Goal: Information Seeking & Learning: Learn about a topic

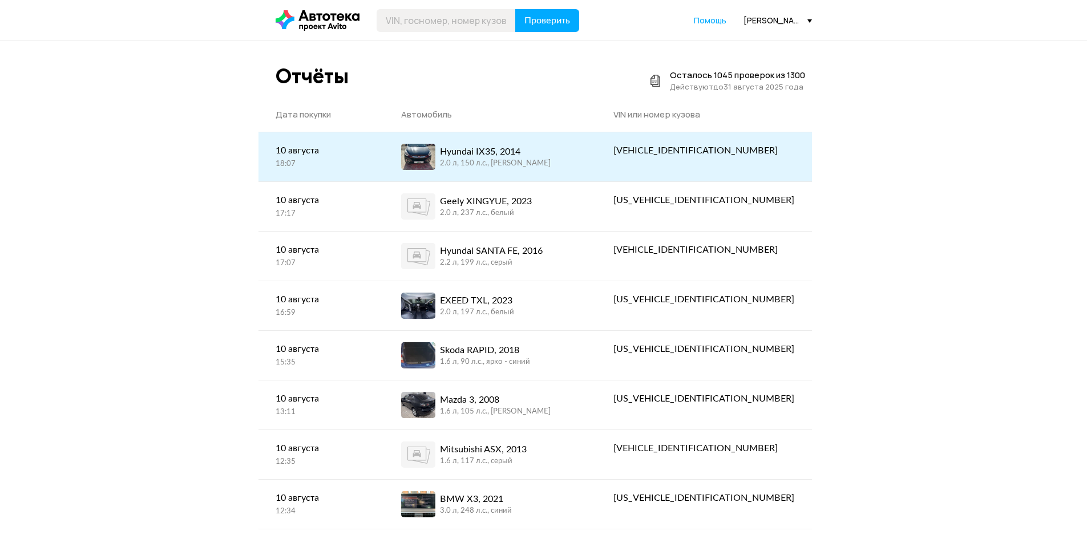
click at [539, 160] on div "2.0 л, 150 л.c., [PERSON_NAME]" at bounding box center [495, 164] width 111 height 10
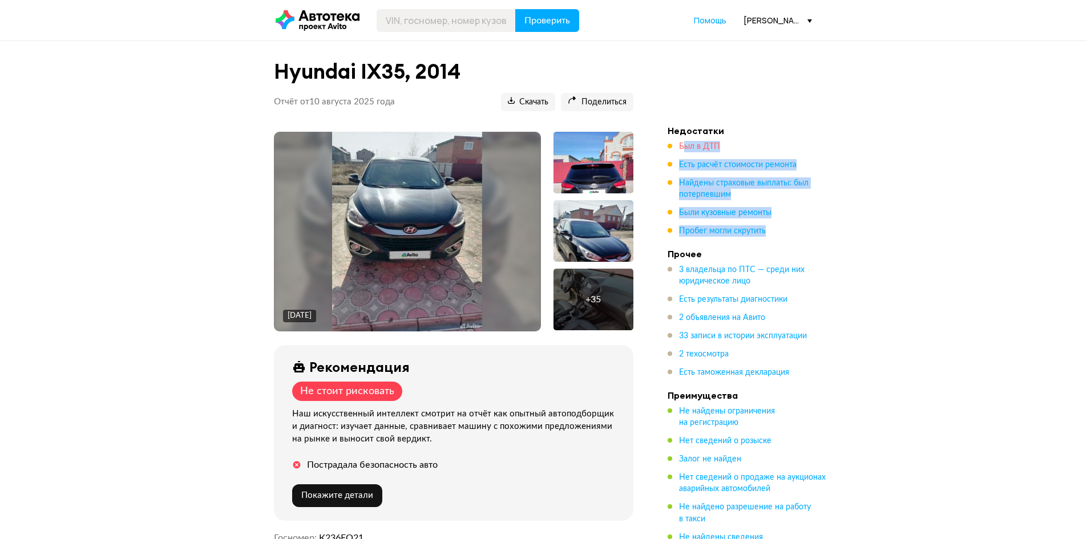
drag, startPoint x: 795, startPoint y: 237, endPoint x: 683, endPoint y: 143, distance: 146.2
click at [683, 143] on ul "Был в ДТП Есть расчёт стоимости ремонта Найдены страховые выплаты: был потерпев…" at bounding box center [747, 189] width 160 height 96
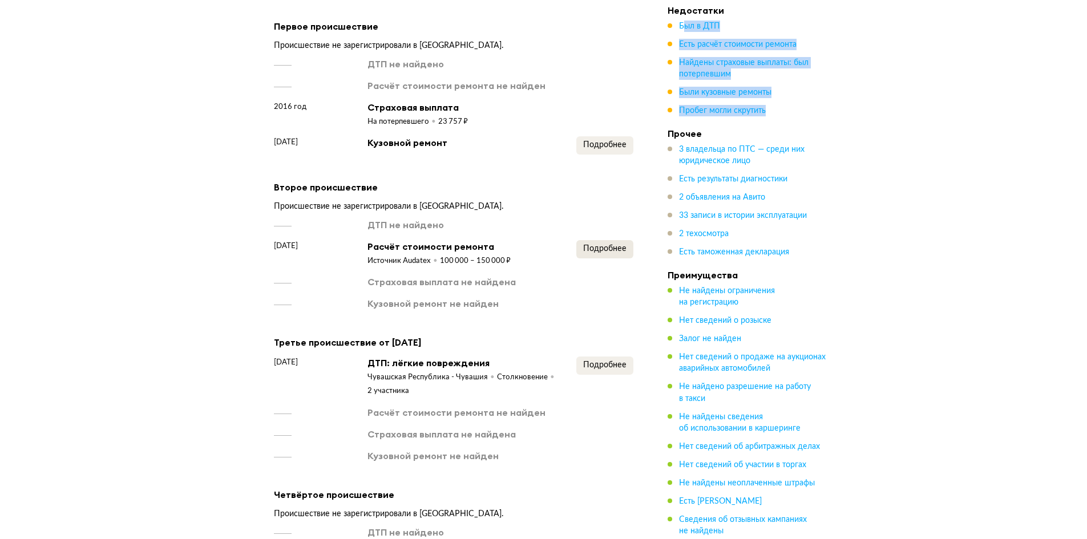
scroll to position [1426, 0]
click at [590, 247] on span "Подробнее" at bounding box center [604, 250] width 43 height 8
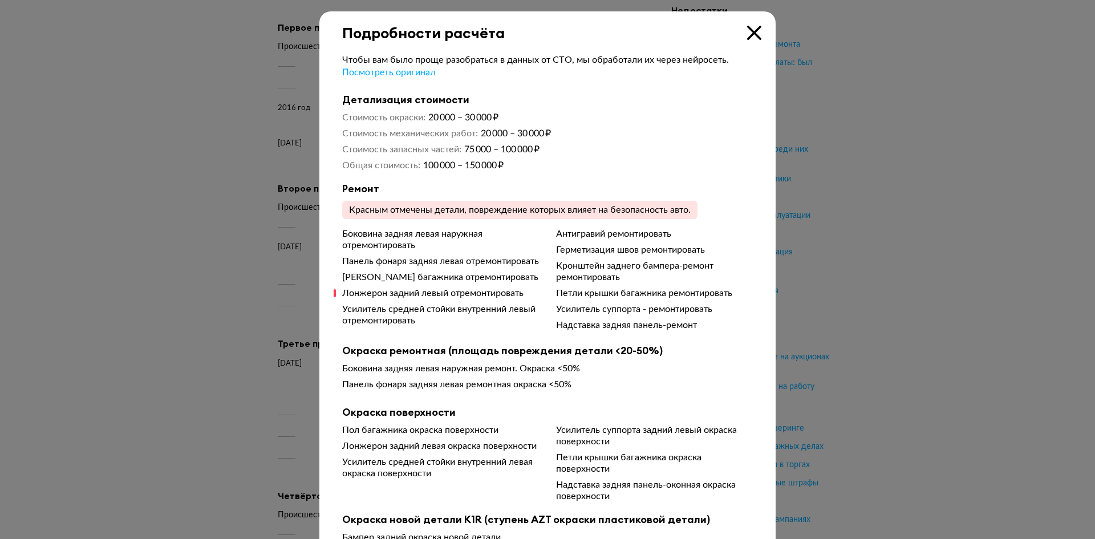
click at [284, 320] on div at bounding box center [547, 269] width 1095 height 539
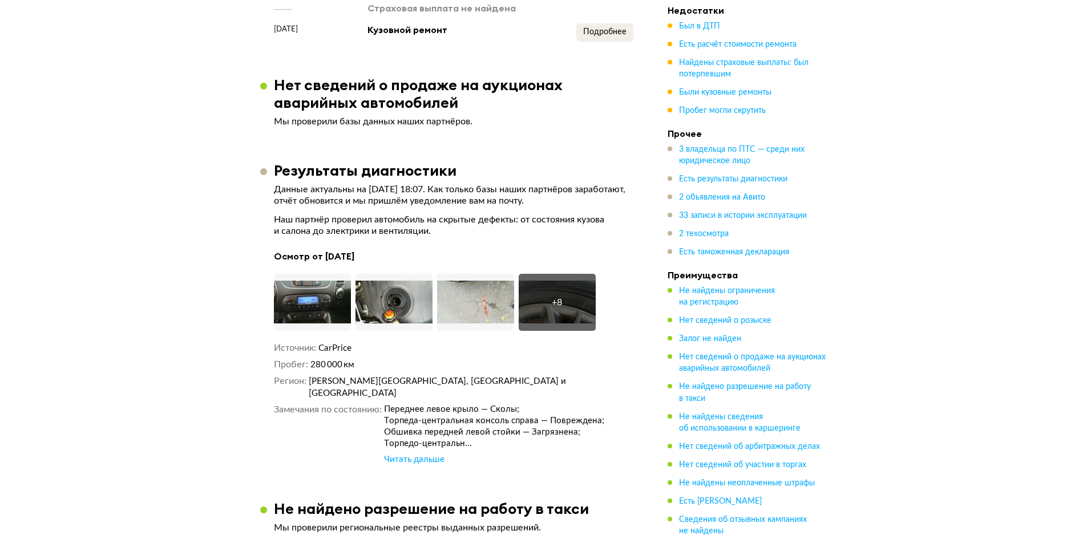
scroll to position [1997, 0]
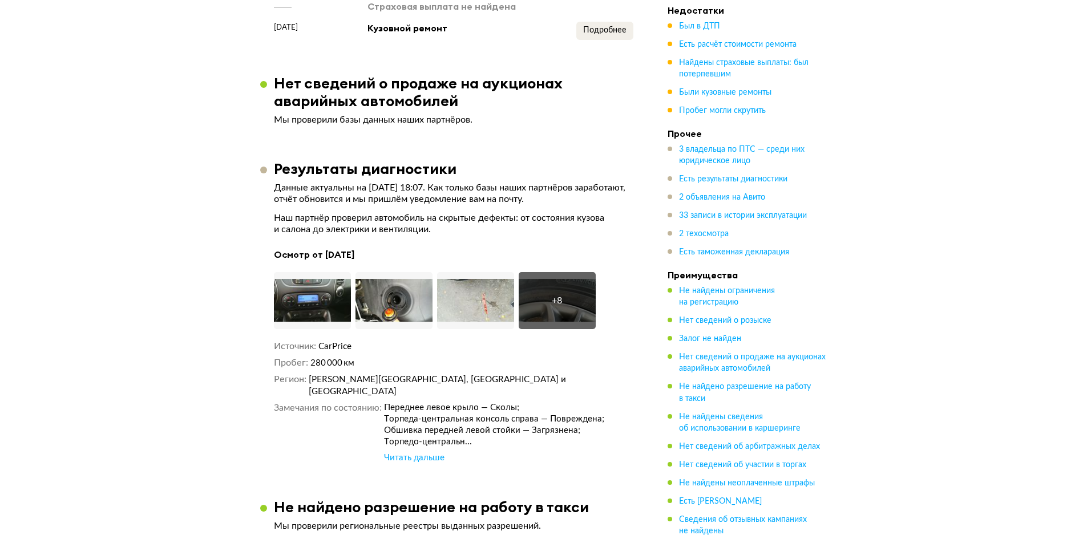
click at [415, 452] on div "Читать дальше" at bounding box center [414, 457] width 60 height 11
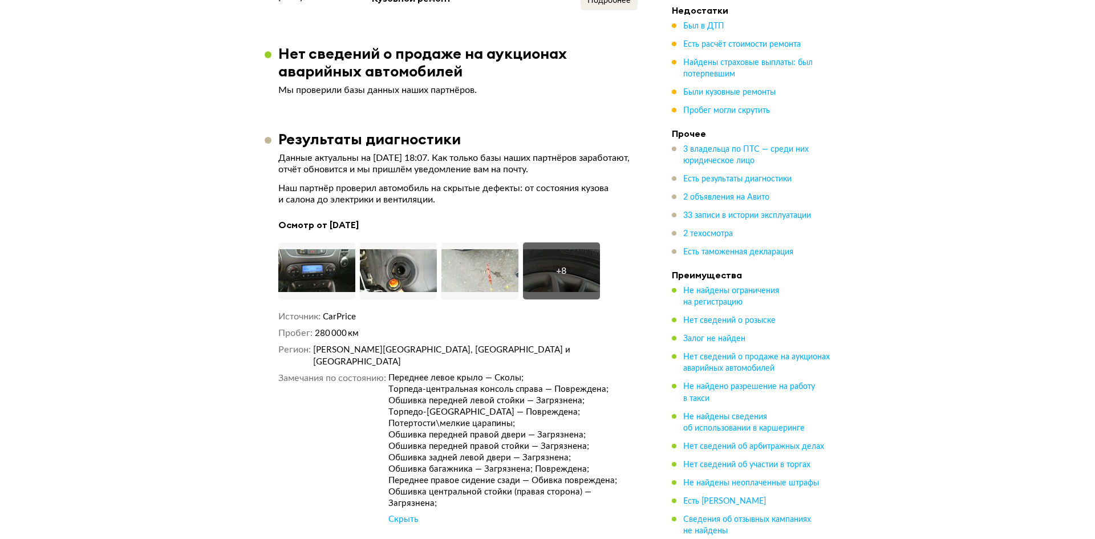
scroll to position [2054, 0]
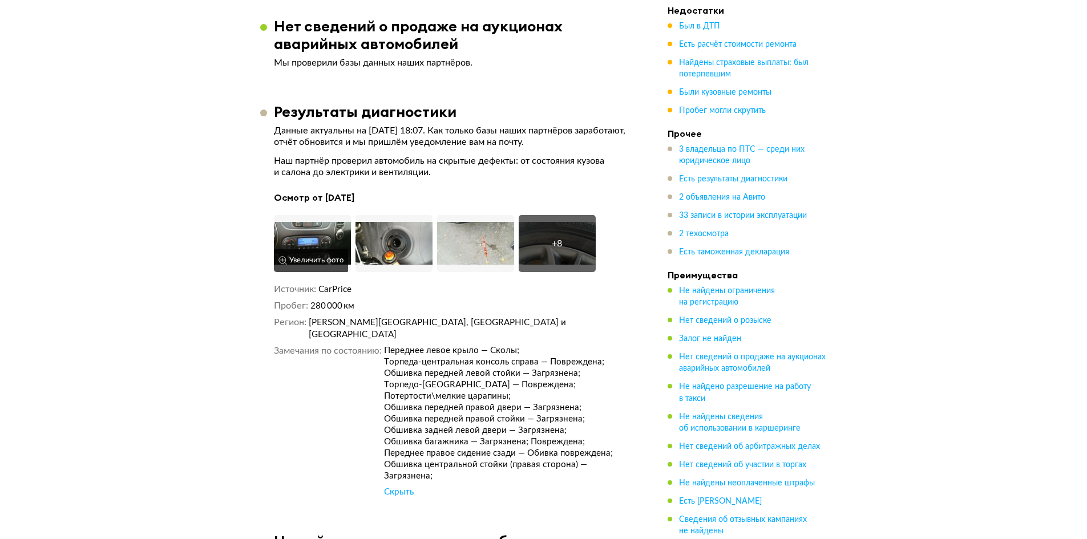
click at [286, 242] on img at bounding box center [312, 243] width 77 height 57
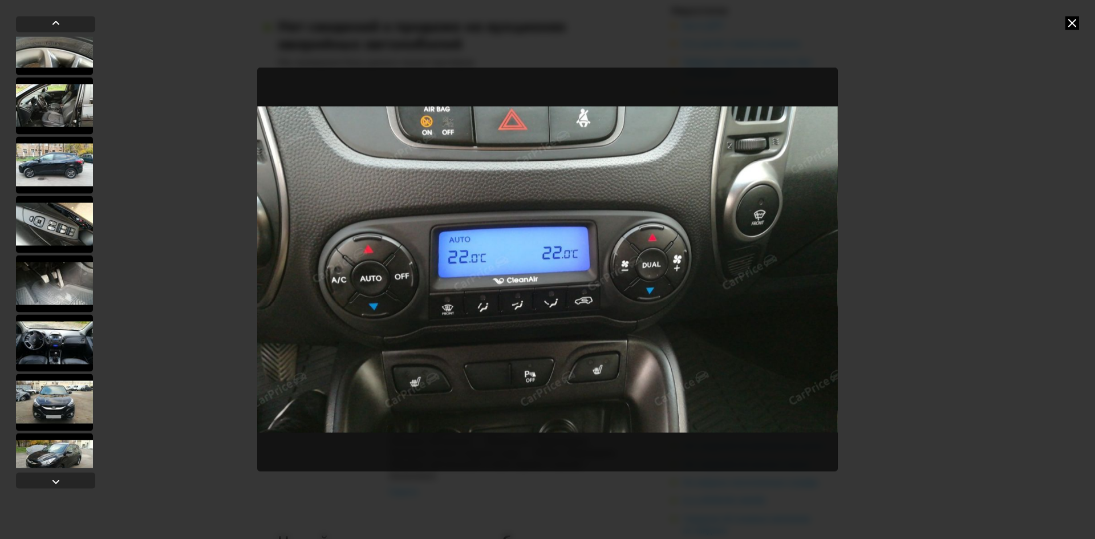
scroll to position [222, 0]
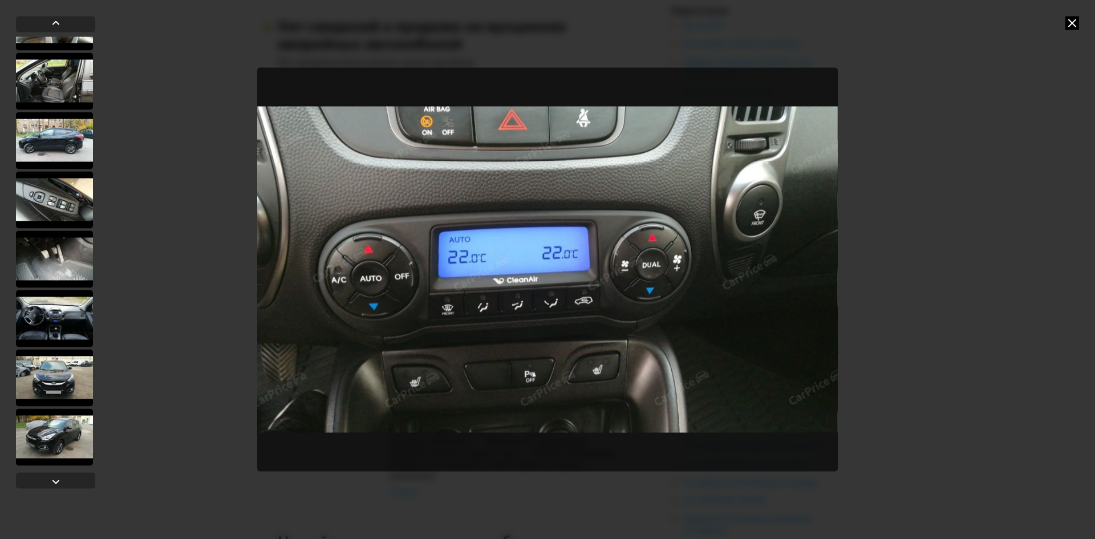
click at [55, 327] on div at bounding box center [54, 318] width 77 height 57
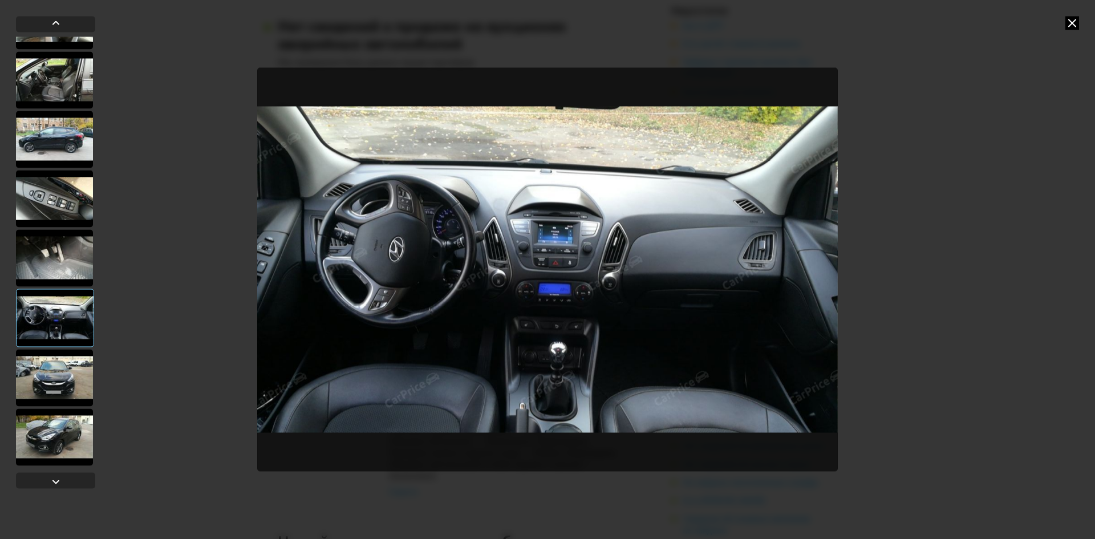
click at [33, 373] on div at bounding box center [54, 377] width 77 height 57
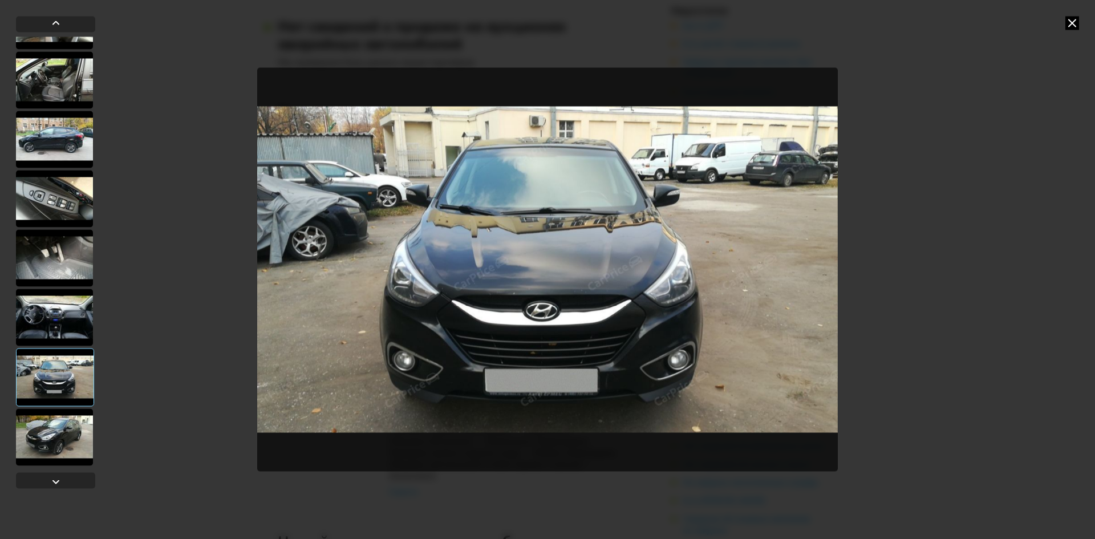
click at [42, 428] on div at bounding box center [54, 436] width 77 height 57
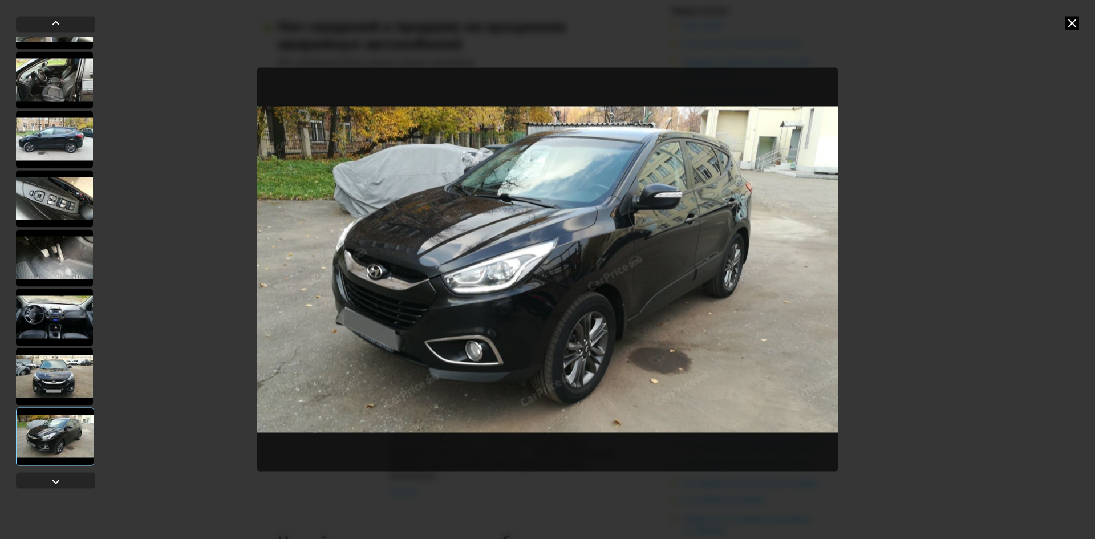
click at [1070, 18] on icon at bounding box center [1073, 23] width 14 height 14
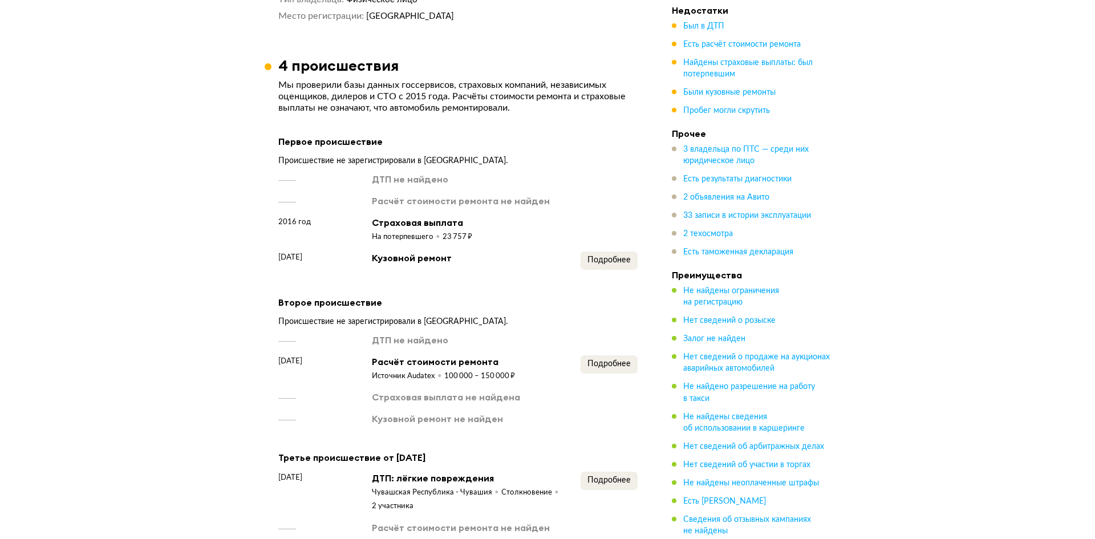
scroll to position [1426, 0]
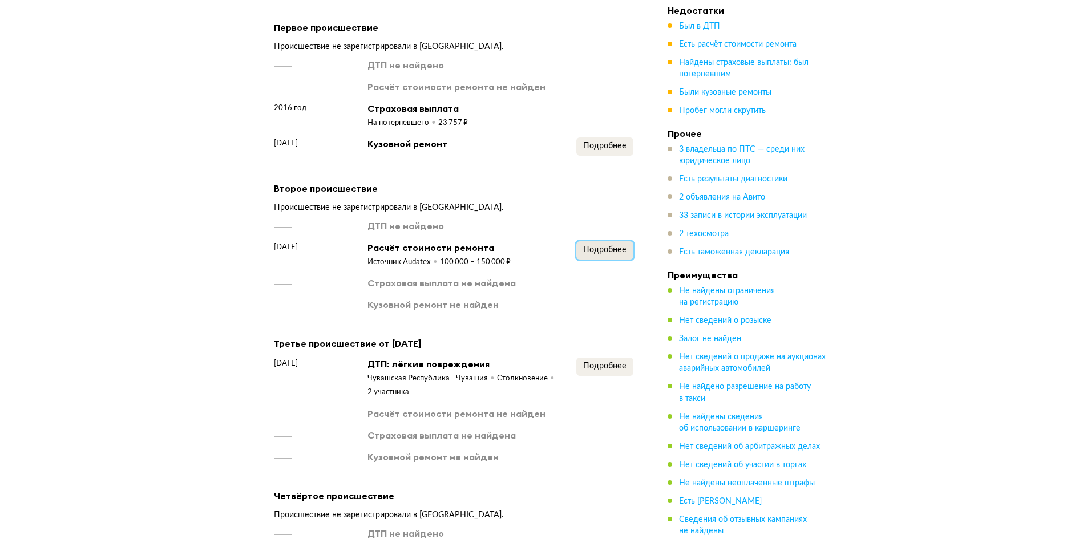
click at [589, 248] on span "Подробнее" at bounding box center [604, 250] width 43 height 8
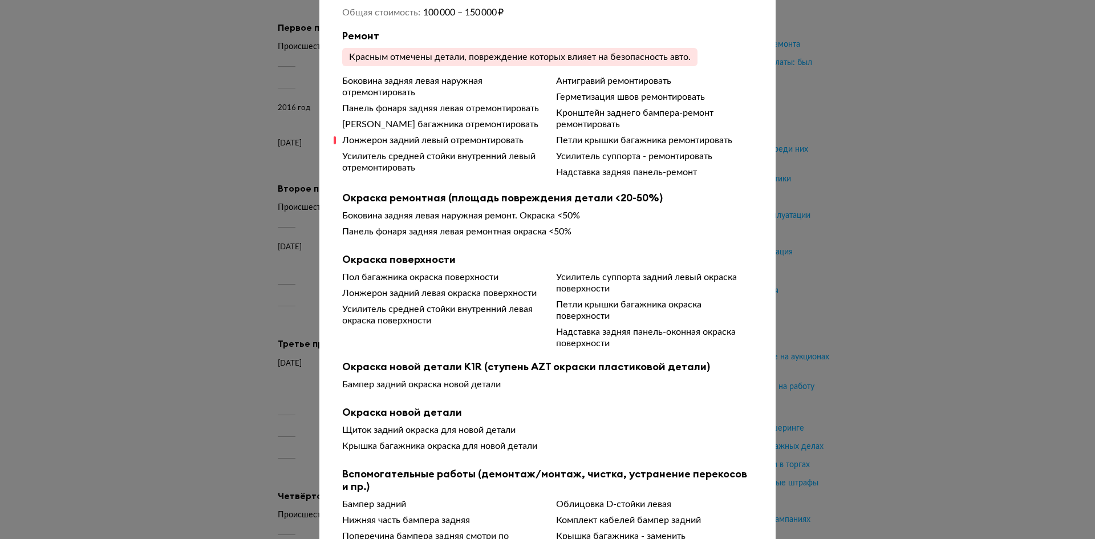
scroll to position [171, 0]
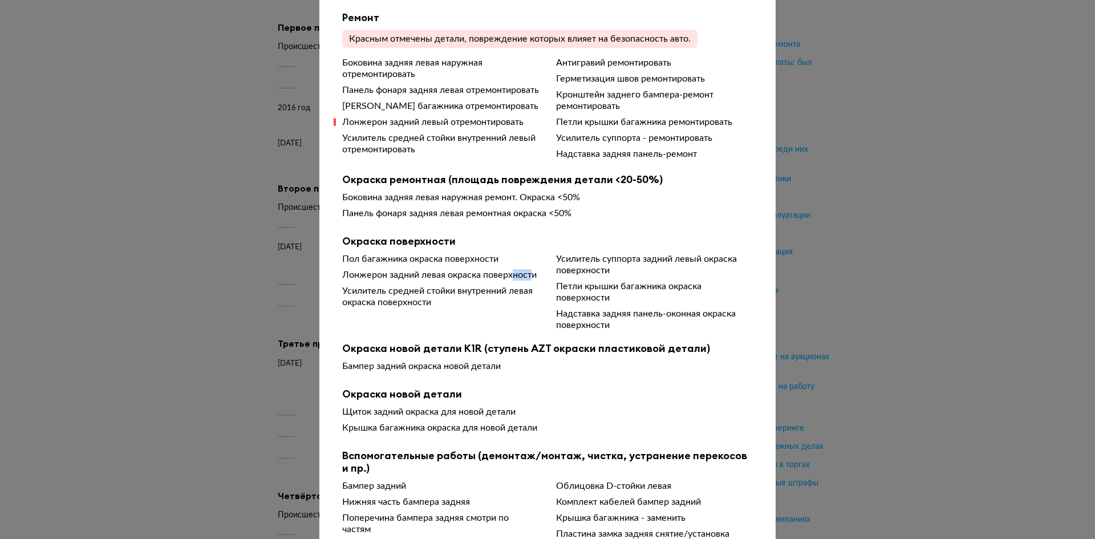
drag, startPoint x: 383, startPoint y: 296, endPoint x: 368, endPoint y: 298, distance: 15.6
click at [368, 281] on div "Лонжерон задний левая окраска поверхности" at bounding box center [440, 274] width 197 height 11
drag, startPoint x: 419, startPoint y: 324, endPoint x: 399, endPoint y: 311, distance: 23.9
click at [399, 308] on div "Усилитель средней стойки внутренний левая окраска поверхности" at bounding box center [440, 296] width 197 height 23
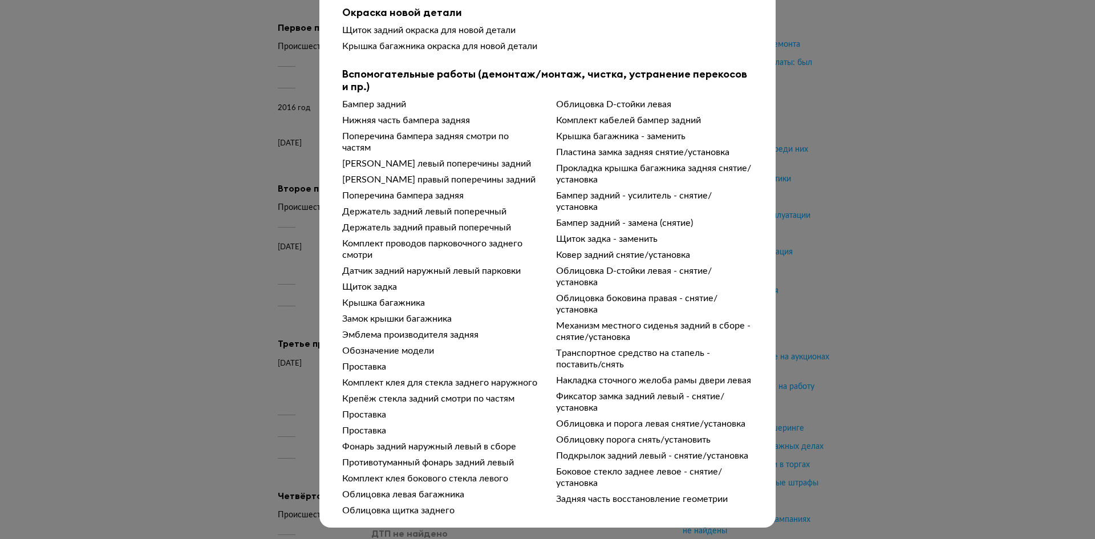
scroll to position [573, 0]
click at [886, 321] on div "Подробности расчёта Чтобы вам было проще разобраться в данных от СТО, мы обрабо…" at bounding box center [547, 269] width 1095 height 539
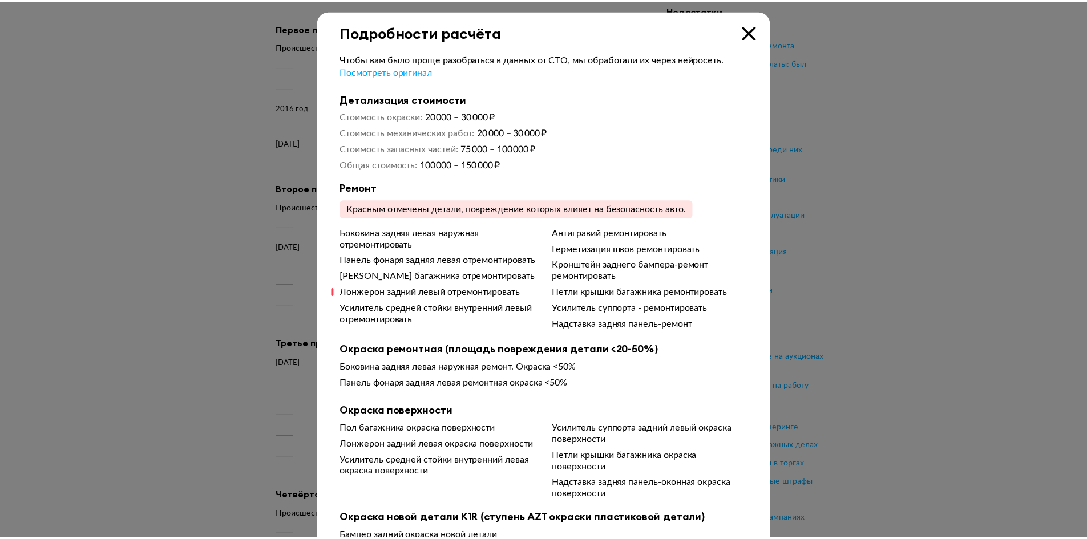
scroll to position [0, 0]
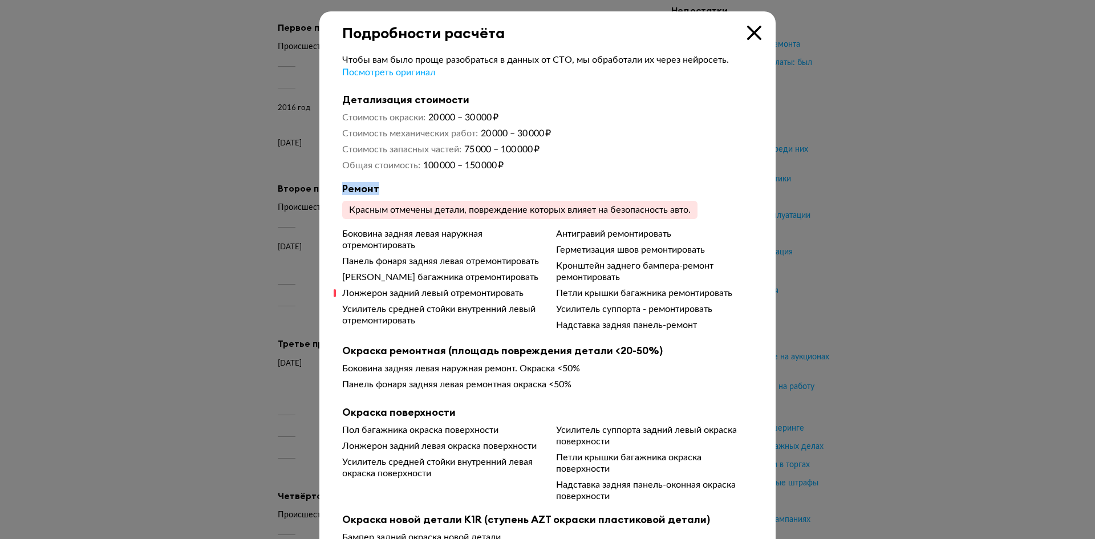
drag, startPoint x: 503, startPoint y: 168, endPoint x: 478, endPoint y: 175, distance: 26.2
click at [752, 37] on icon at bounding box center [754, 33] width 14 height 14
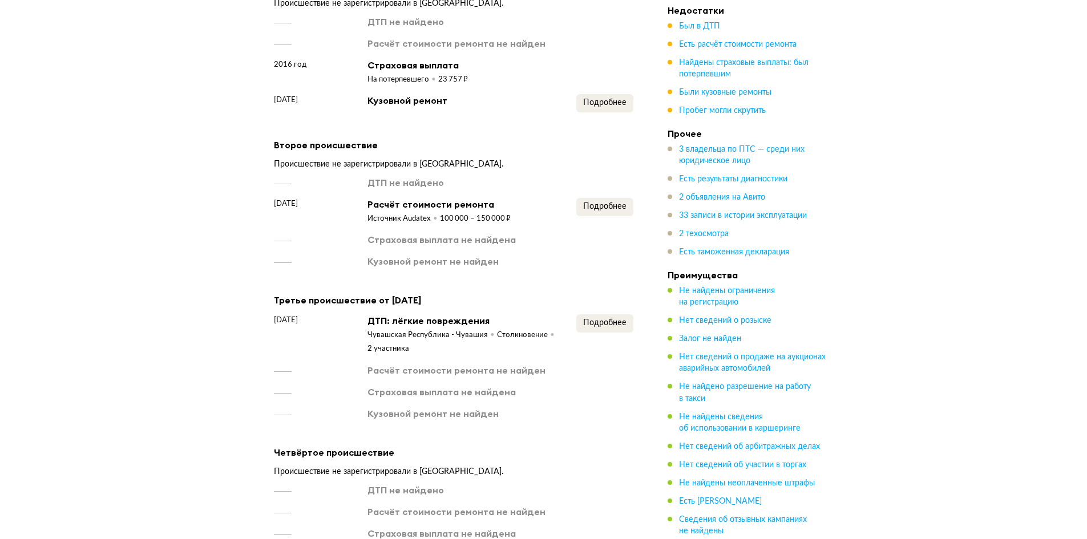
scroll to position [1483, 0]
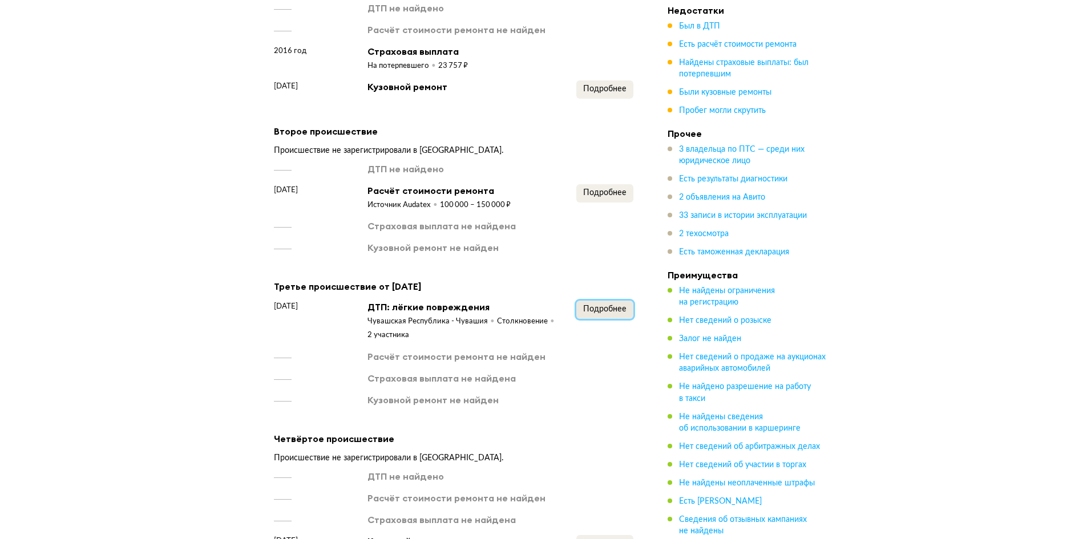
click at [588, 305] on span "Подробнее" at bounding box center [604, 309] width 43 height 8
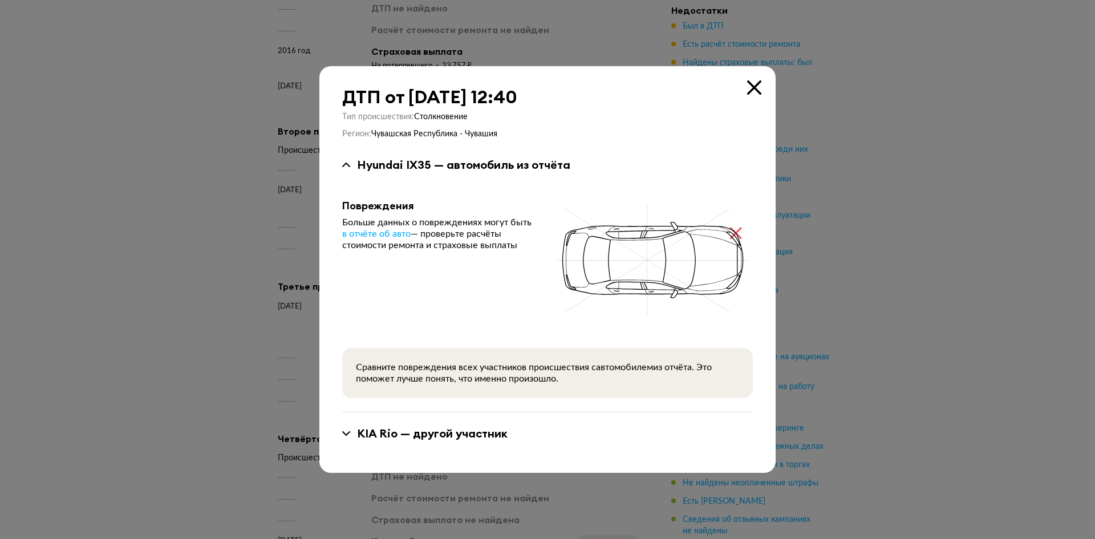
click at [826, 316] on div at bounding box center [547, 269] width 1095 height 539
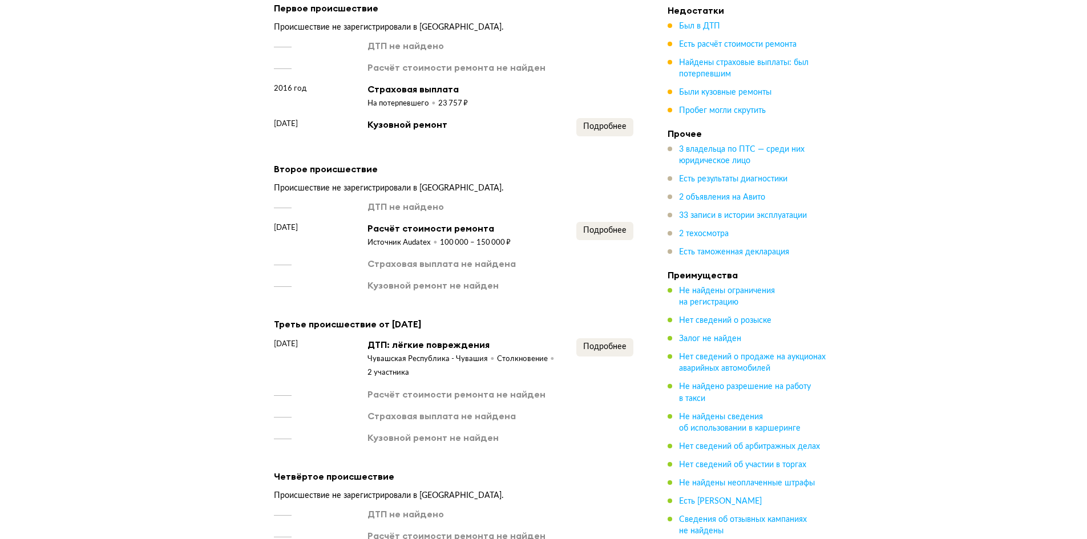
scroll to position [1426, 0]
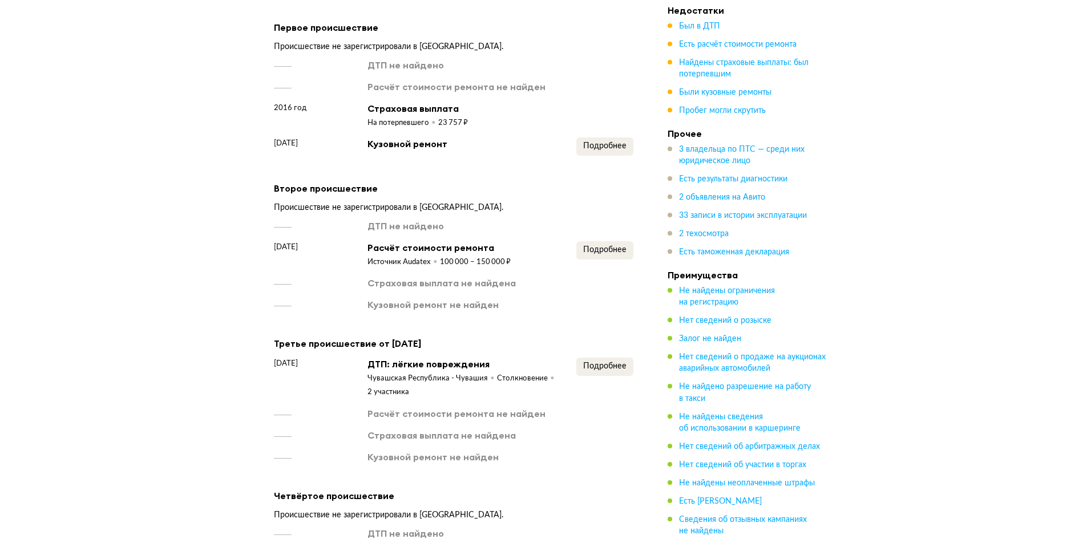
click at [609, 221] on div "ДТП не найдено" at bounding box center [453, 226] width 359 height 13
click at [604, 235] on div "ДТП не найдено [DATE] Расчёт стоимости ремонта Источник Audatex 100 000 – 150 0…" at bounding box center [453, 265] width 359 height 91
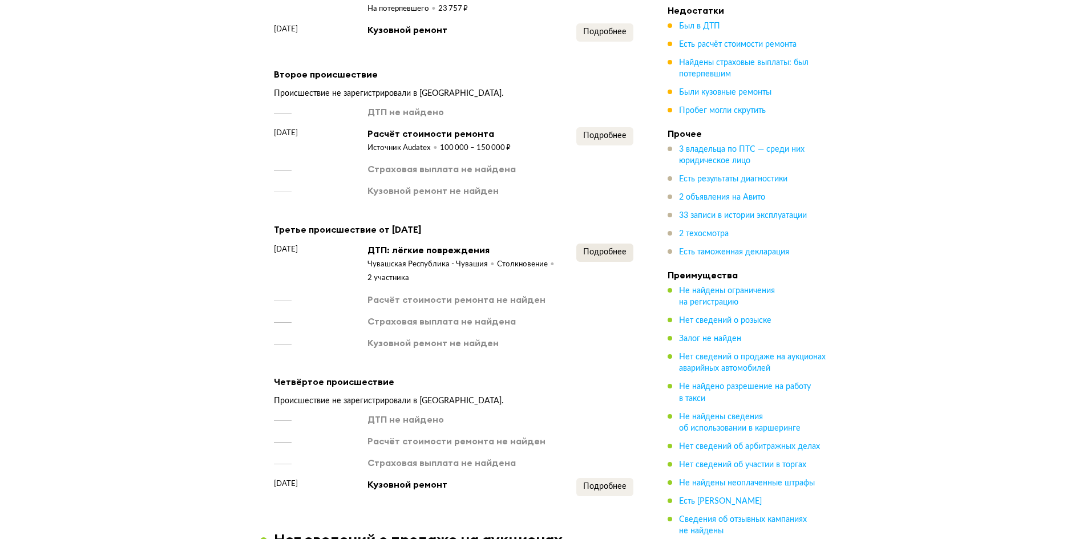
scroll to position [1483, 0]
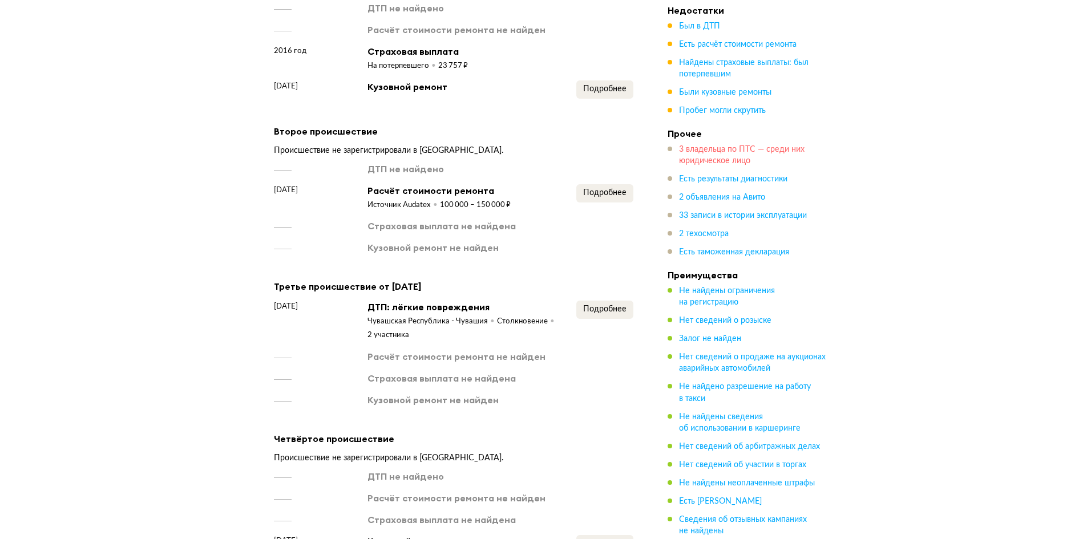
click at [693, 153] on span "3 владельца по ПТС — среди них юридическое лицо" at bounding box center [742, 154] width 126 height 19
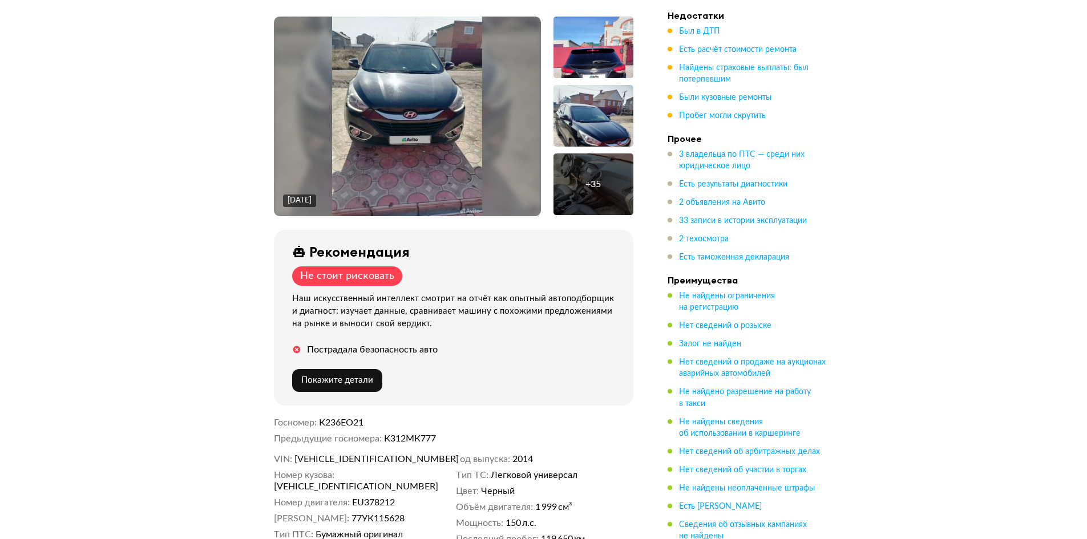
scroll to position [143, 0]
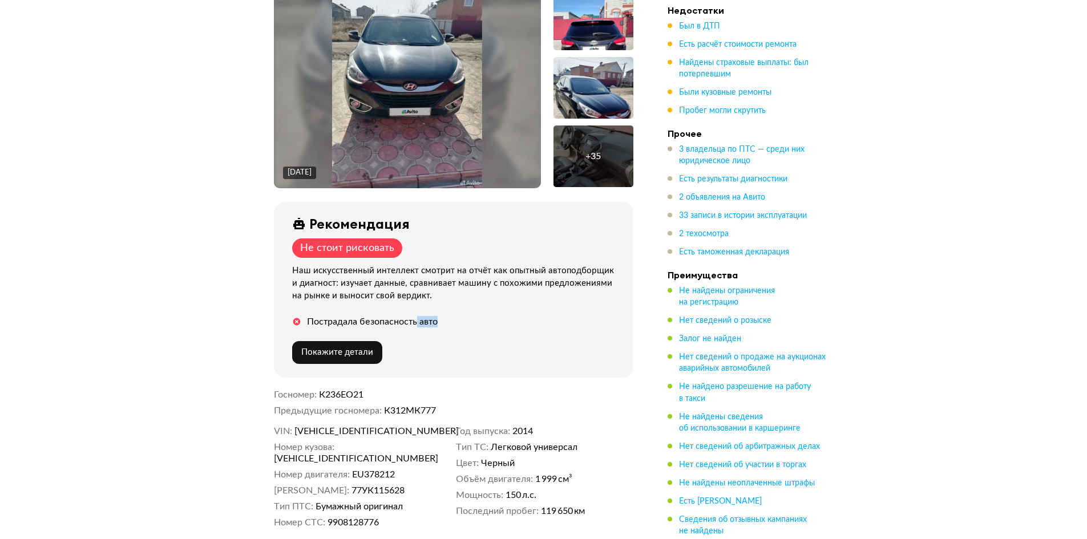
drag, startPoint x: 454, startPoint y: 323, endPoint x: 418, endPoint y: 322, distance: 36.0
click at [418, 322] on div "Пострадала безопасность авто" at bounding box center [455, 321] width 327 height 11
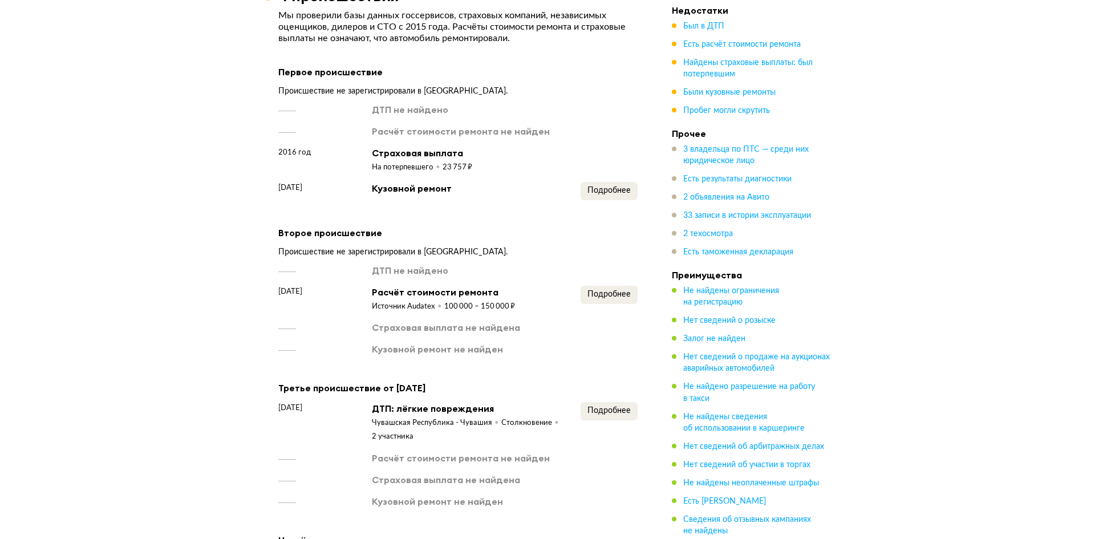
scroll to position [1398, 0]
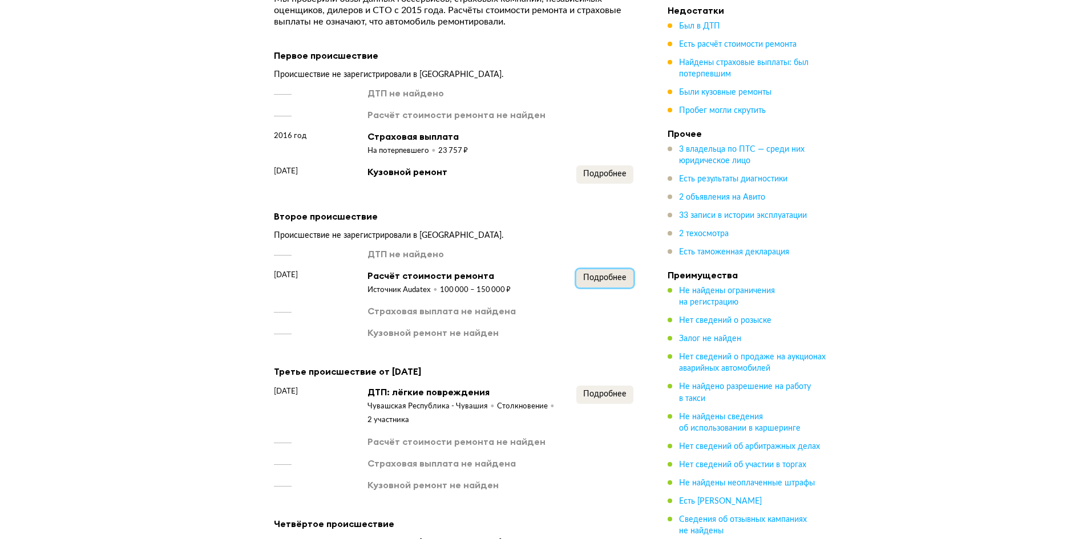
click at [612, 275] on span "Подробнее" at bounding box center [604, 278] width 43 height 8
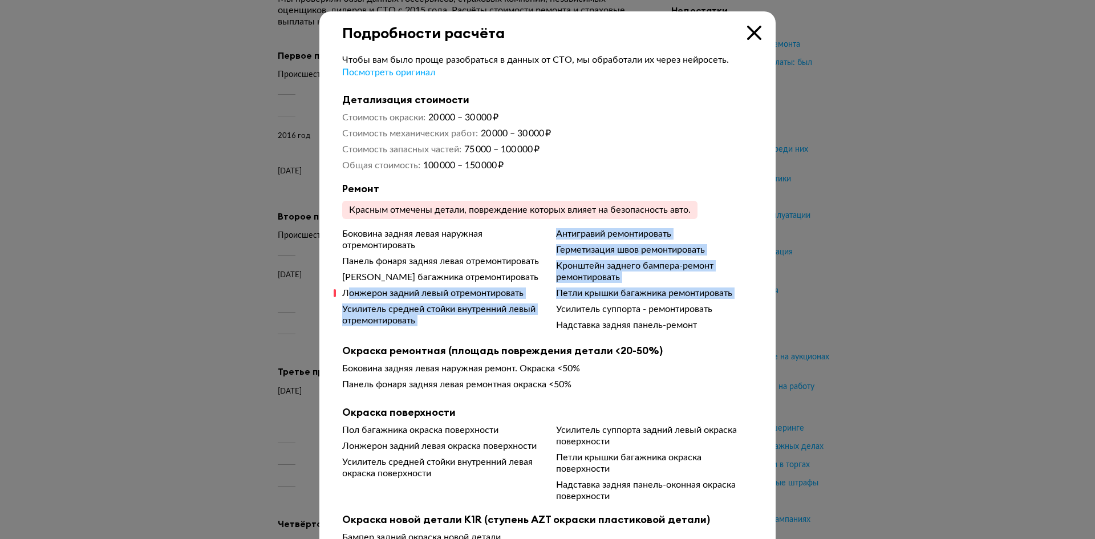
drag, startPoint x: 343, startPoint y: 305, endPoint x: 553, endPoint y: 311, distance: 210.0
click at [553, 311] on div "Боковина задняя левая наружная отремонтировать Панель фонаря задняя левая отрем…" at bounding box center [547, 280] width 411 height 105
click at [521, 299] on div "Лонжерон задний левый отремонтировать" at bounding box center [440, 293] width 197 height 11
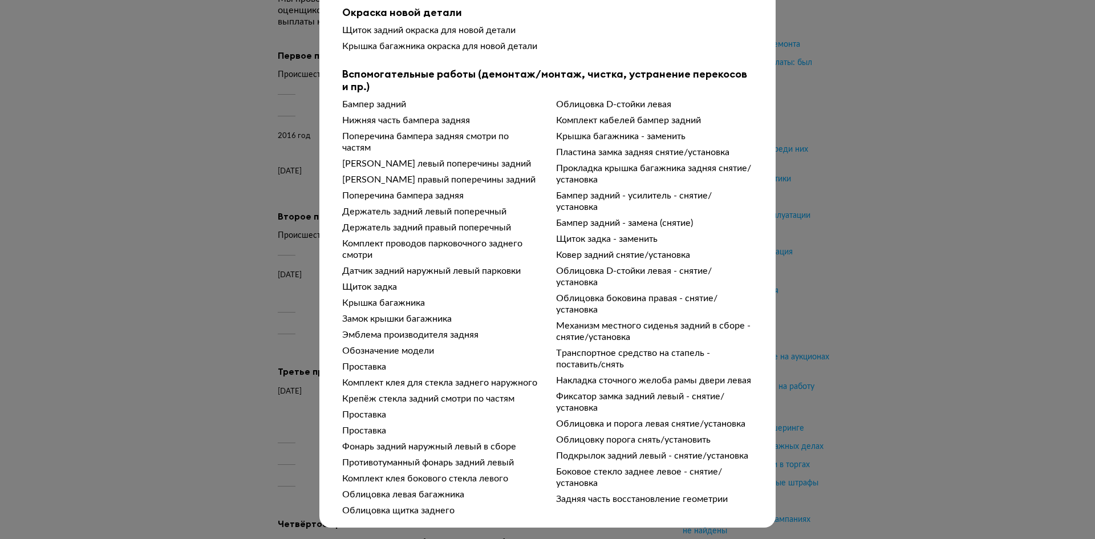
scroll to position [573, 0]
click at [826, 358] on div "Подробности расчёта Чтобы вам было проще разобраться в данных от СТО, мы обрабо…" at bounding box center [547, 269] width 1095 height 539
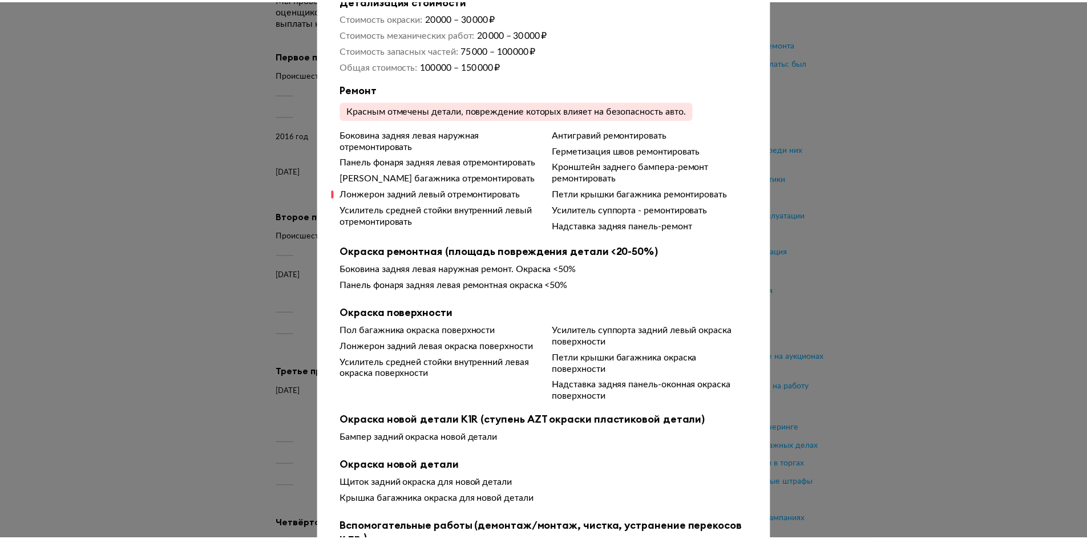
scroll to position [0, 0]
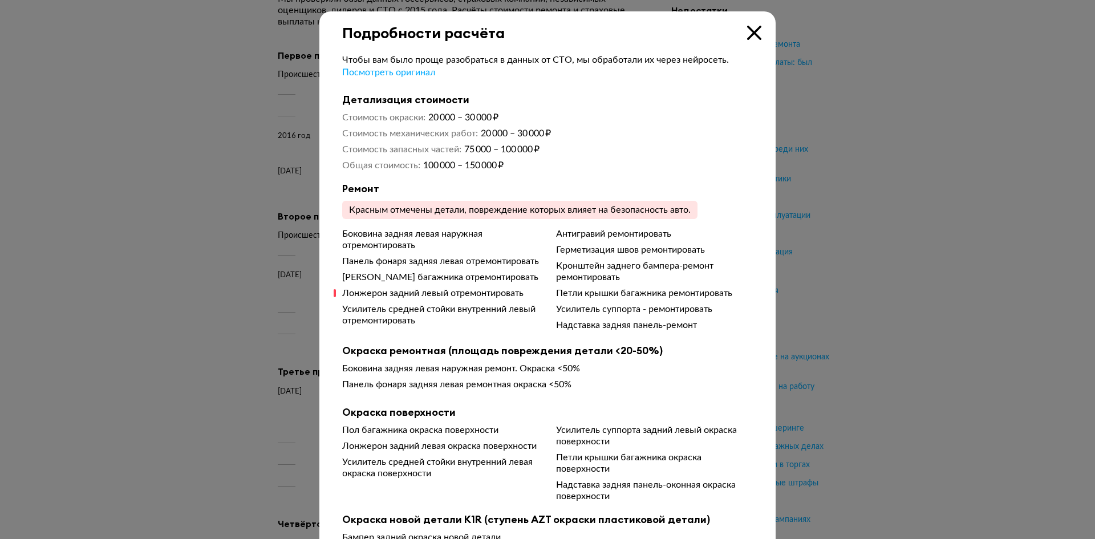
click at [747, 37] on icon at bounding box center [754, 33] width 14 height 14
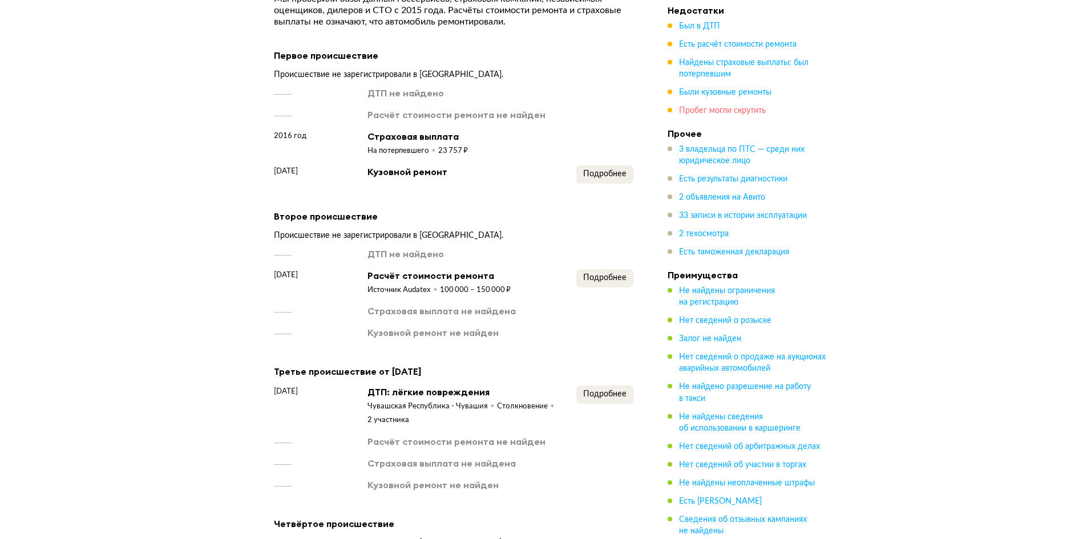
click at [711, 110] on span "Пробег могли скрутить" at bounding box center [722, 111] width 87 height 8
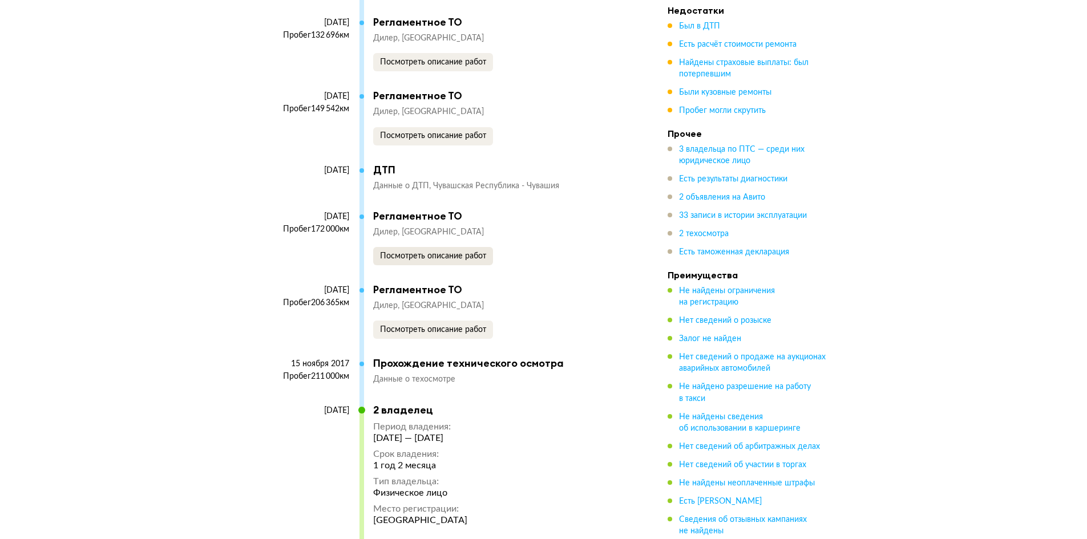
scroll to position [4942, 0]
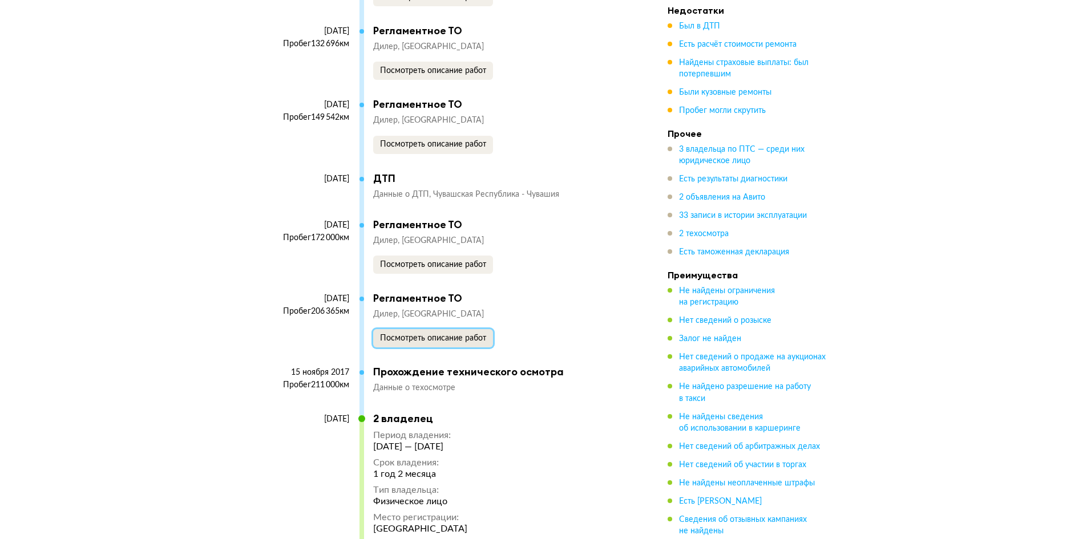
click at [408, 334] on span "Посмотреть описание работ" at bounding box center [433, 338] width 106 height 8
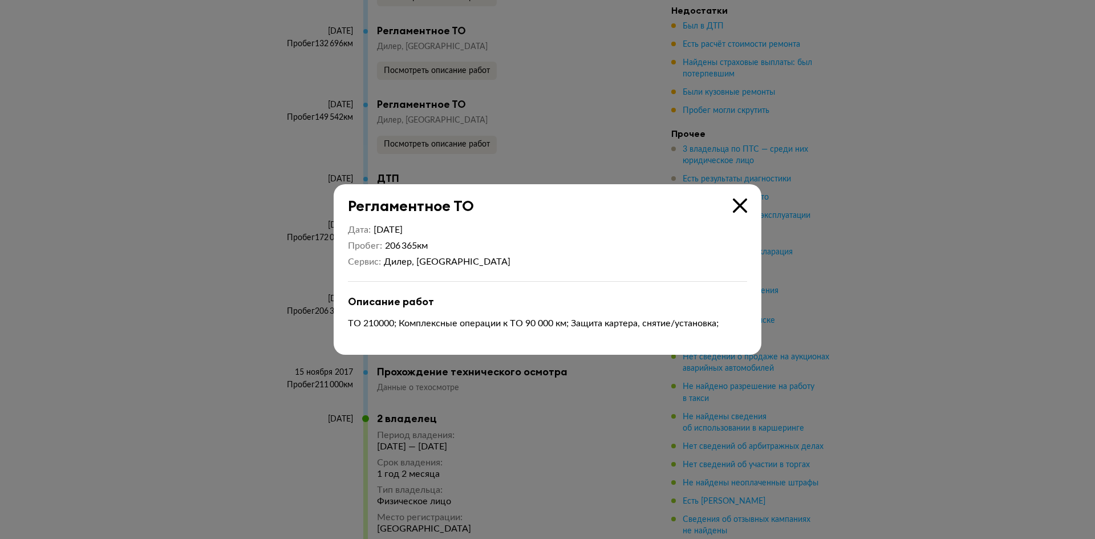
click at [305, 326] on div at bounding box center [547, 269] width 1095 height 539
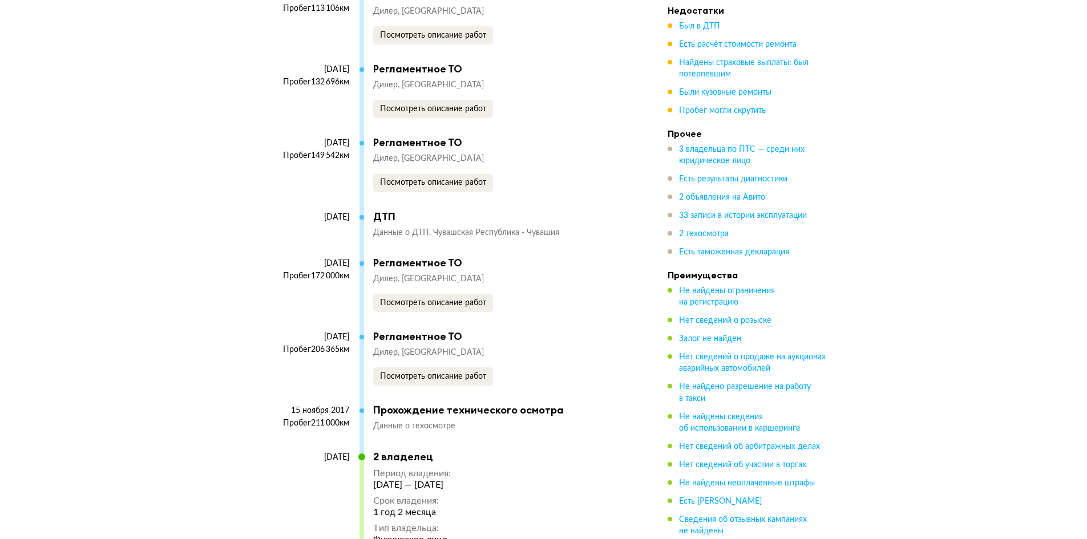
scroll to position [4885, 0]
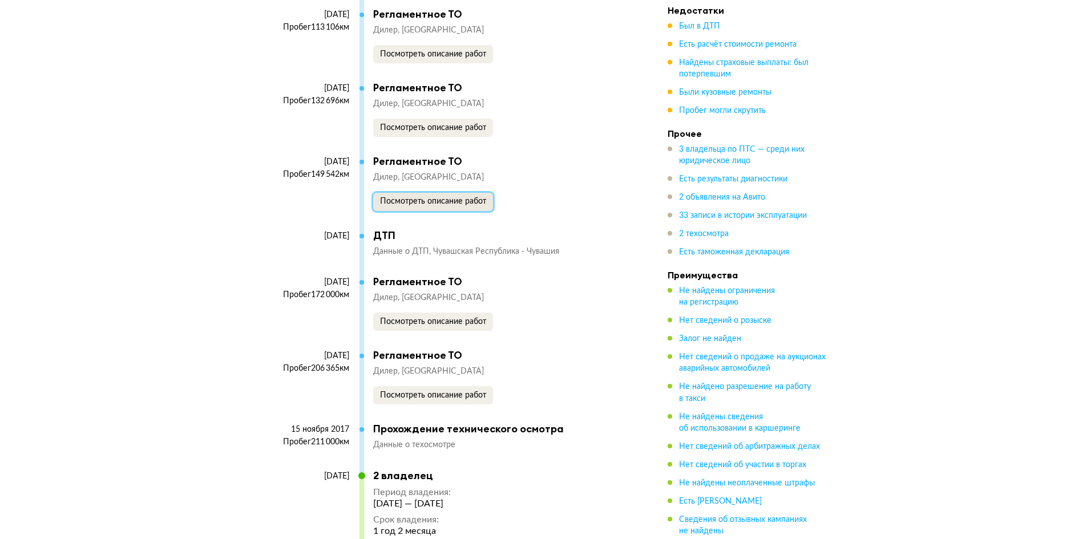
click at [402, 197] on span "Посмотреть описание работ" at bounding box center [433, 201] width 106 height 8
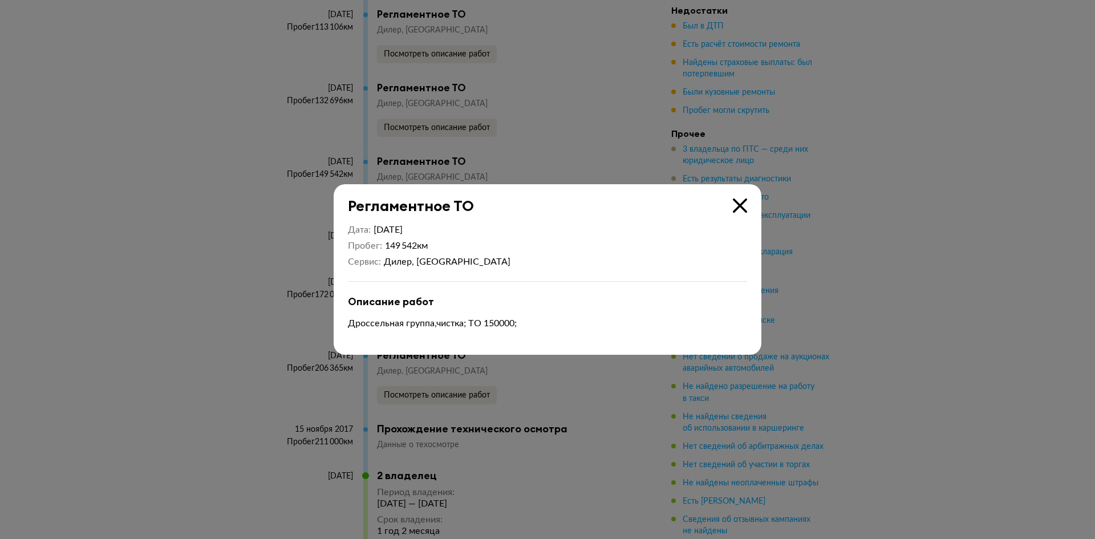
click at [313, 284] on div at bounding box center [547, 269] width 1095 height 539
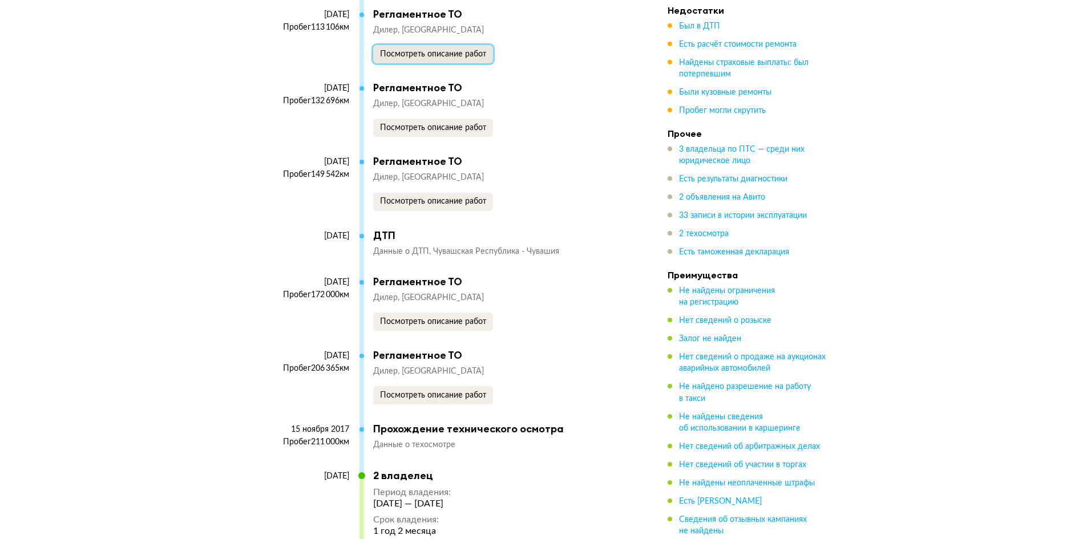
click at [410, 50] on span "Посмотреть описание работ" at bounding box center [433, 54] width 106 height 8
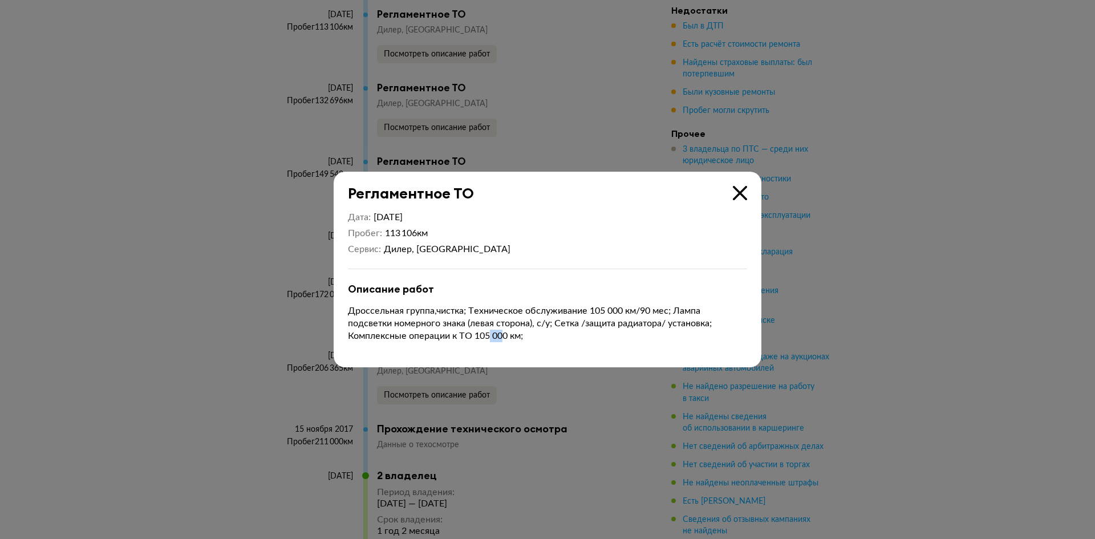
drag, startPoint x: 508, startPoint y: 340, endPoint x: 528, endPoint y: 346, distance: 21.5
click at [506, 338] on p "Дроссельная группа,чистка; Техническое обслуживание 105 000 км/90 мес; Лампа по…" at bounding box center [547, 324] width 399 height 38
click at [216, 299] on div at bounding box center [547, 269] width 1095 height 539
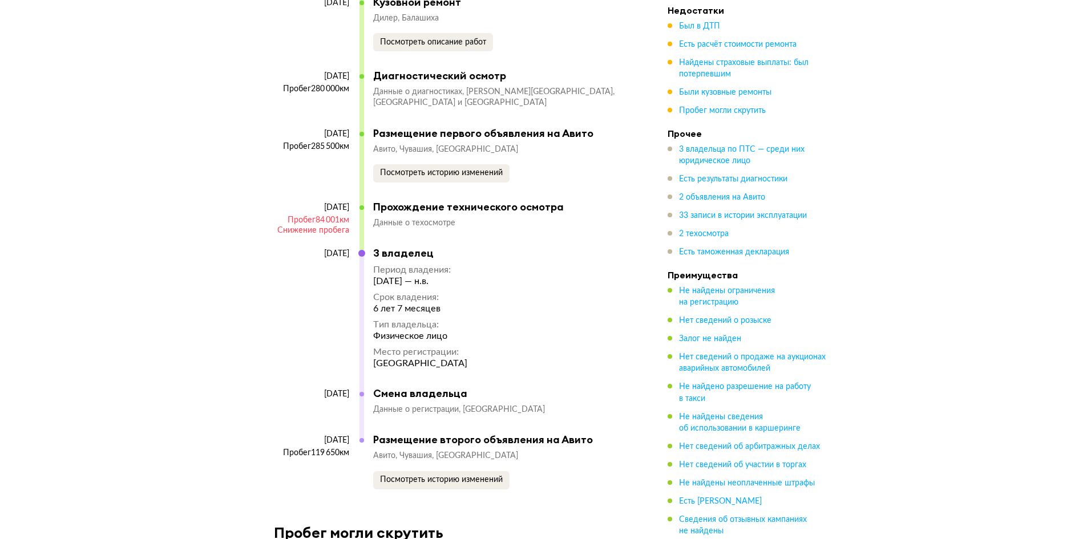
scroll to position [5854, 0]
drag, startPoint x: 345, startPoint y: 444, endPoint x: 328, endPoint y: 447, distance: 17.4
click at [328, 447] on div "Пробег 119 650 км" at bounding box center [311, 452] width 75 height 10
drag, startPoint x: 352, startPoint y: 448, endPoint x: 313, endPoint y: 446, distance: 39.4
click at [313, 446] on div "[DATE] Пробег 119 650 км" at bounding box center [317, 461] width 86 height 54
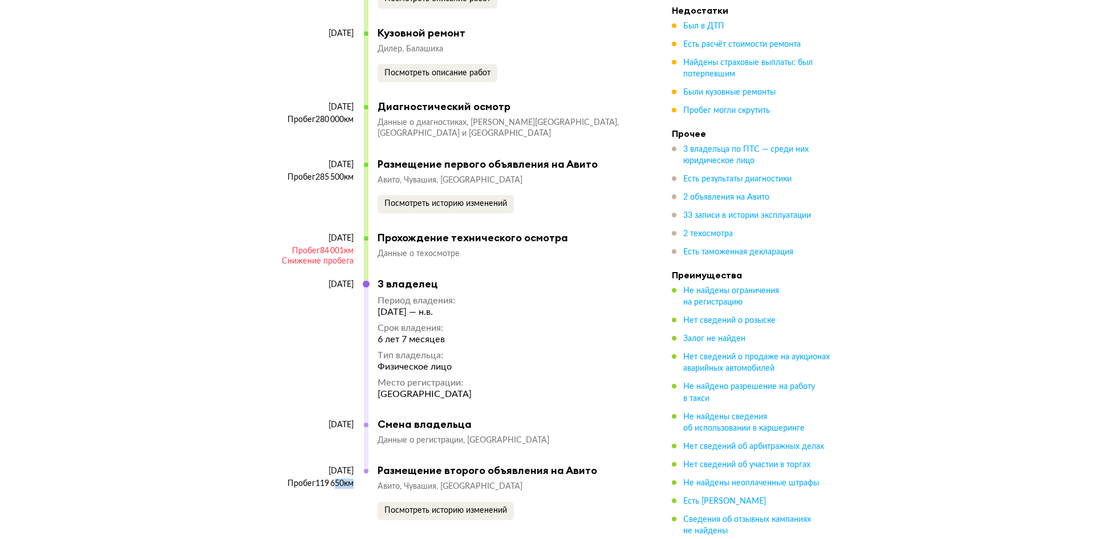
scroll to position [5797, 0]
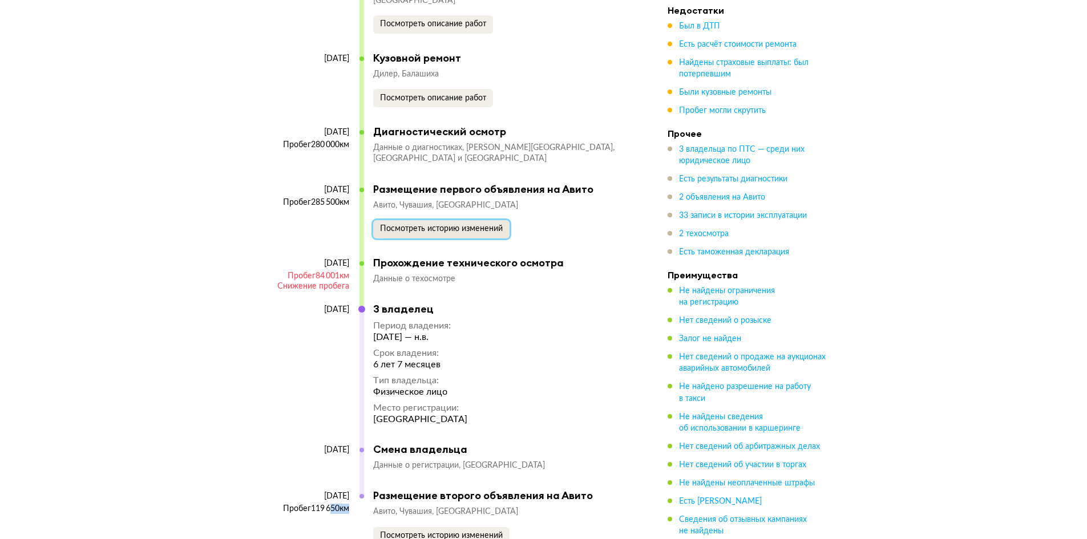
click at [440, 225] on span "Посмотреть историю изменений" at bounding box center [441, 229] width 123 height 8
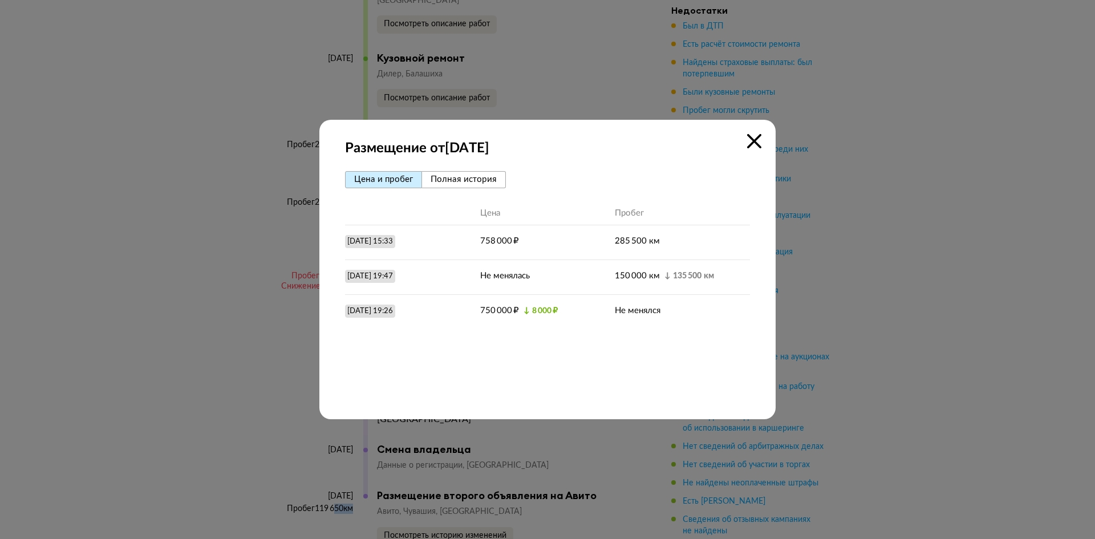
click at [458, 182] on span "Полная история" at bounding box center [464, 179] width 66 height 9
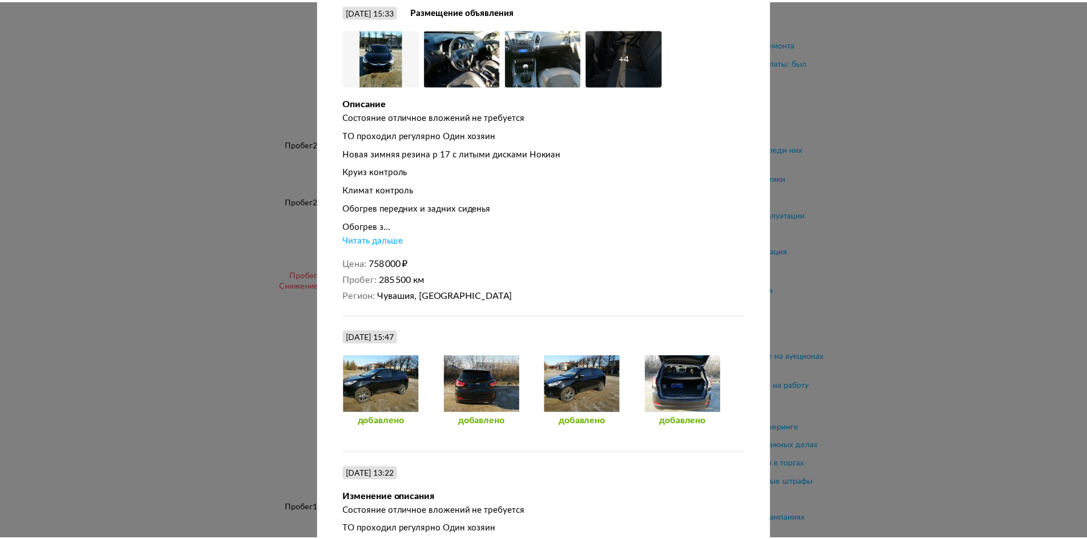
scroll to position [0, 0]
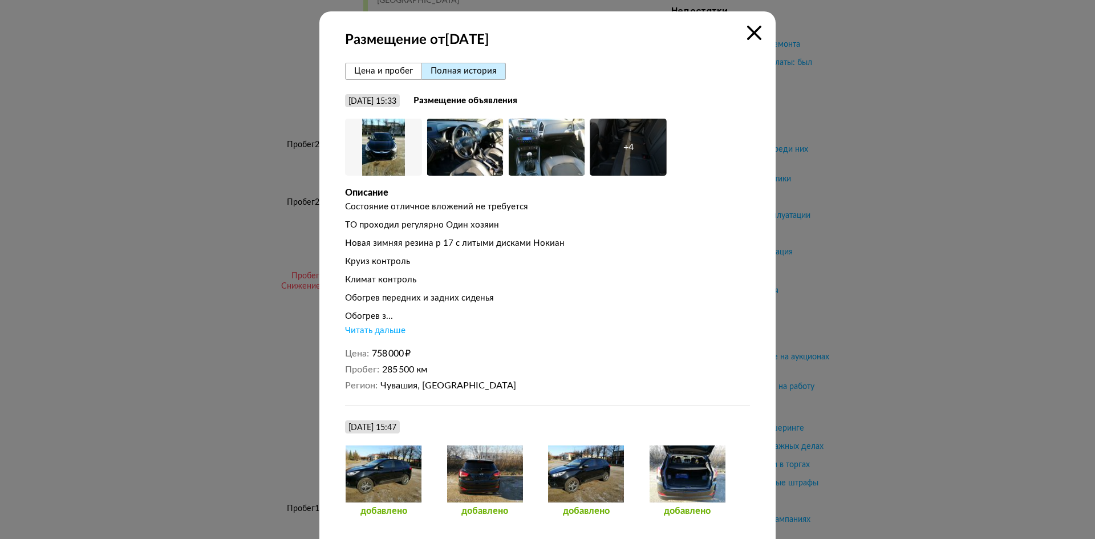
click at [754, 38] on icon at bounding box center [754, 33] width 14 height 14
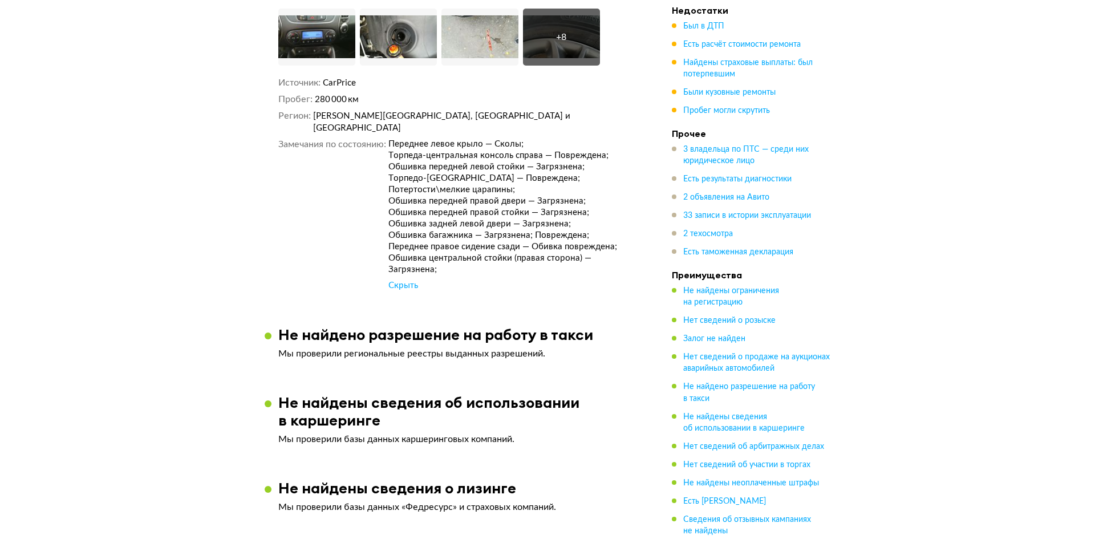
scroll to position [2203, 0]
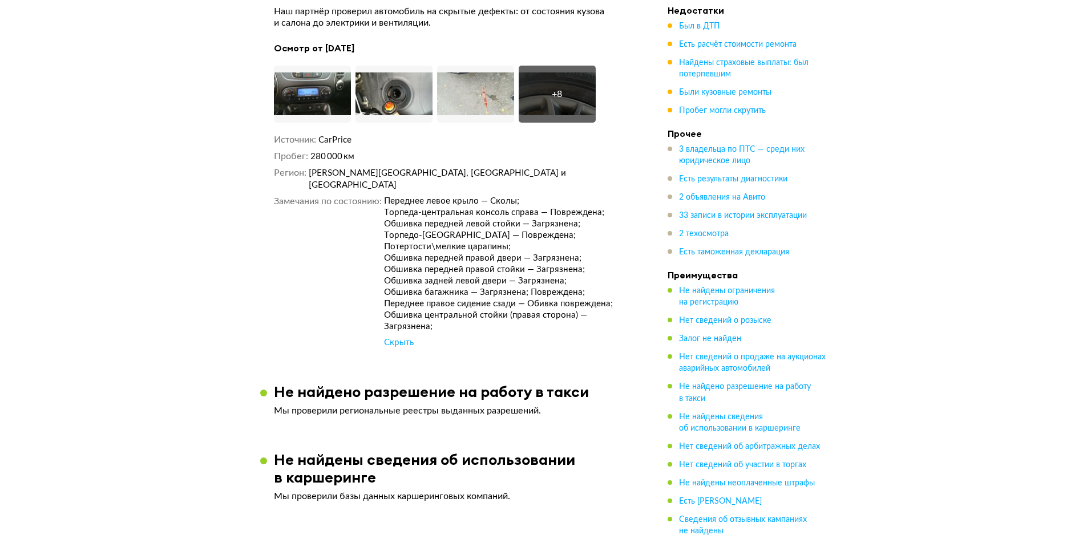
click at [555, 98] on div "+ 8" at bounding box center [557, 93] width 10 height 11
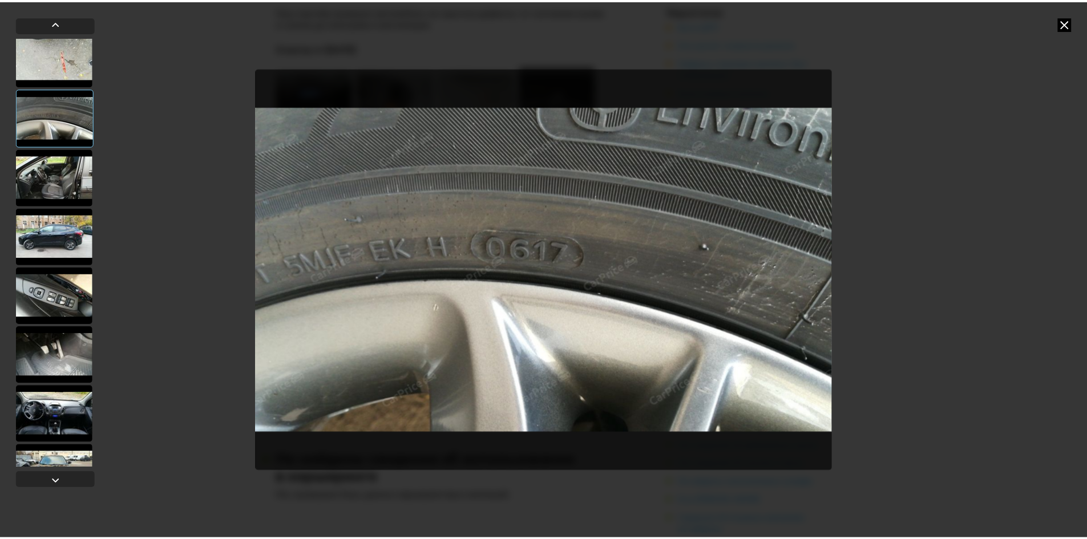
scroll to position [222, 0]
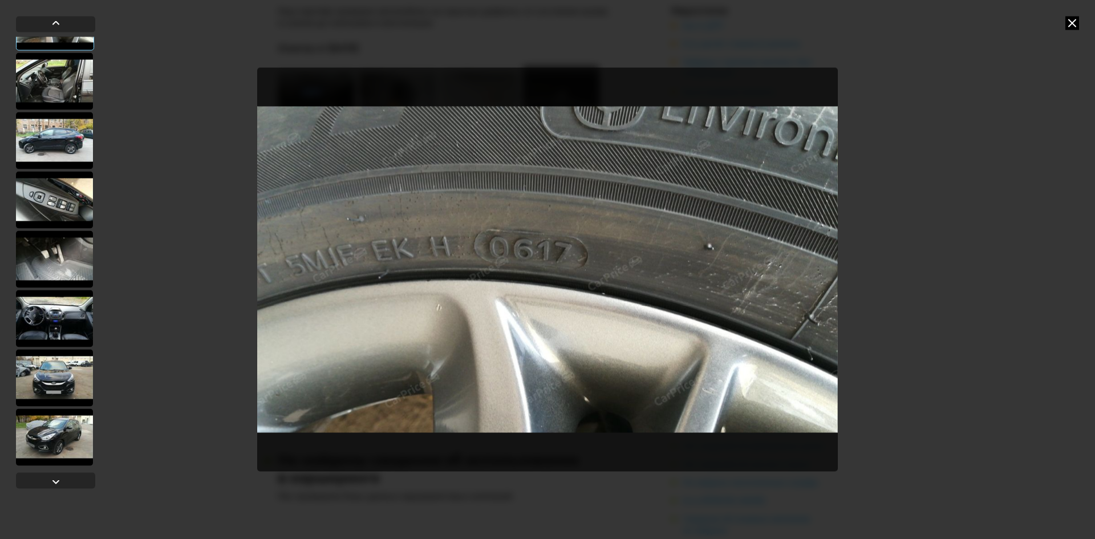
click at [64, 319] on div at bounding box center [54, 318] width 77 height 57
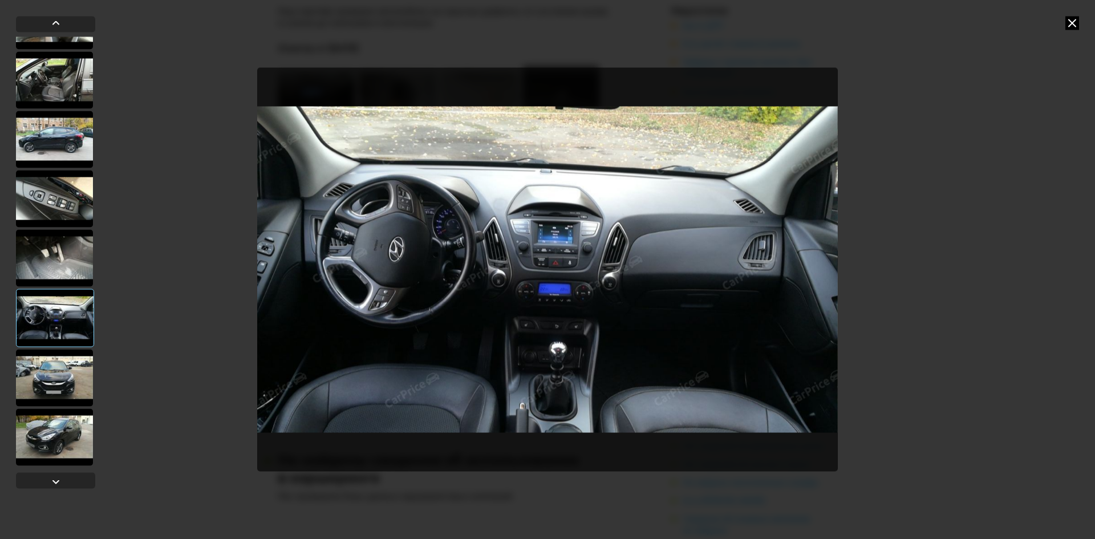
click at [54, 394] on div at bounding box center [54, 377] width 77 height 57
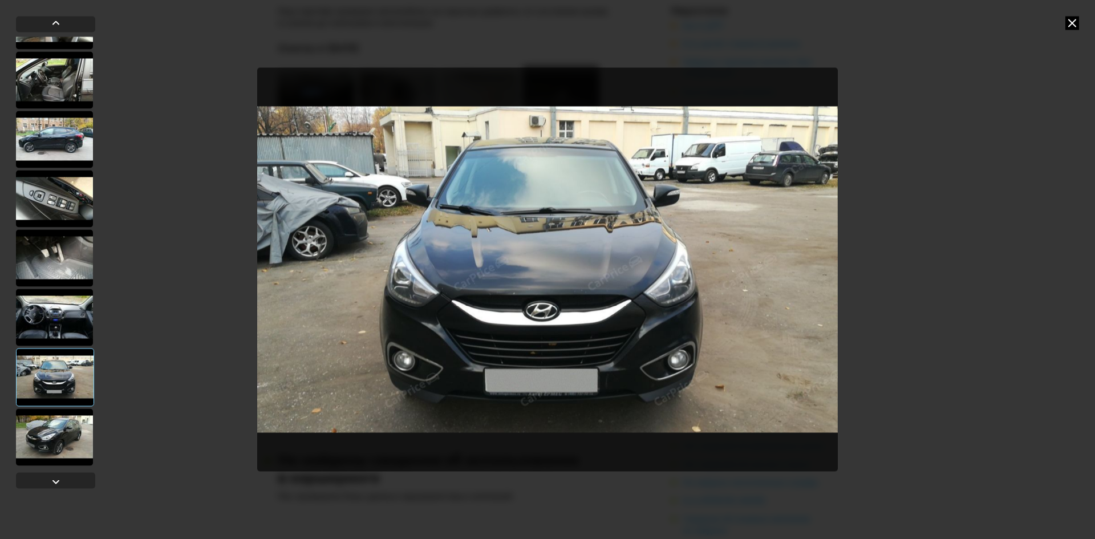
click at [1069, 17] on icon at bounding box center [1073, 23] width 14 height 14
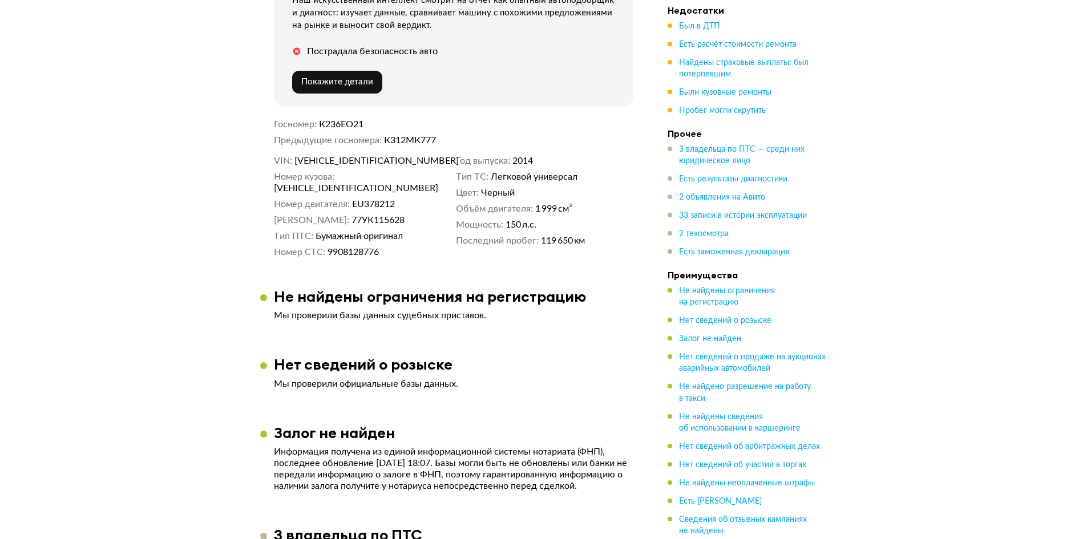
scroll to position [378, 0]
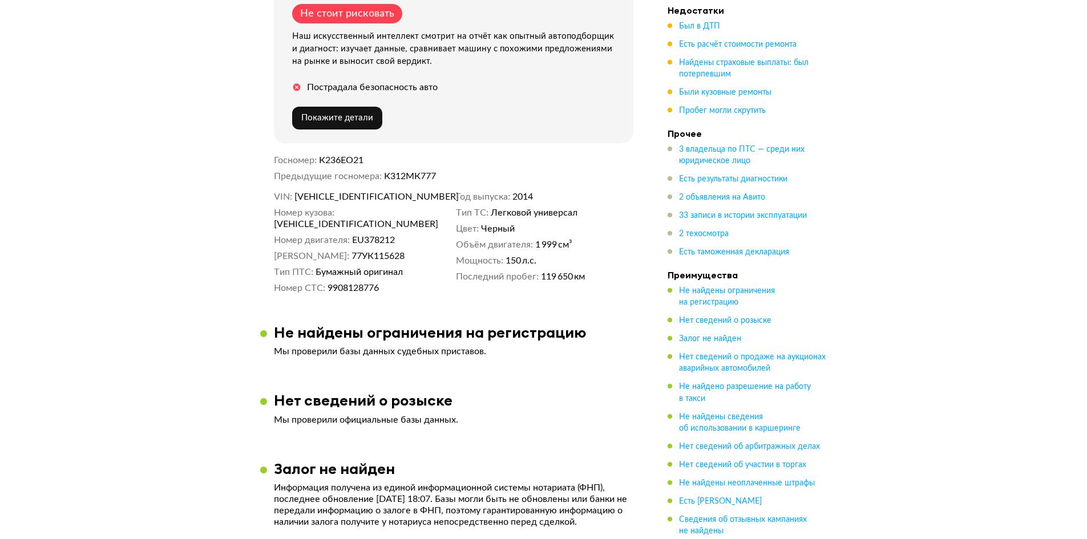
click at [404, 171] on dd "К312МК777" at bounding box center [508, 176] width 249 height 11
copy dd "К312МК777"
click at [341, 196] on span "[VEHICLE_IDENTIFICATION_NUMBER]" at bounding box center [359, 196] width 131 height 11
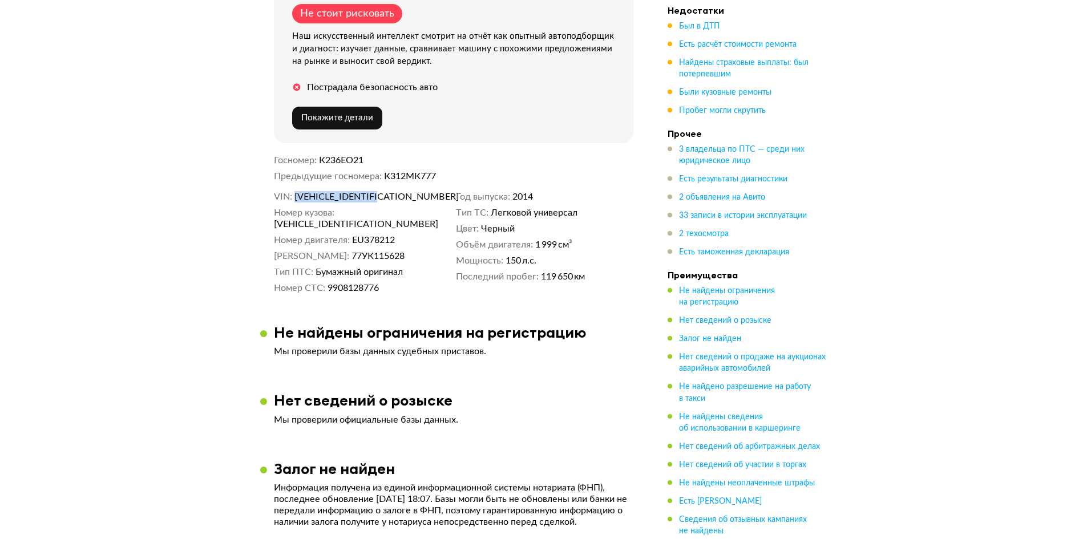
copy span "[VEHICLE_IDENTIFICATION_NUMBER]"
click at [423, 171] on dd "К312МК777" at bounding box center [508, 176] width 249 height 11
click at [343, 153] on div "[DATE] + 35 Рекомендация Не стоит рисковать Наш искусственный интеллект смотрит…" at bounding box center [453, 29] width 387 height 551
click at [343, 159] on span "К236ЕО21" at bounding box center [341, 160] width 44 height 9
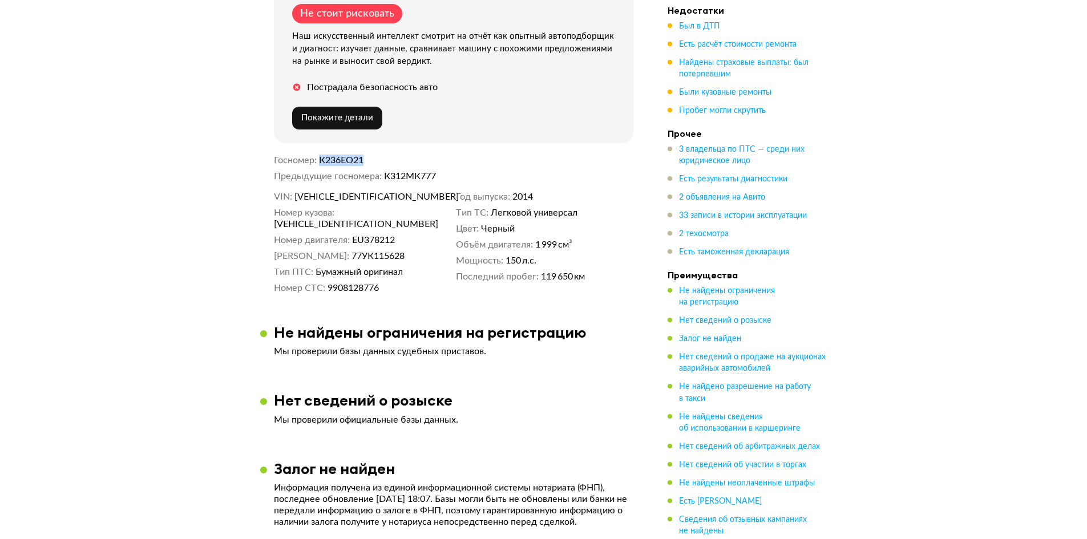
copy span "К236ЕО21"
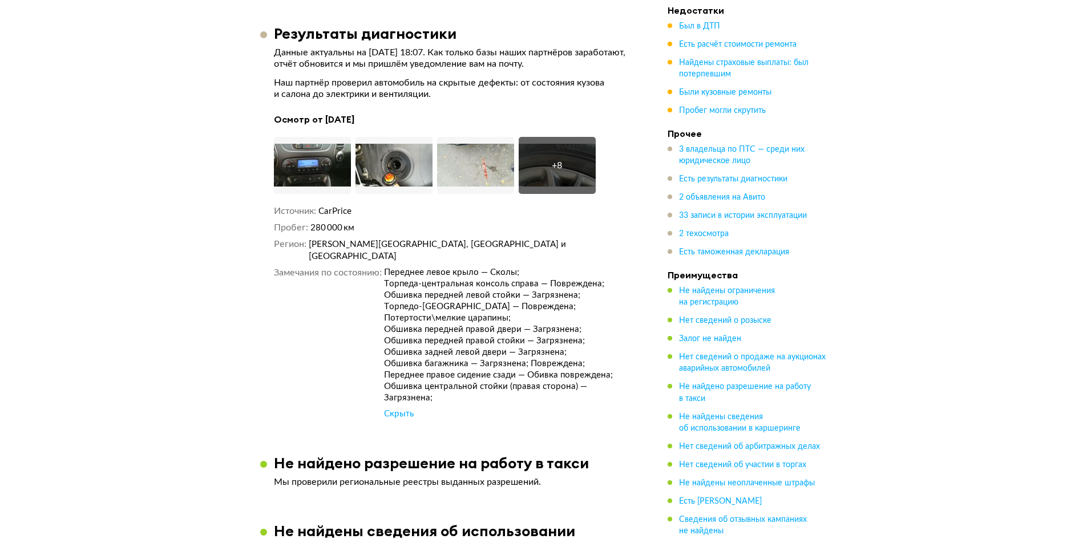
scroll to position [1861, 0]
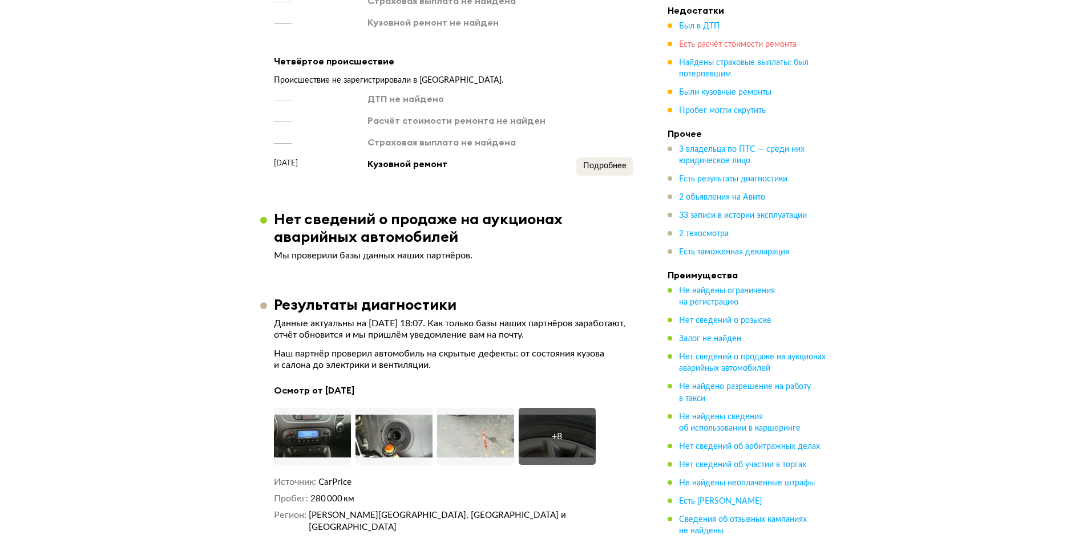
click at [711, 47] on span "Есть расчёт стоимости ремонта" at bounding box center [738, 45] width 118 height 8
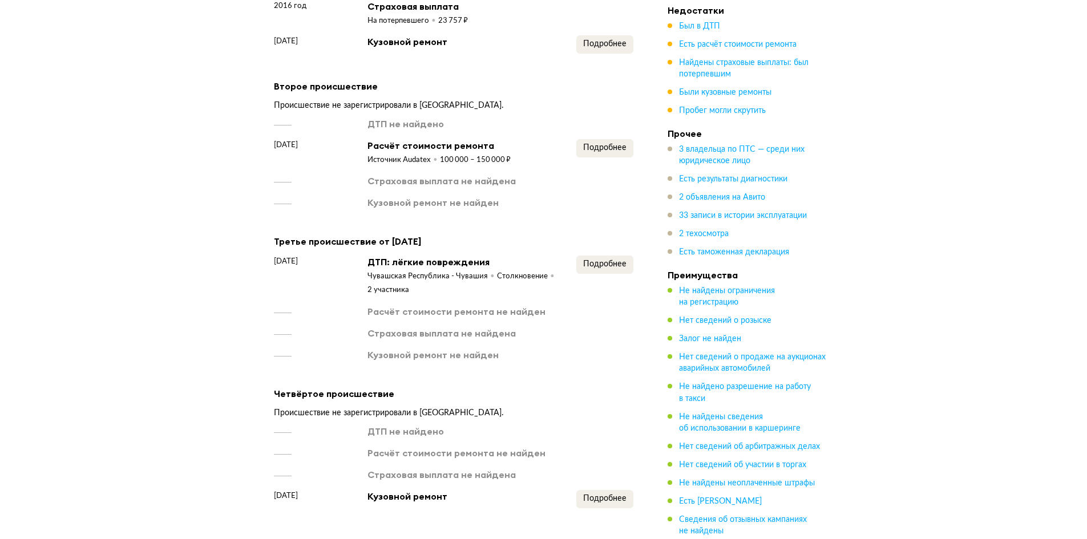
scroll to position [1492, 0]
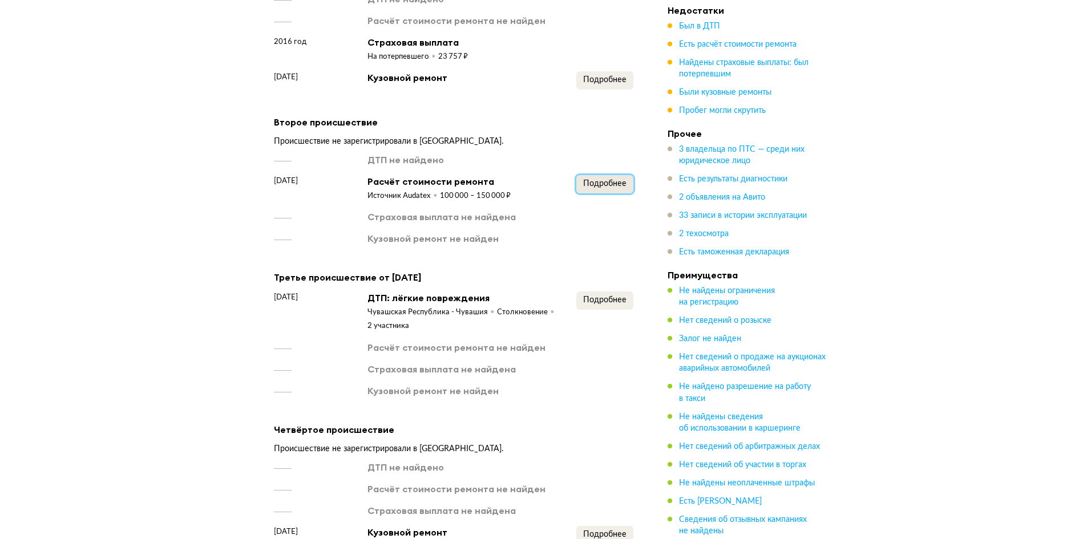
click at [605, 180] on span "Подробнее" at bounding box center [604, 184] width 43 height 8
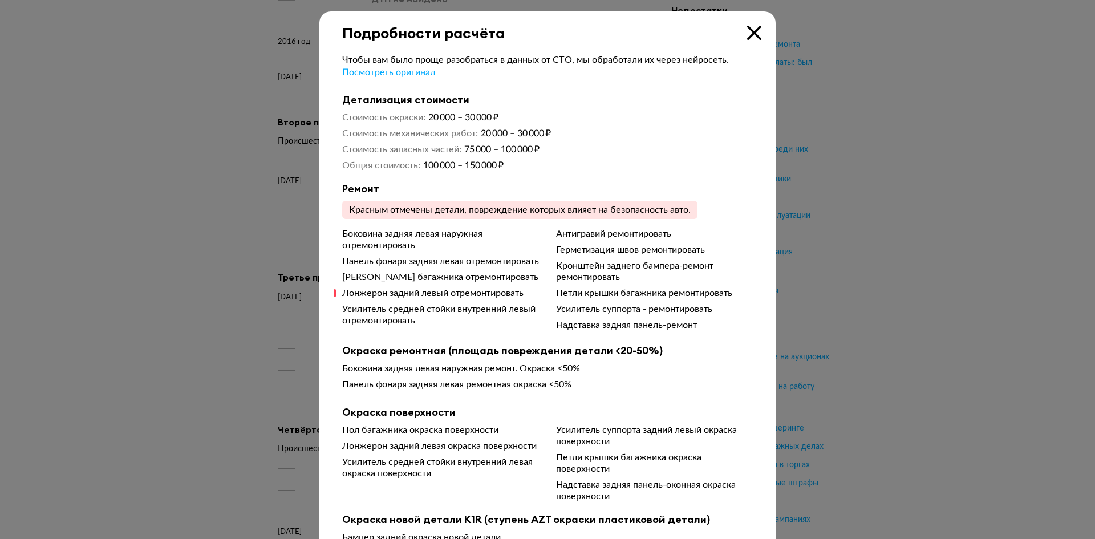
click at [245, 221] on div at bounding box center [547, 269] width 1095 height 539
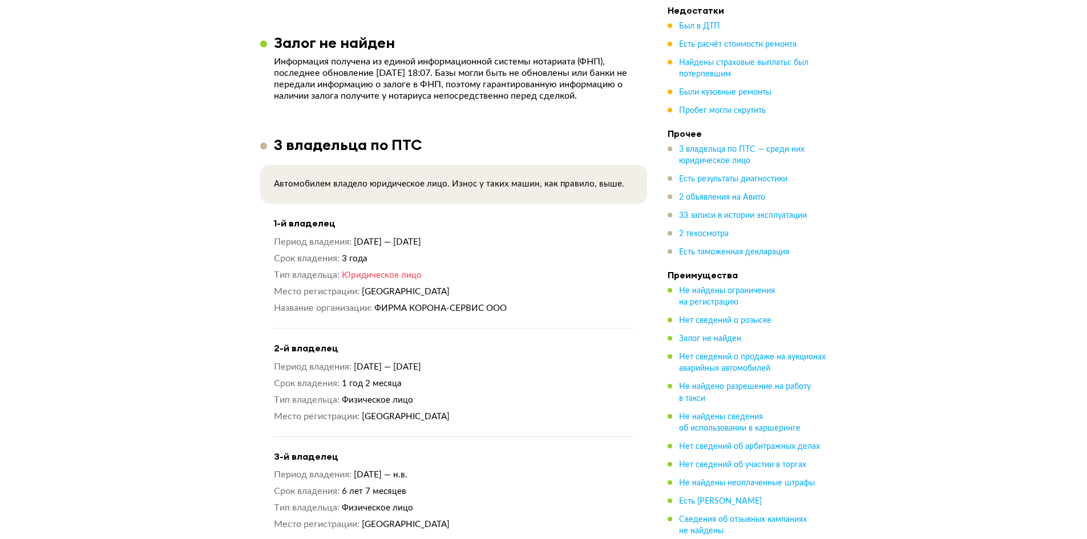
scroll to position [751, 0]
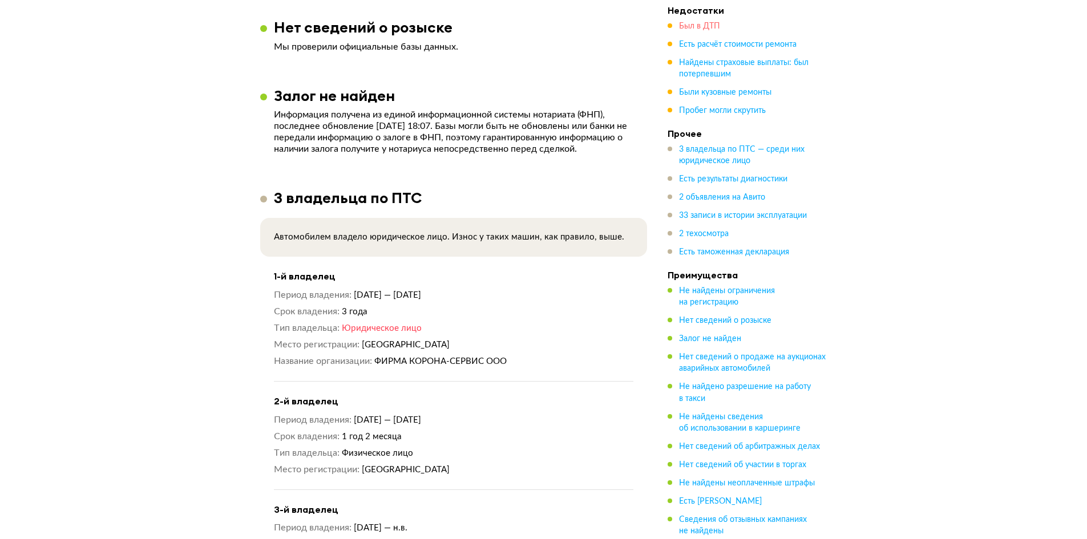
click at [712, 25] on span "Был в ДТП" at bounding box center [699, 26] width 41 height 8
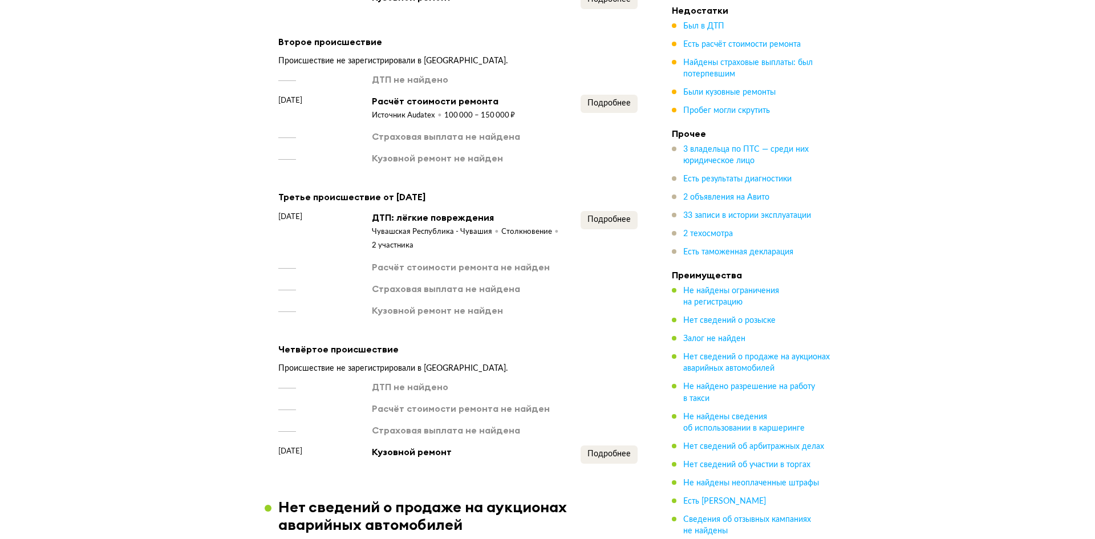
scroll to position [1553, 0]
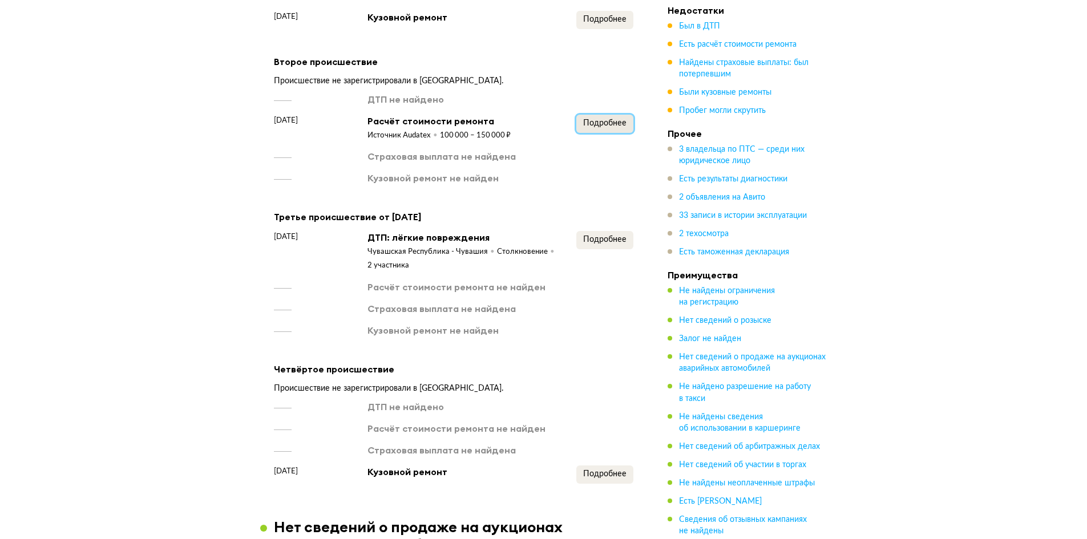
click at [592, 119] on span "Подробнее" at bounding box center [604, 123] width 43 height 8
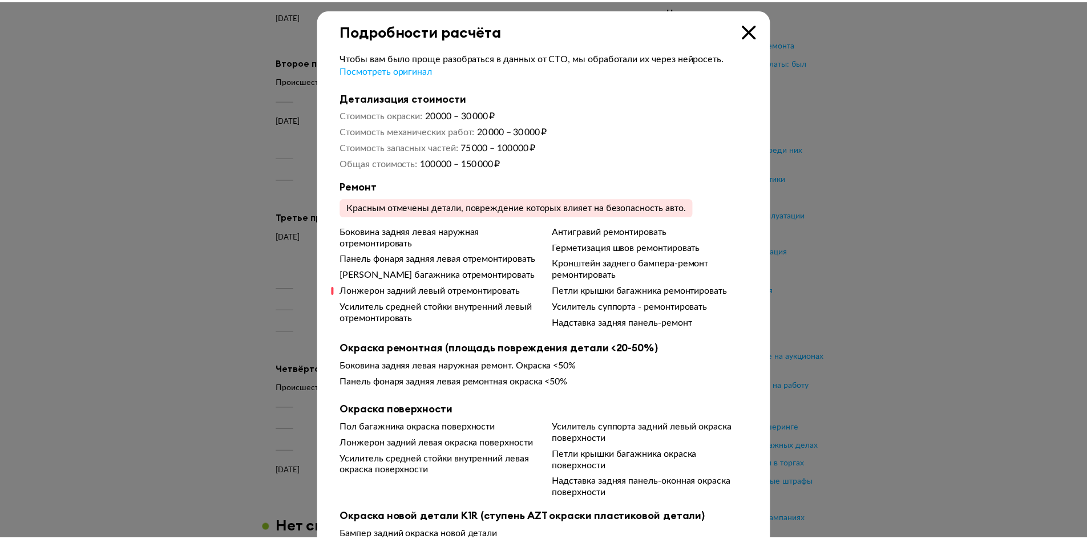
scroll to position [0, 0]
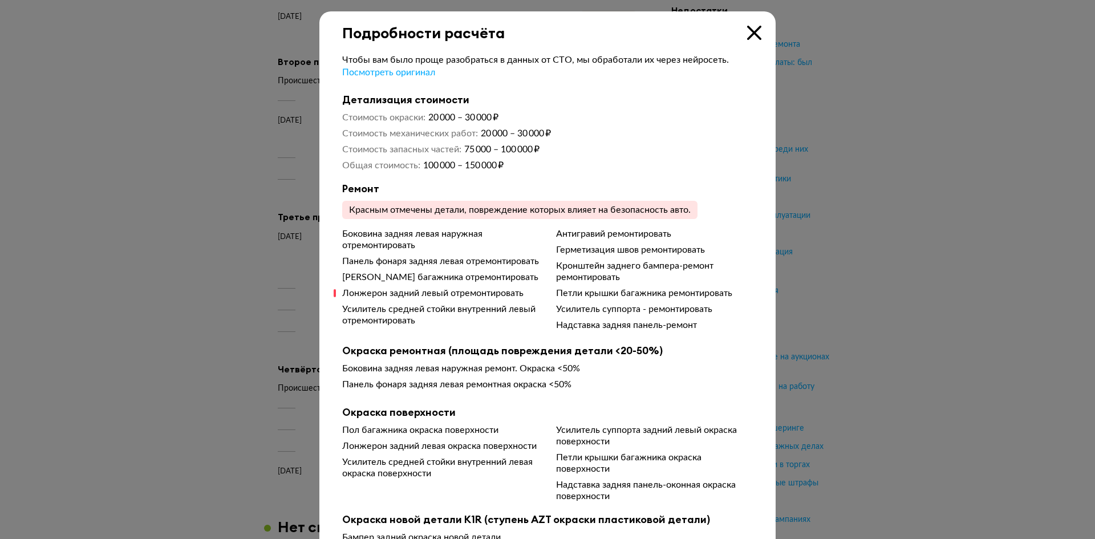
click at [747, 32] on icon at bounding box center [754, 33] width 14 height 14
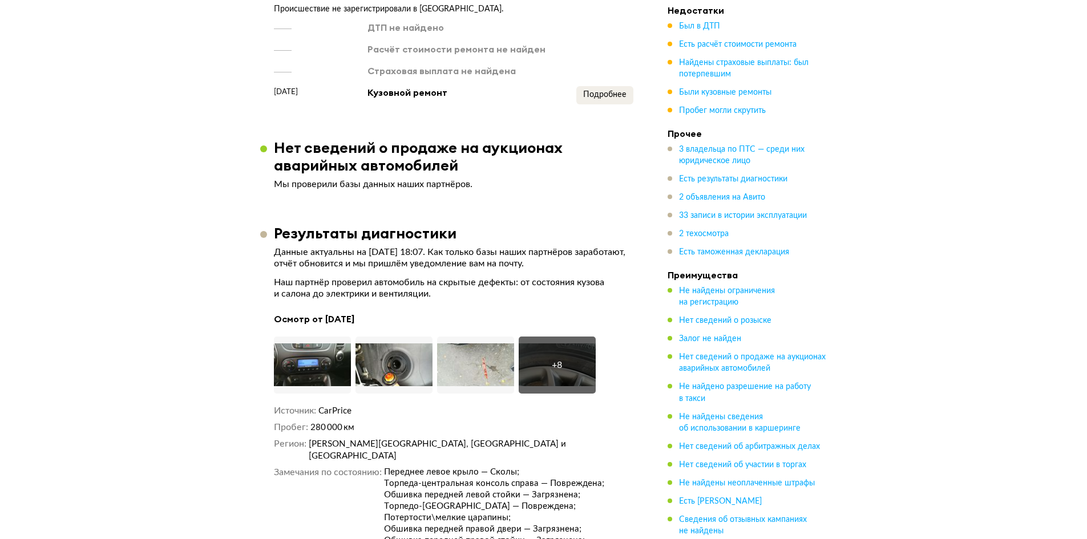
scroll to position [1952, 0]
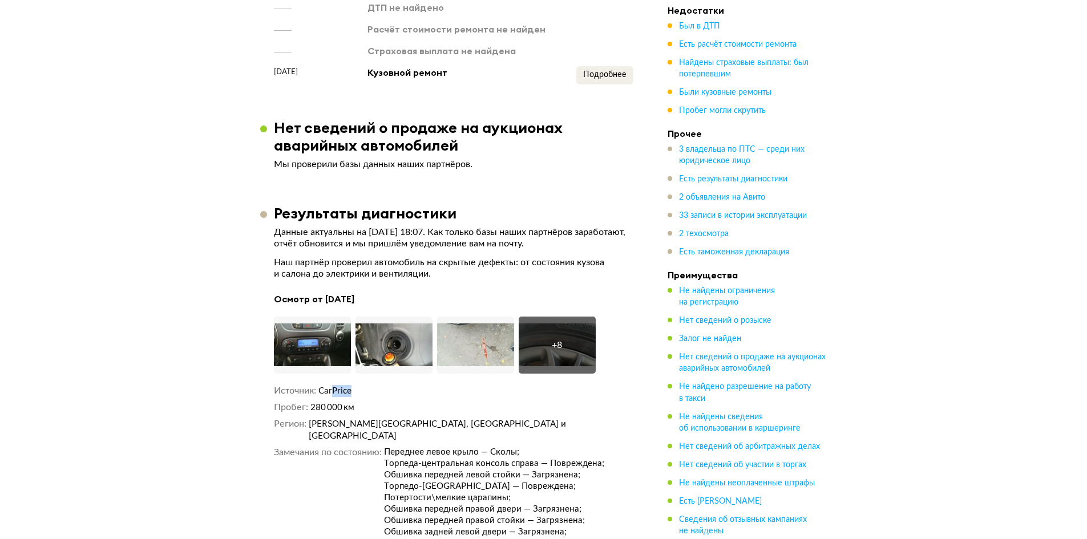
drag, startPoint x: 358, startPoint y: 391, endPoint x: 331, endPoint y: 387, distance: 27.2
click at [331, 387] on dd "CarPrice" at bounding box center [475, 391] width 315 height 12
drag, startPoint x: 371, startPoint y: 409, endPoint x: 319, endPoint y: 405, distance: 51.5
click at [319, 405] on dd "280 000 км" at bounding box center [471, 408] width 323 height 12
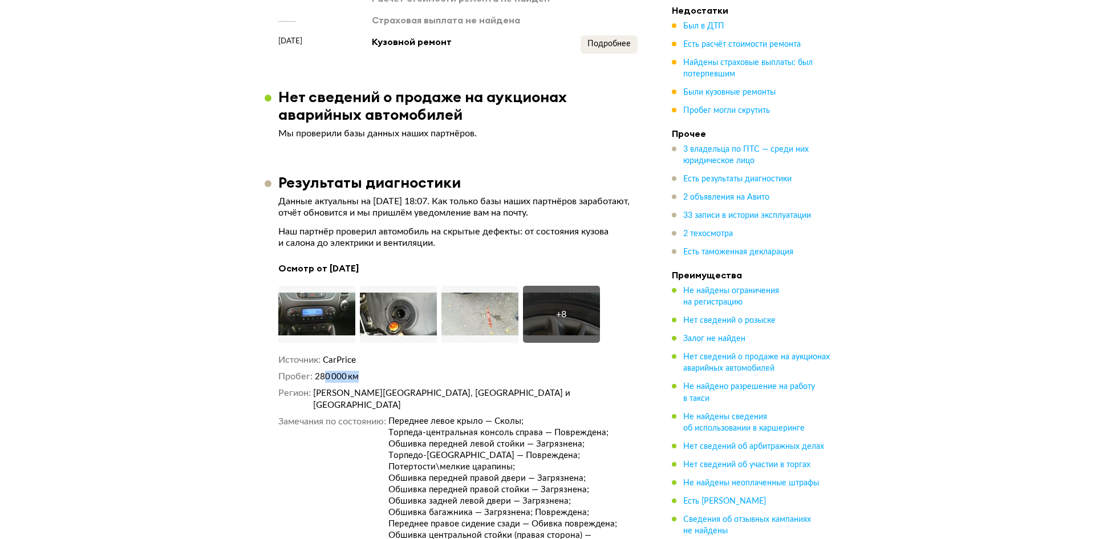
scroll to position [2009, 0]
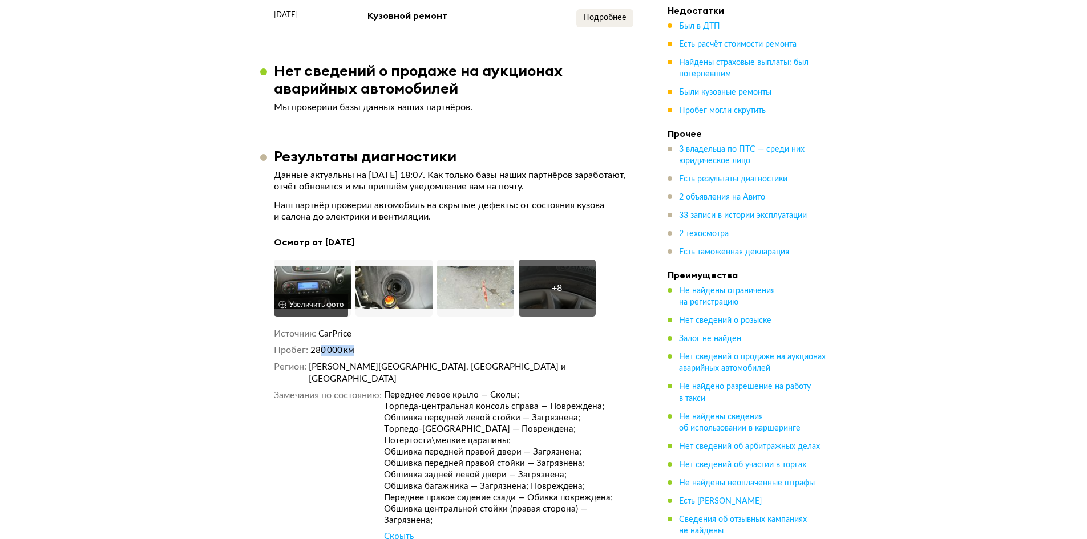
click at [338, 271] on img at bounding box center [312, 288] width 77 height 57
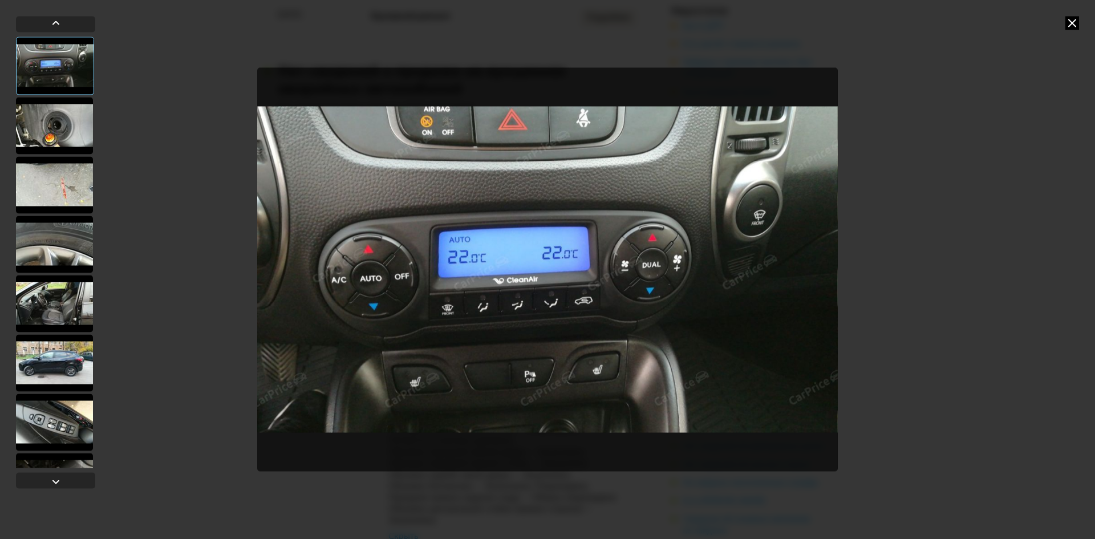
click at [46, 362] on div at bounding box center [54, 362] width 77 height 57
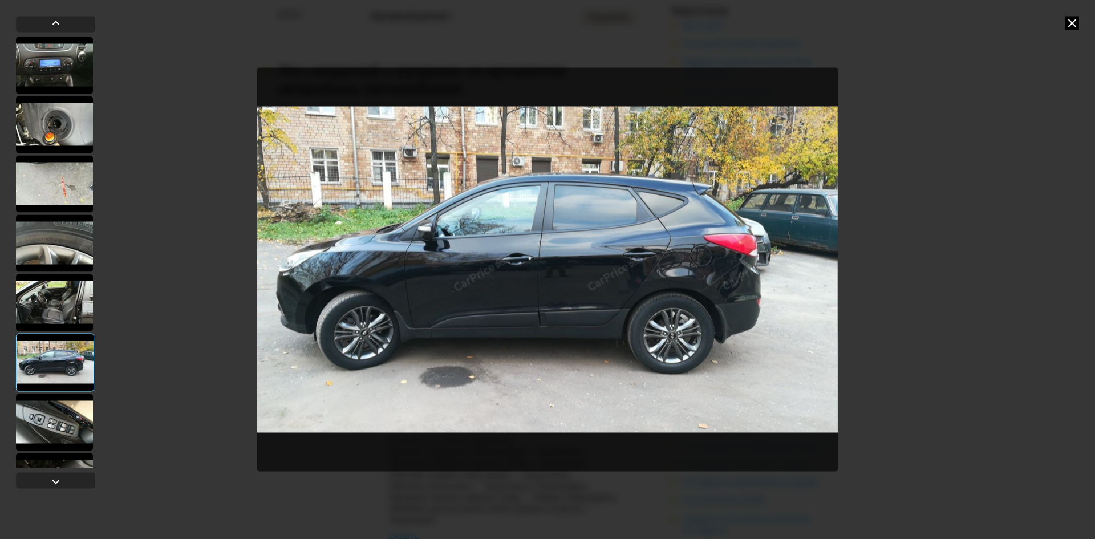
click at [59, 423] on div at bounding box center [54, 422] width 77 height 57
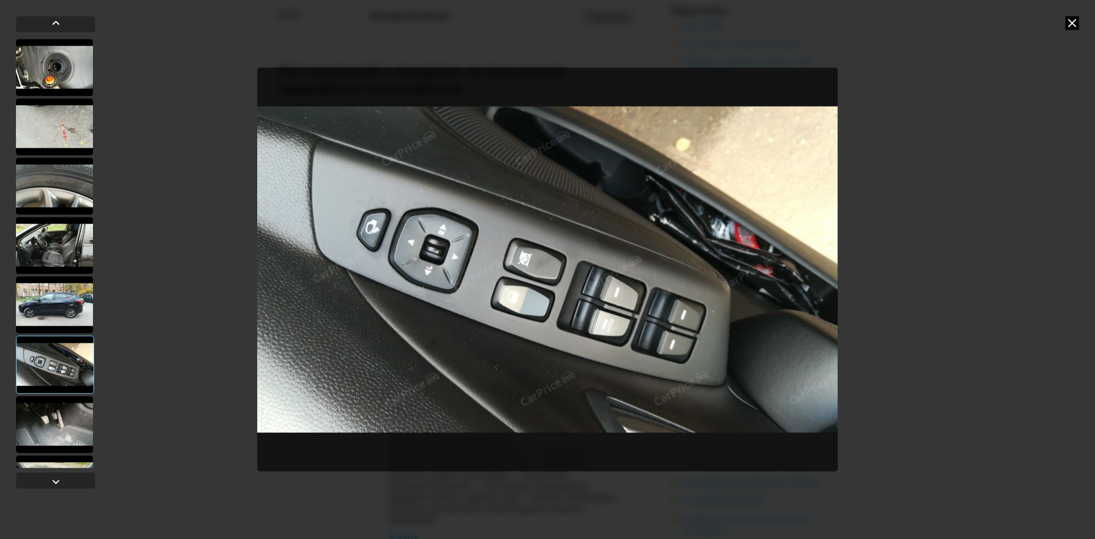
scroll to position [114, 0]
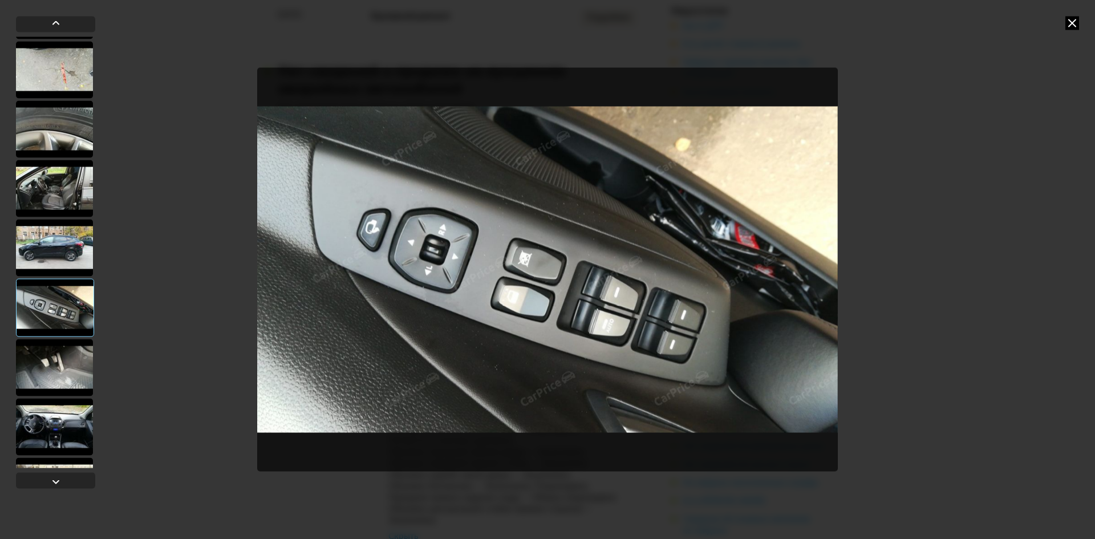
click at [54, 366] on div at bounding box center [54, 367] width 77 height 57
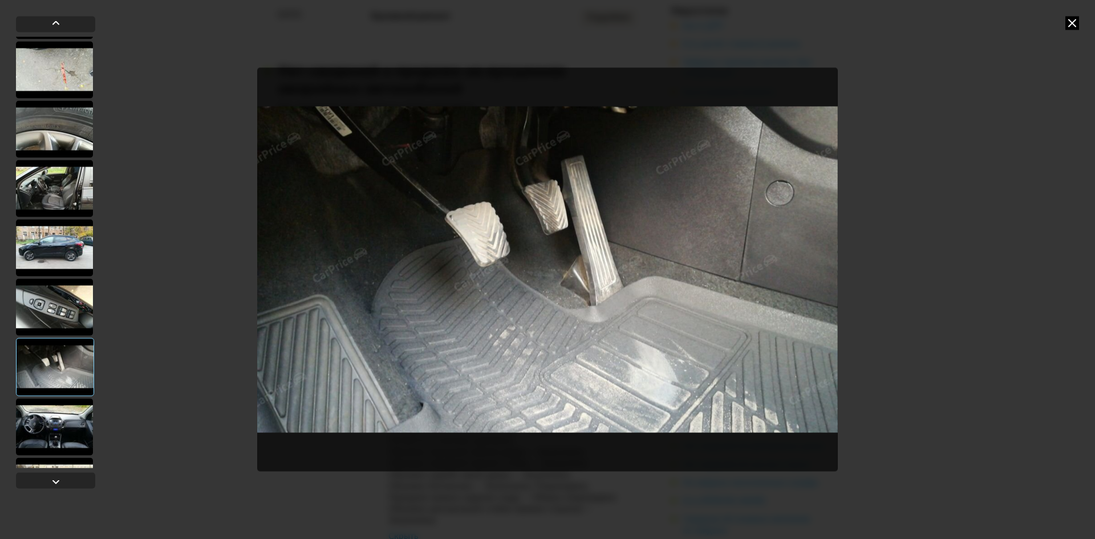
click at [68, 396] on div at bounding box center [55, 252] width 79 height 431
click at [60, 423] on div at bounding box center [54, 426] width 77 height 57
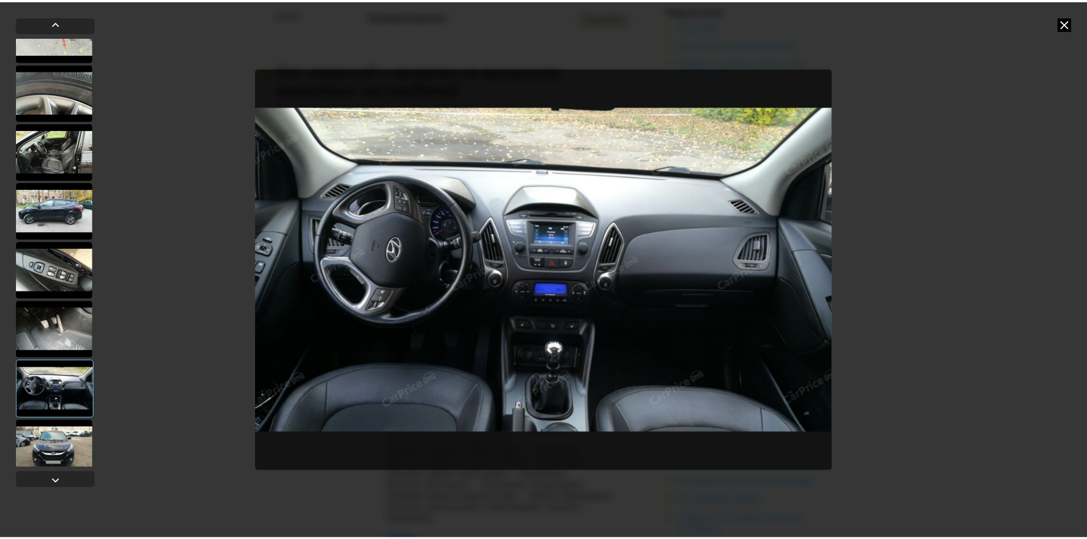
scroll to position [171, 0]
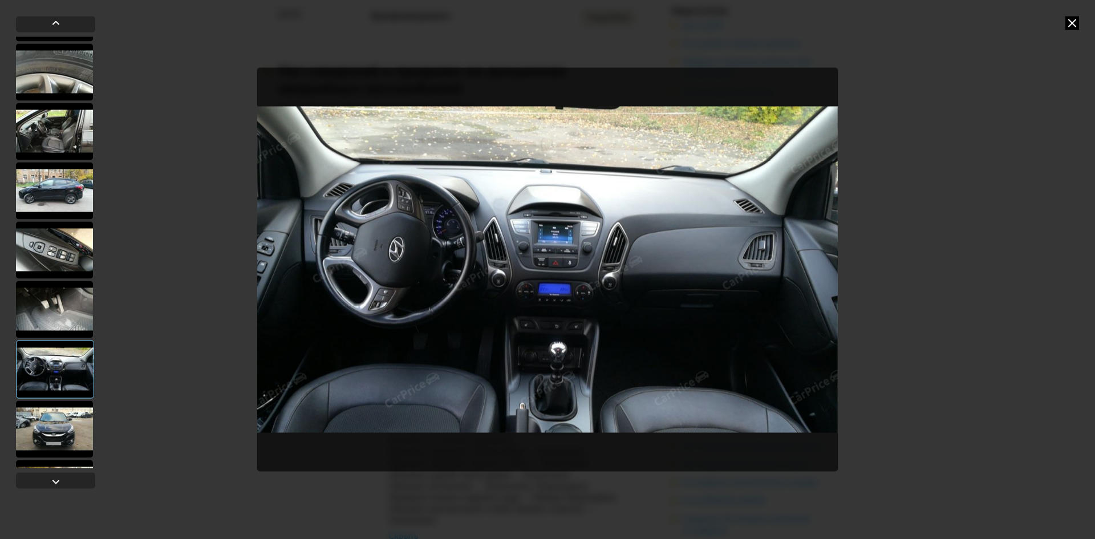
click at [60, 420] on div at bounding box center [54, 428] width 77 height 57
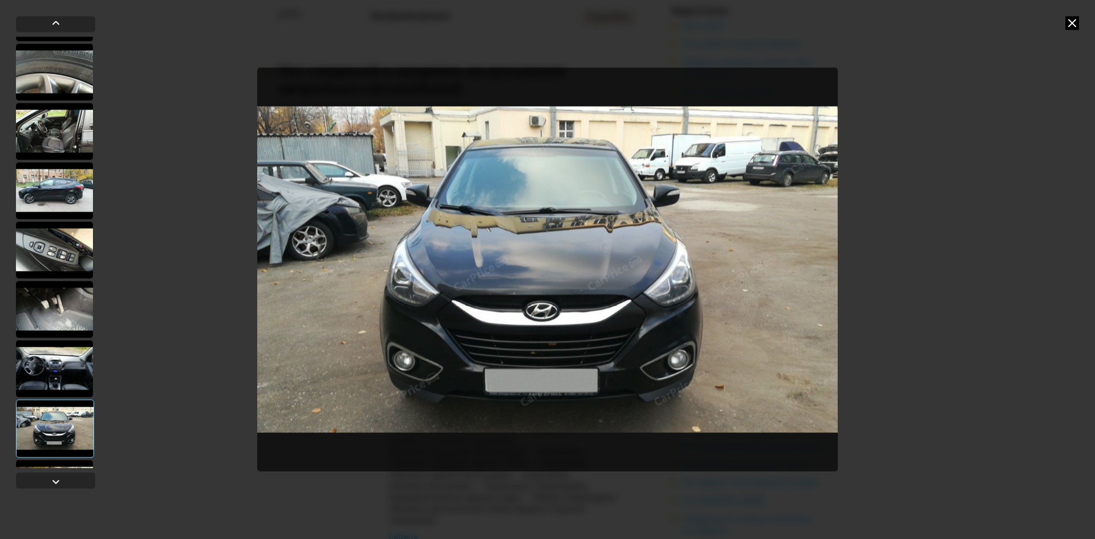
click at [1075, 29] on icon at bounding box center [1073, 23] width 14 height 14
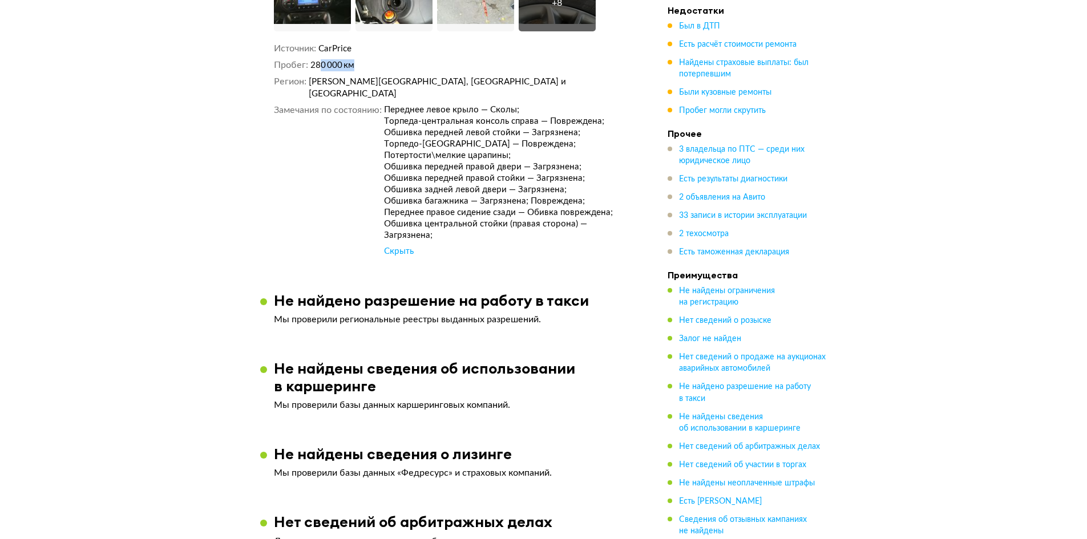
scroll to position [2237, 0]
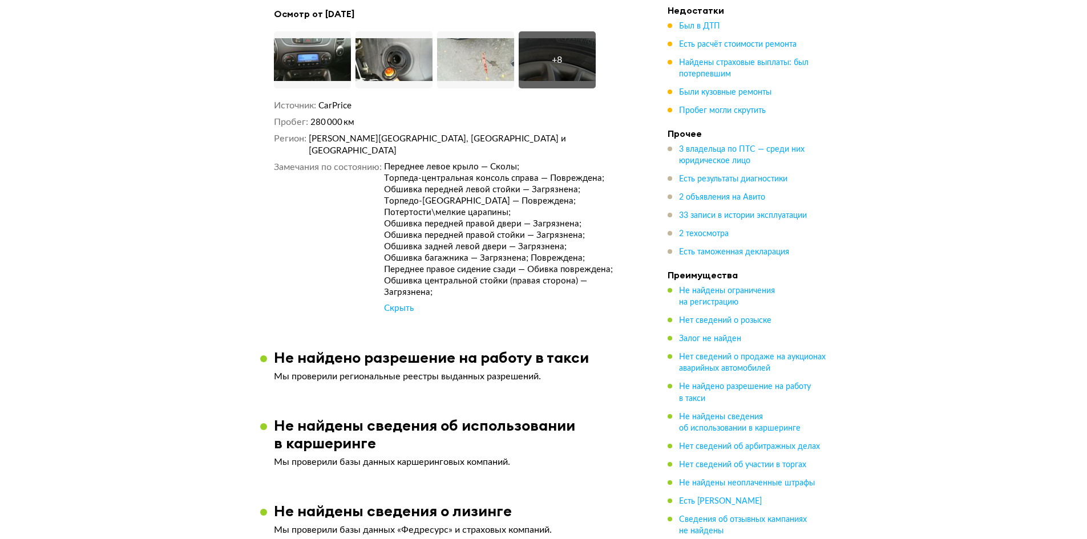
click at [482, 144] on div "Источник CarPrice Пробег 280 000 км Регион [PERSON_NAME][GEOGRAPHIC_DATA], [GEO…" at bounding box center [453, 207] width 359 height 215
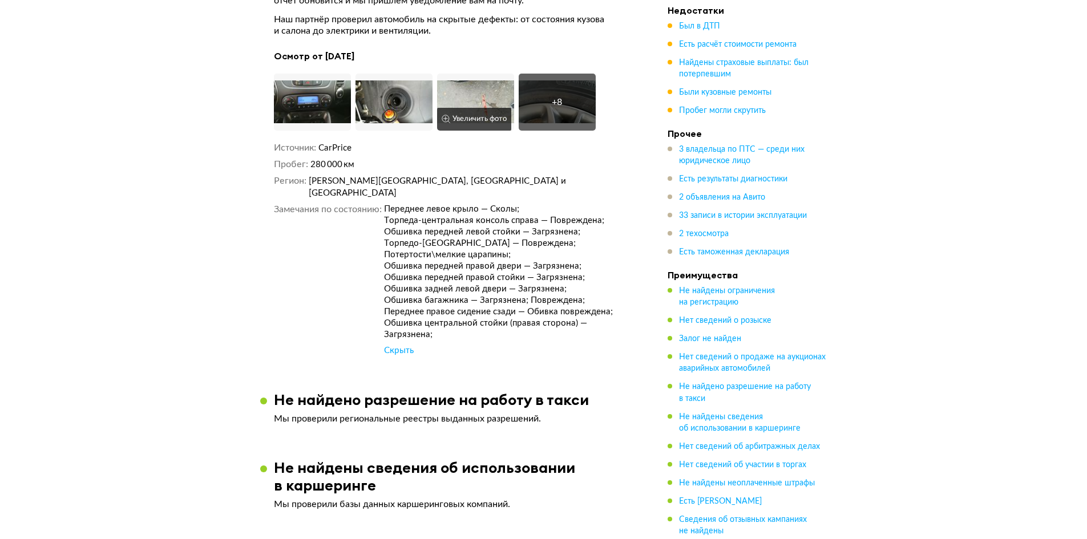
scroll to position [2123, 0]
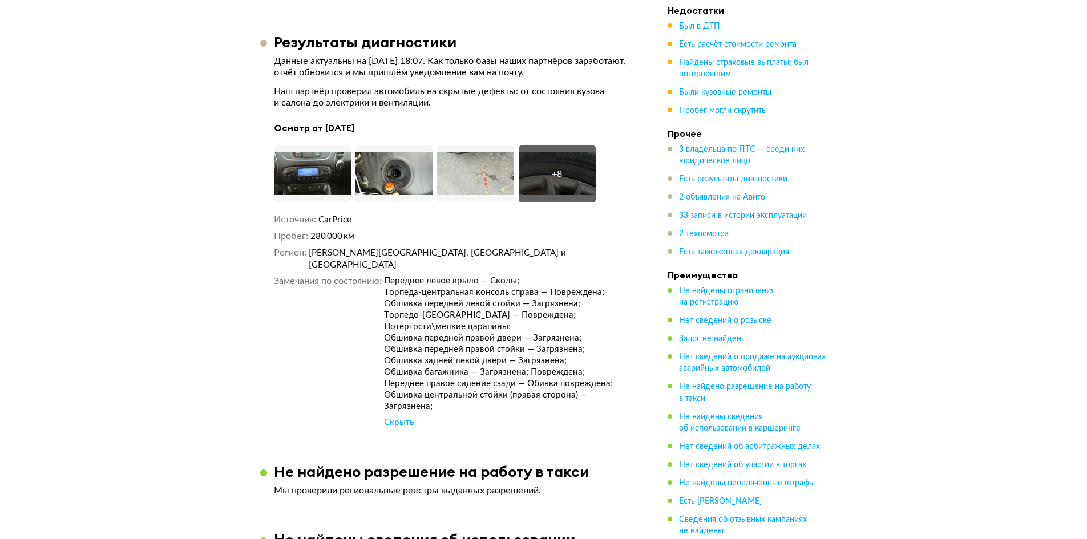
drag, startPoint x: 367, startPoint y: 124, endPoint x: 322, endPoint y: 129, distance: 44.7
click at [322, 129] on h4 "Осмотр от [DATE]" at bounding box center [453, 128] width 359 height 12
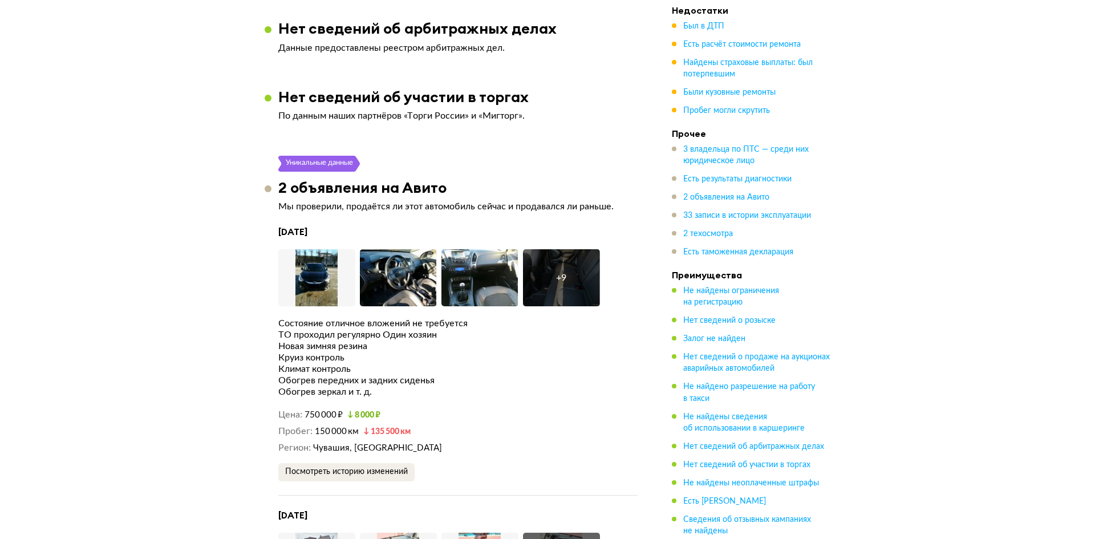
scroll to position [2808, 0]
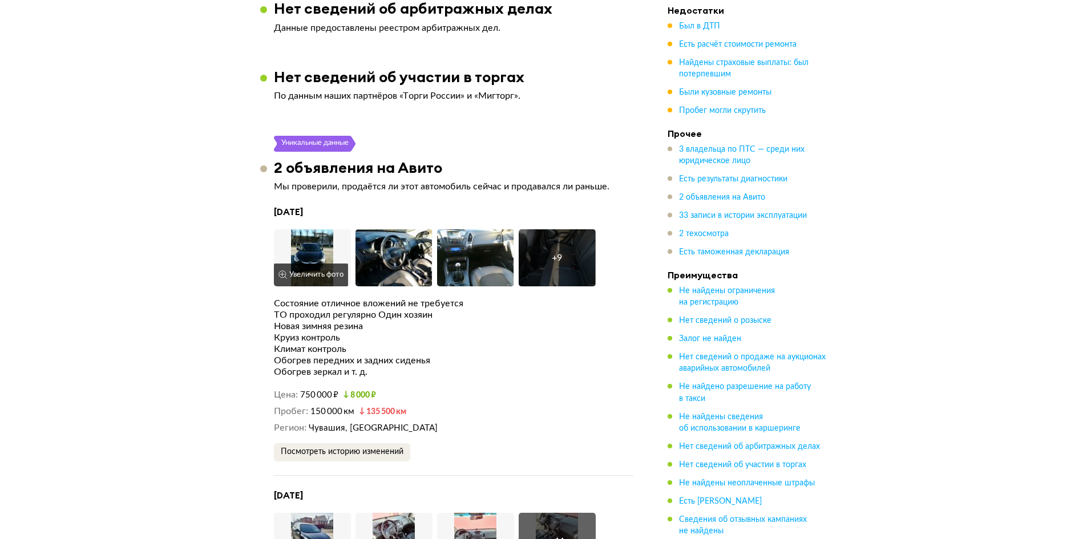
click at [328, 232] on img at bounding box center [312, 257] width 77 height 57
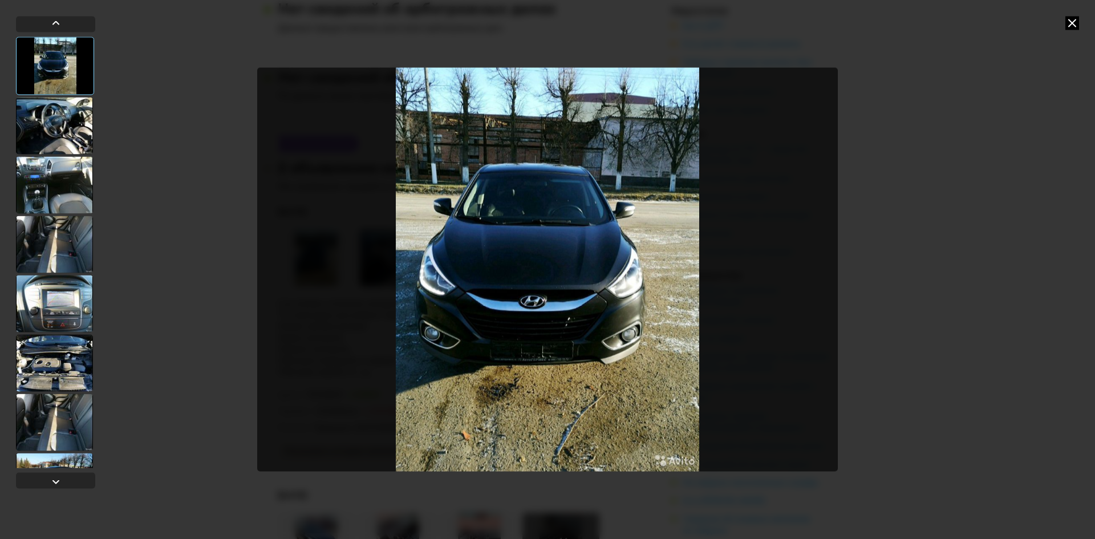
click at [62, 307] on div at bounding box center [54, 303] width 77 height 57
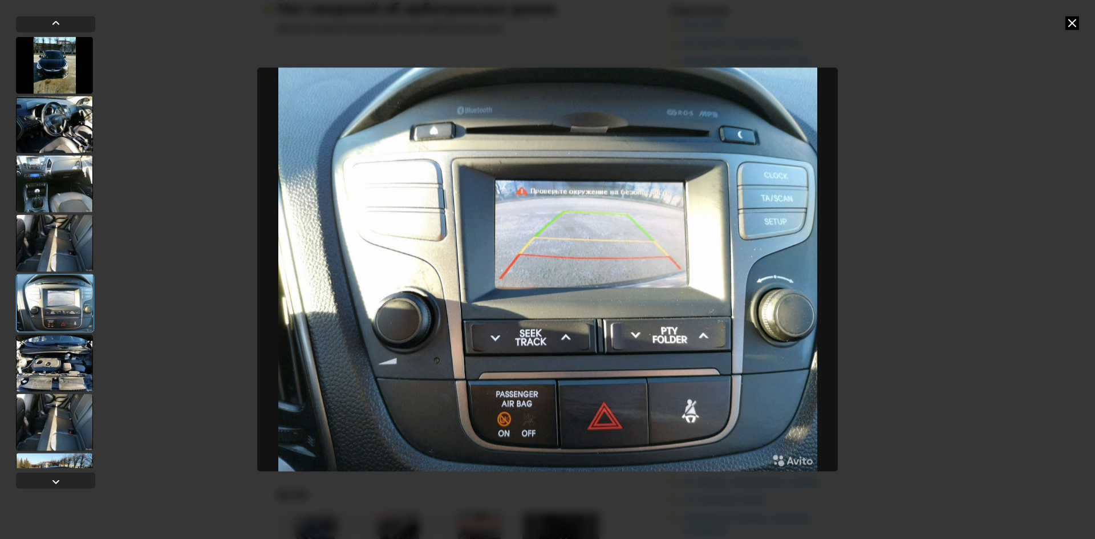
scroll to position [57, 0]
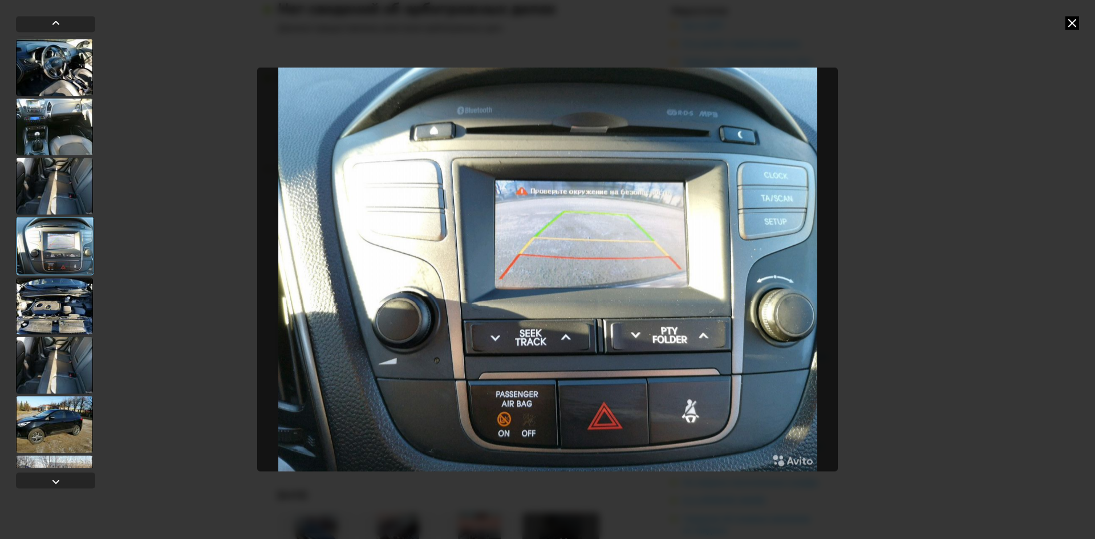
click at [48, 313] on div at bounding box center [54, 305] width 77 height 57
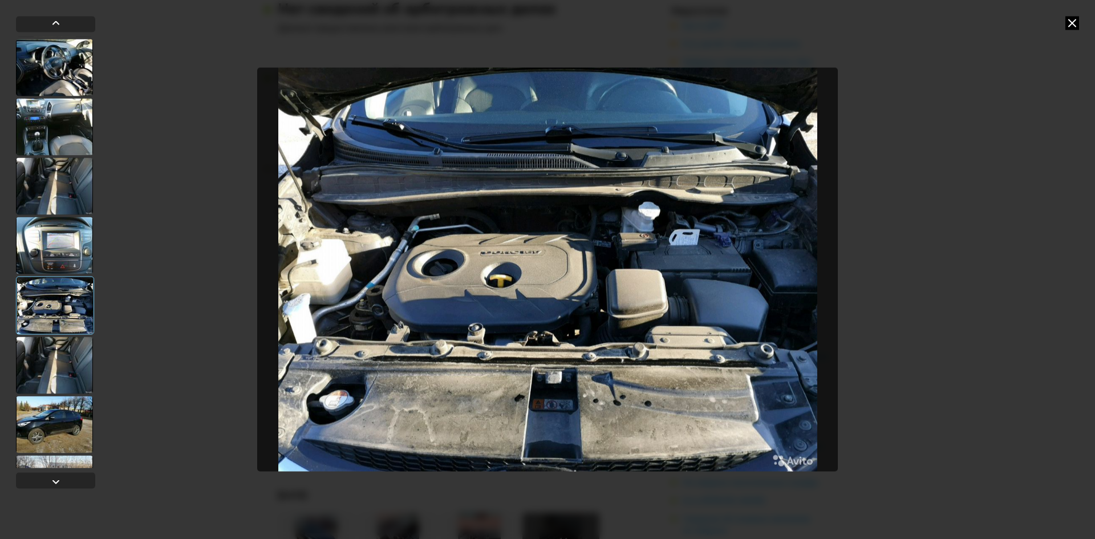
click at [43, 370] on div at bounding box center [54, 365] width 77 height 57
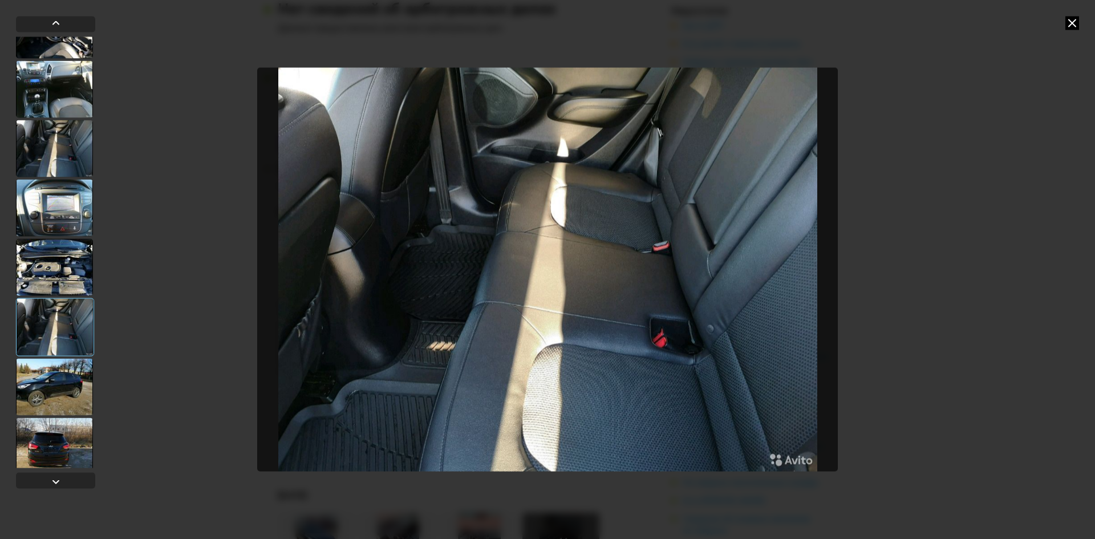
scroll to position [114, 0]
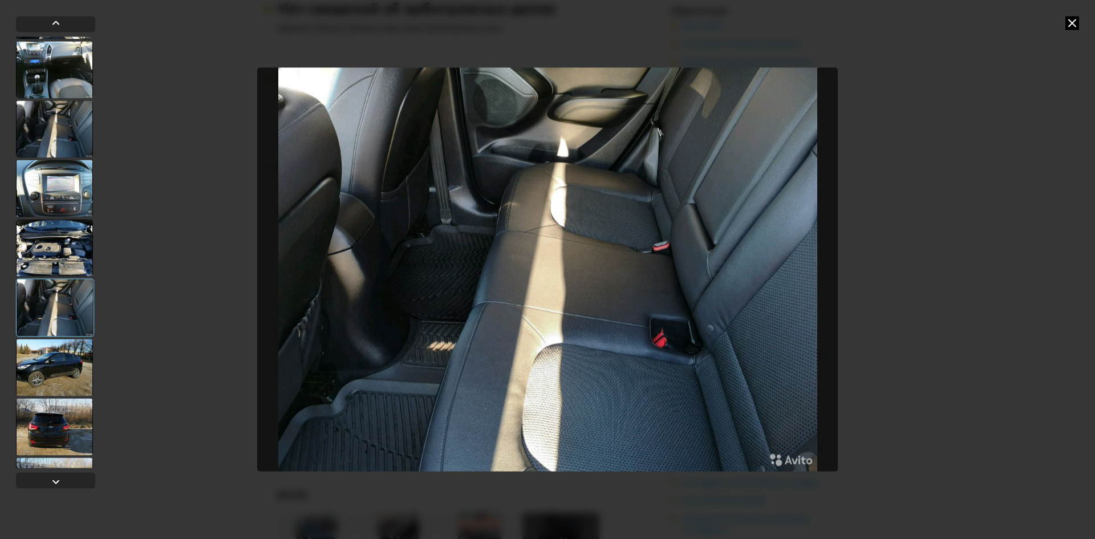
click at [59, 372] on div at bounding box center [54, 367] width 77 height 57
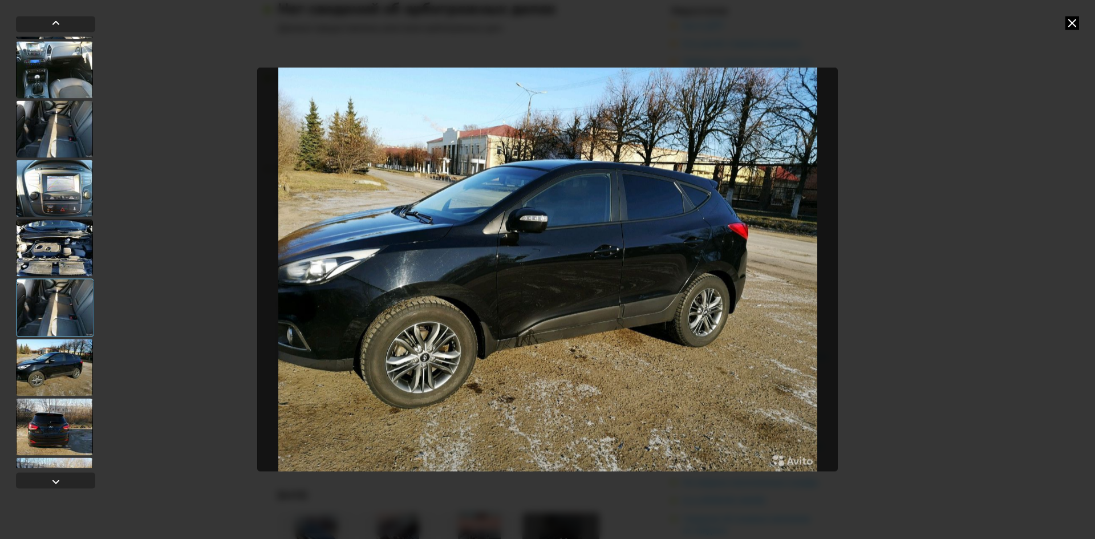
click at [47, 411] on div at bounding box center [54, 426] width 77 height 57
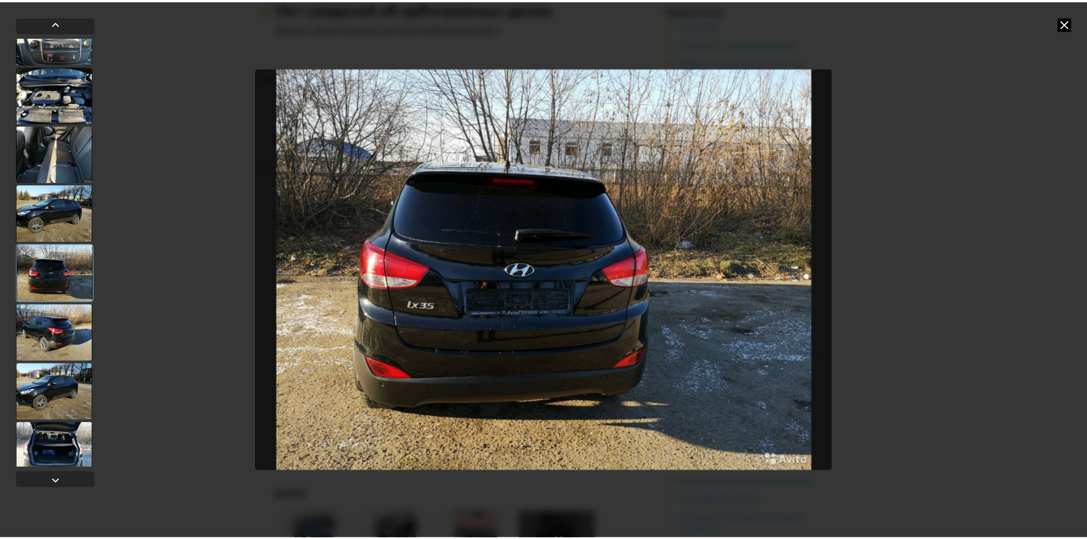
scroll to position [282, 0]
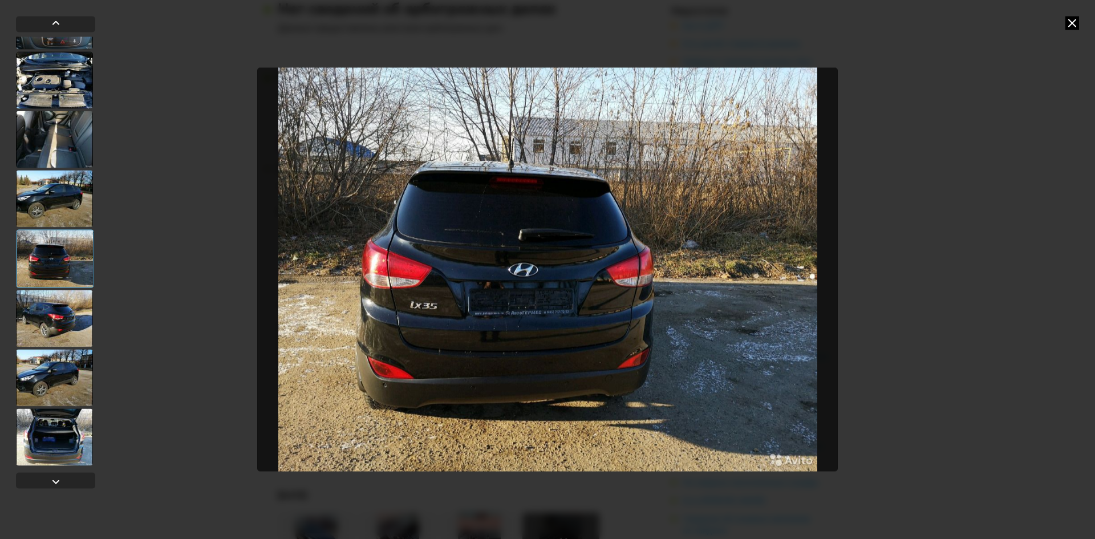
click at [50, 335] on div at bounding box center [54, 318] width 77 height 57
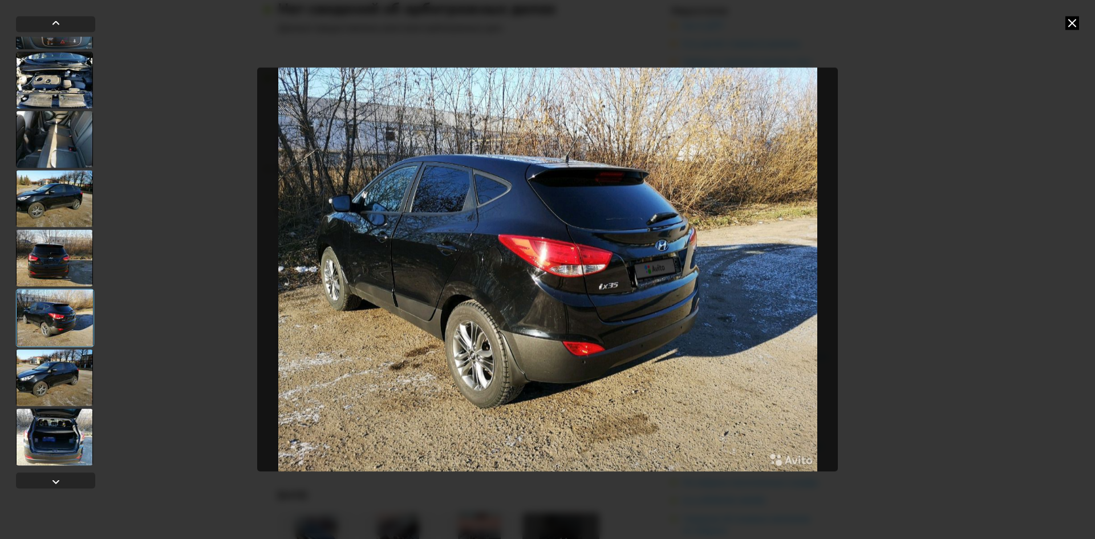
click at [43, 359] on div at bounding box center [54, 377] width 77 height 57
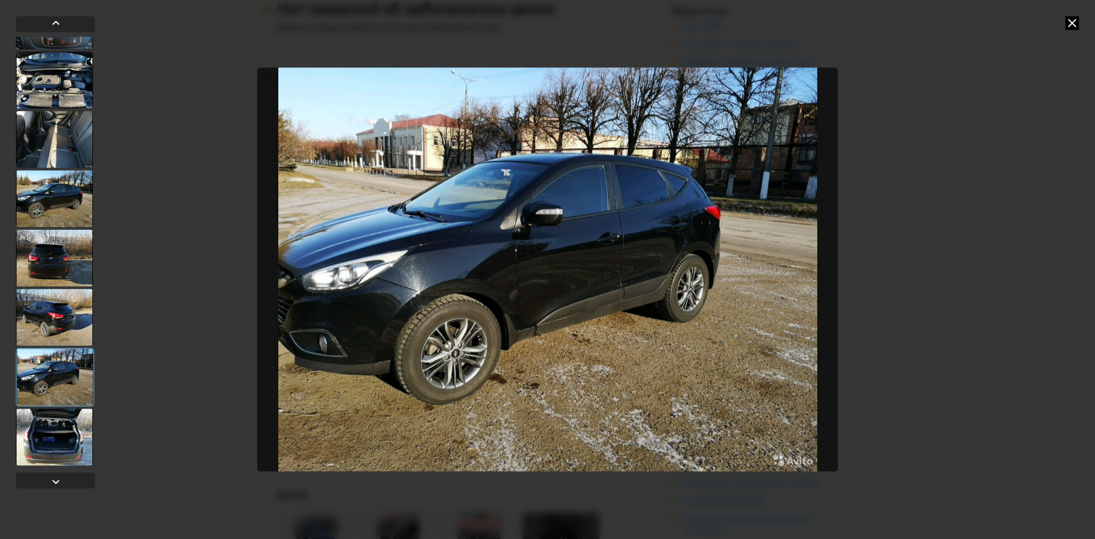
click at [27, 418] on div at bounding box center [54, 436] width 77 height 57
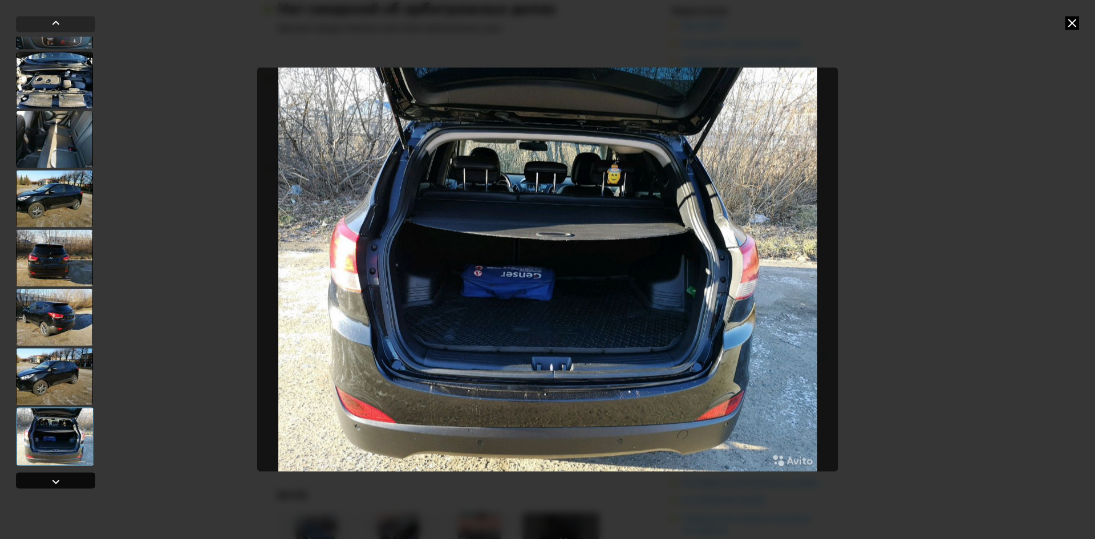
click at [52, 481] on div at bounding box center [56, 482] width 14 height 14
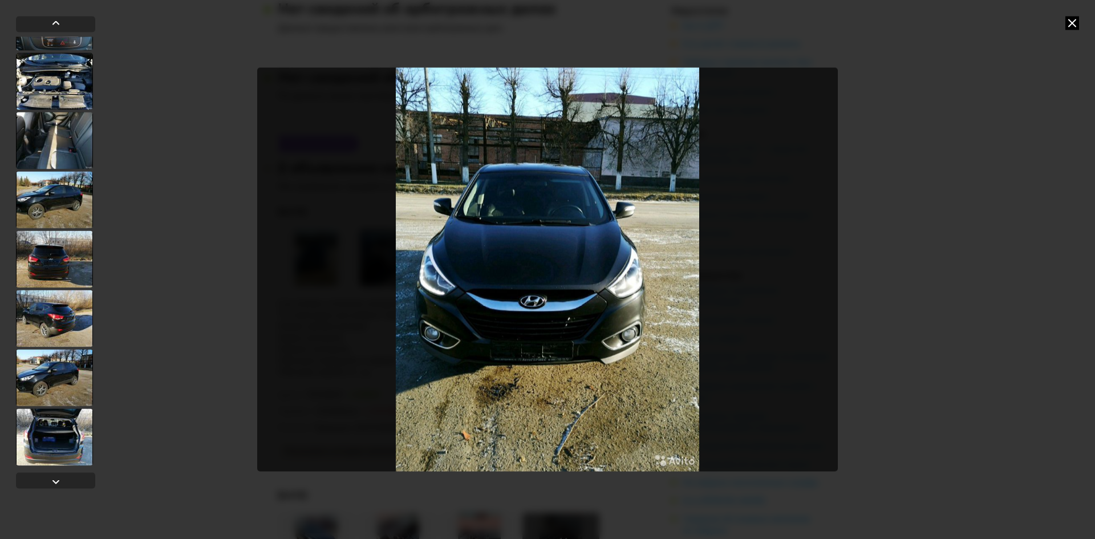
click at [1074, 29] on icon at bounding box center [1073, 23] width 14 height 14
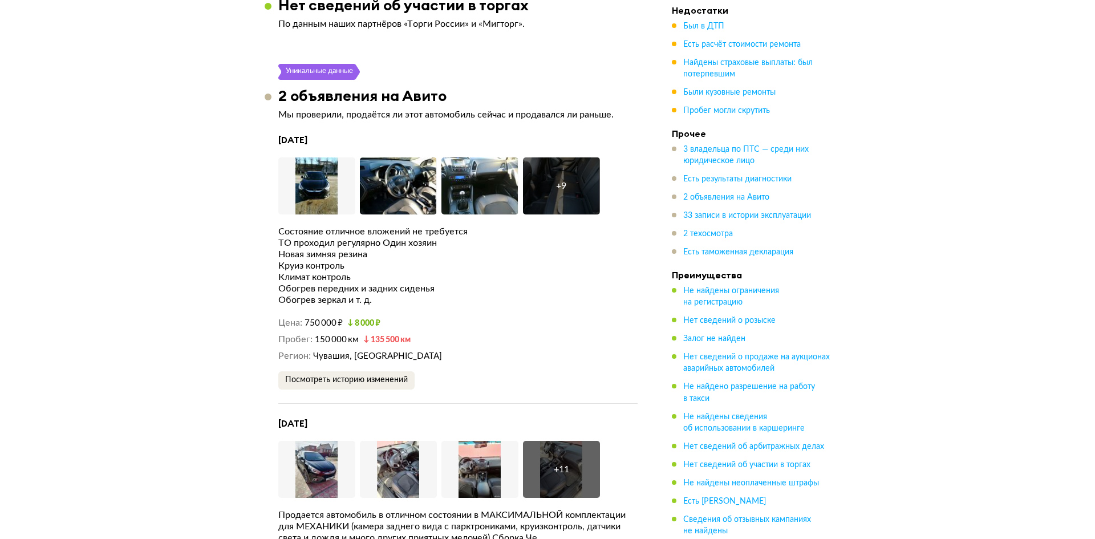
scroll to position [2922, 0]
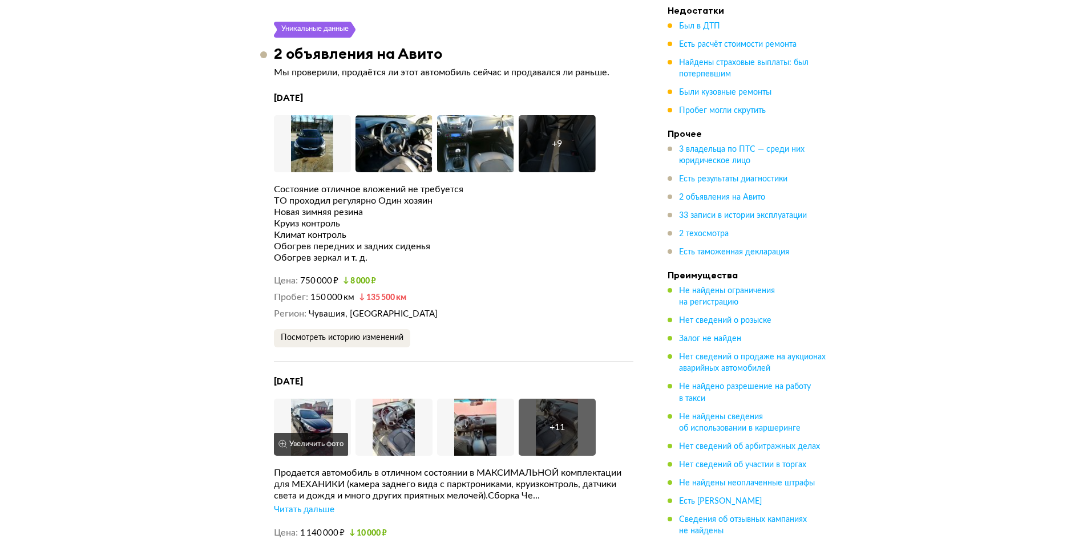
click at [316, 399] on img at bounding box center [312, 427] width 77 height 57
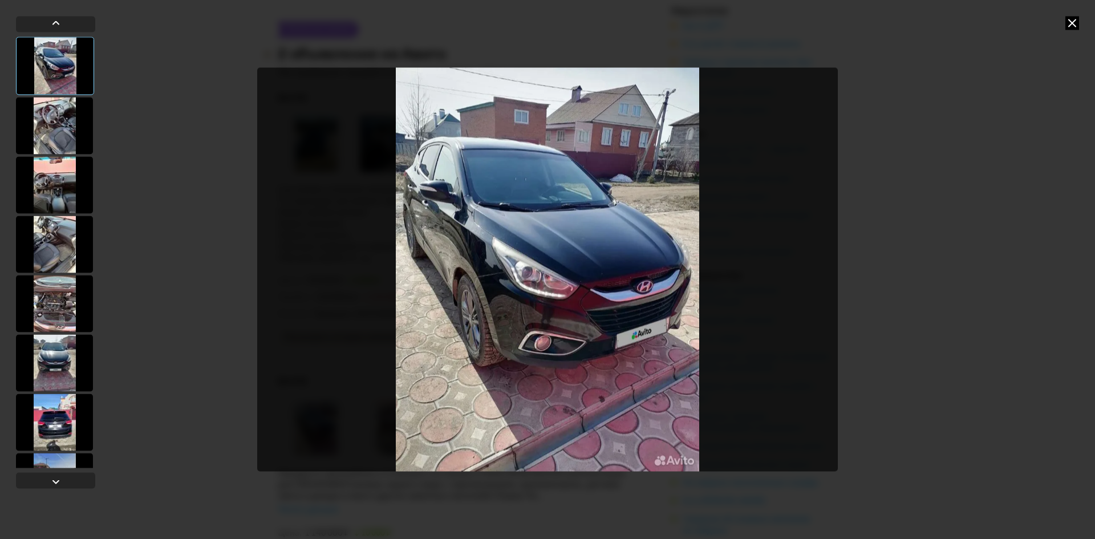
click at [55, 228] on div at bounding box center [54, 244] width 77 height 57
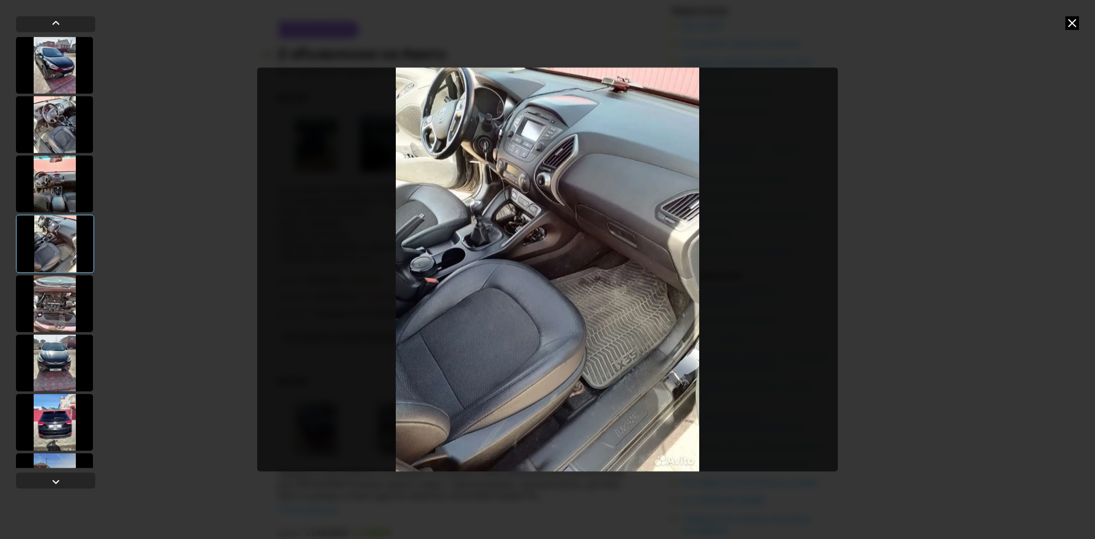
click at [54, 423] on div at bounding box center [54, 422] width 77 height 57
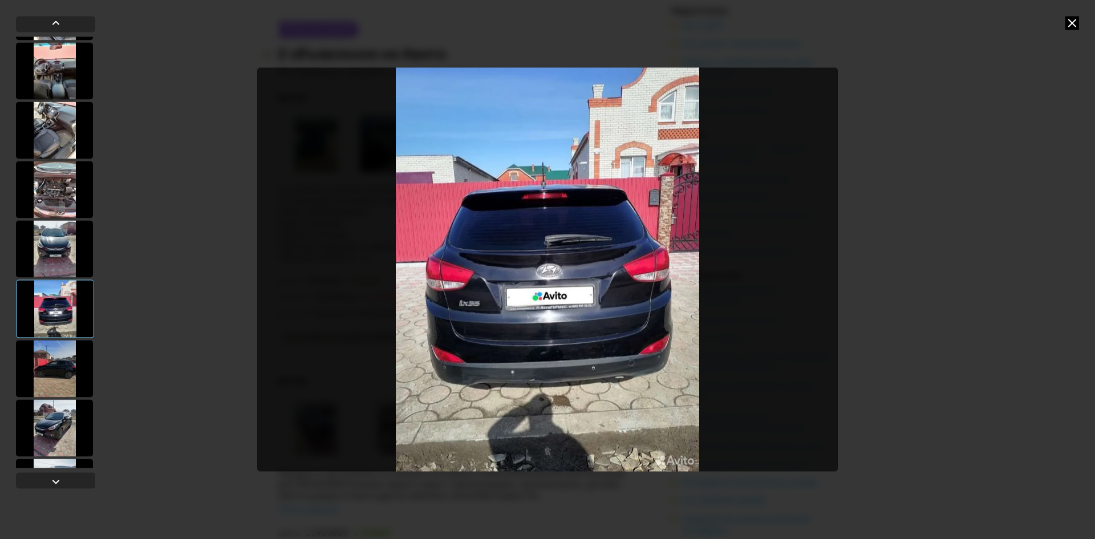
scroll to position [114, 0]
click at [67, 362] on div at bounding box center [54, 367] width 77 height 57
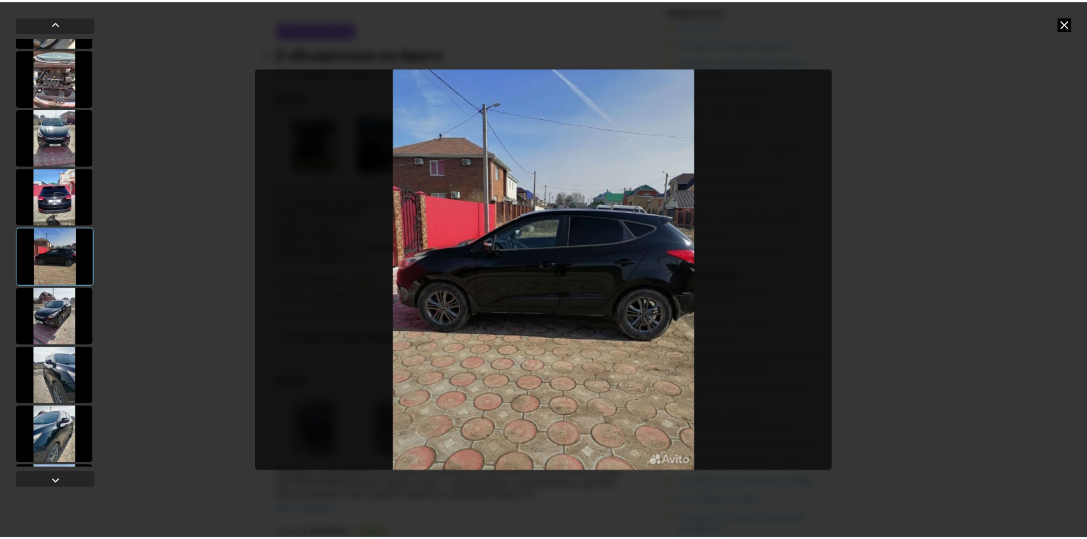
scroll to position [228, 0]
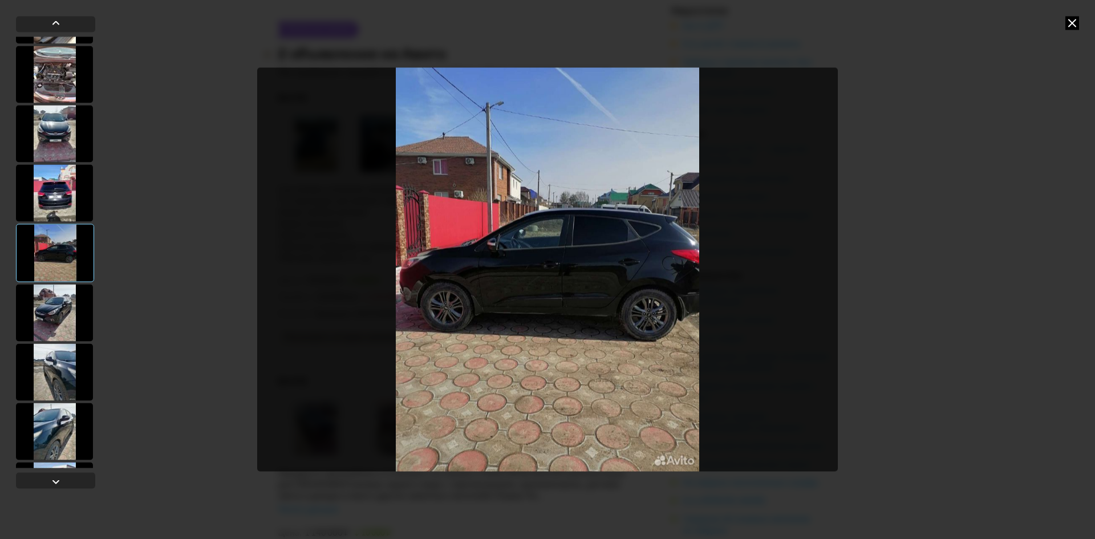
click at [64, 365] on div at bounding box center [54, 371] width 77 height 57
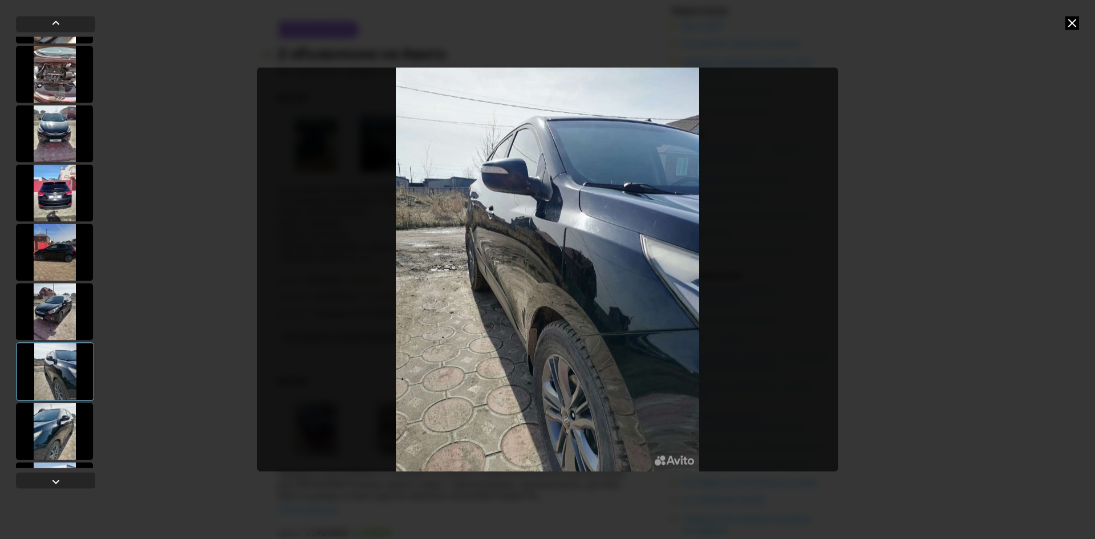
click at [1075, 23] on icon at bounding box center [1073, 23] width 14 height 14
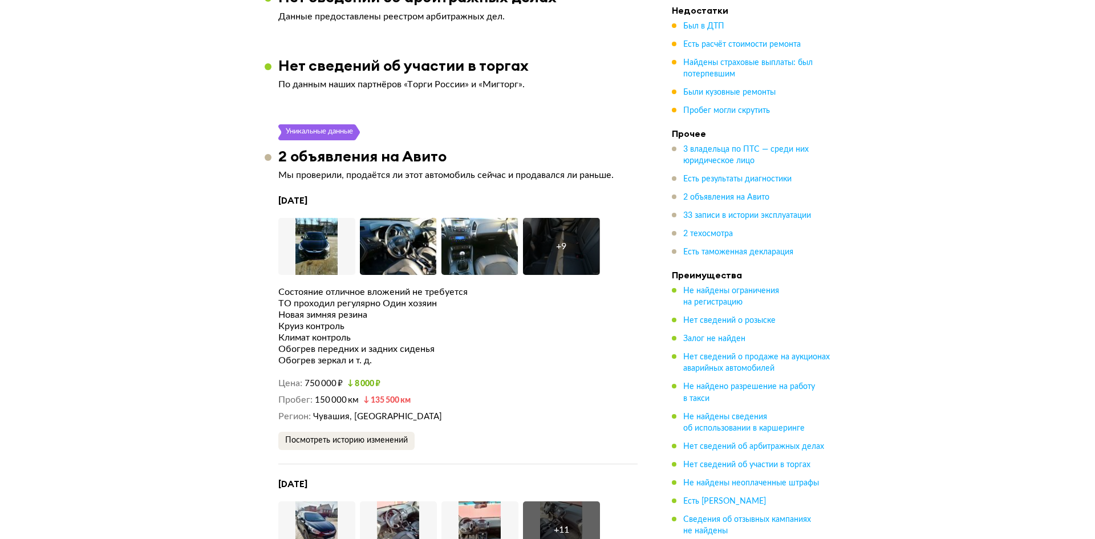
scroll to position [2808, 0]
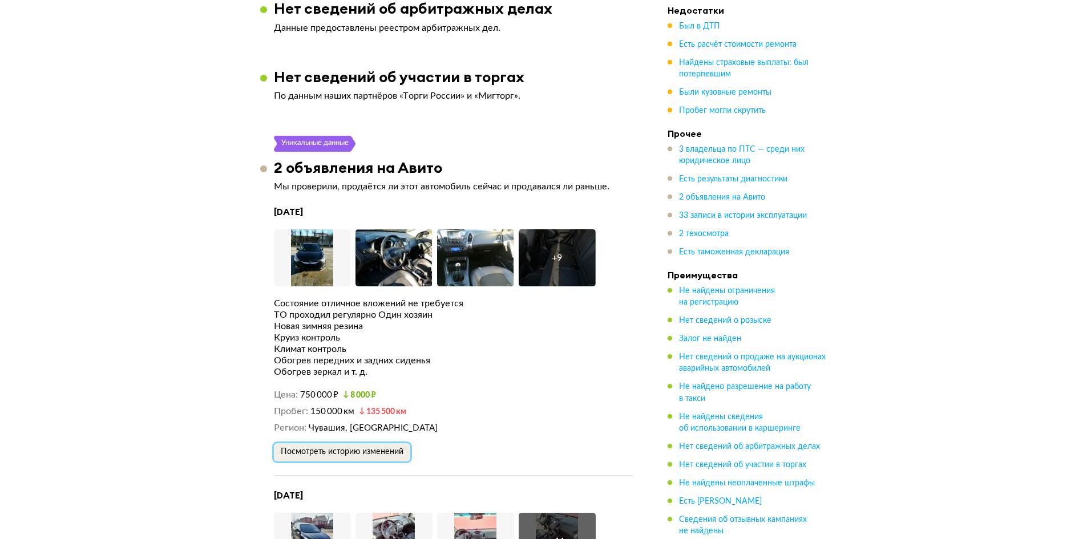
drag, startPoint x: 370, startPoint y: 444, endPoint x: 378, endPoint y: 452, distance: 11.7
click at [371, 447] on div "[DATE] Увеличить фото Увеличить фото Увеличить фото + 9 Увеличить фото Состояни…" at bounding box center [453, 341] width 359 height 270
click at [369, 448] on span "Посмотреть историю изменений" at bounding box center [342, 452] width 123 height 8
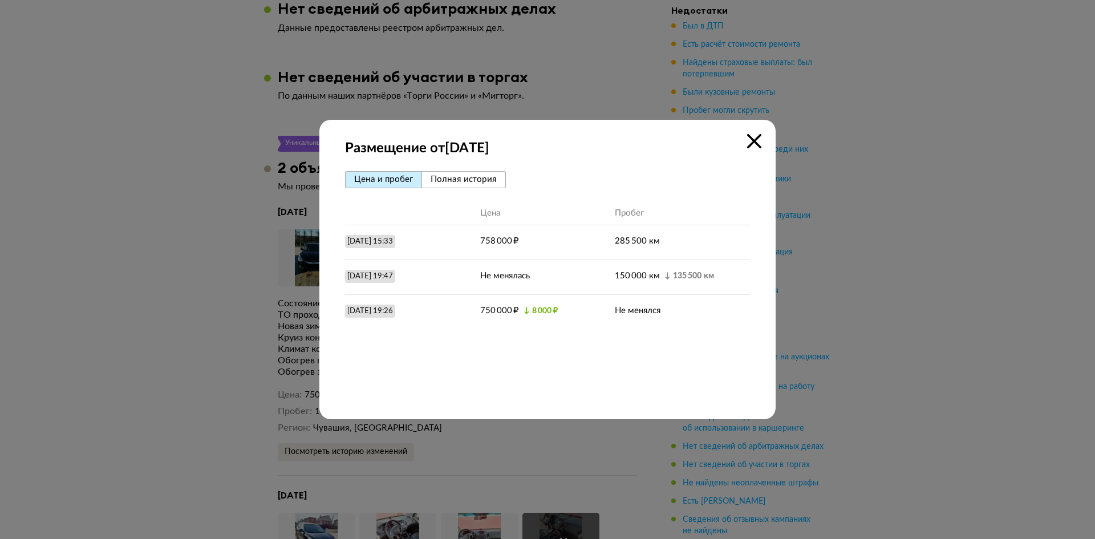
click at [476, 180] on span "Полная история" at bounding box center [464, 179] width 66 height 9
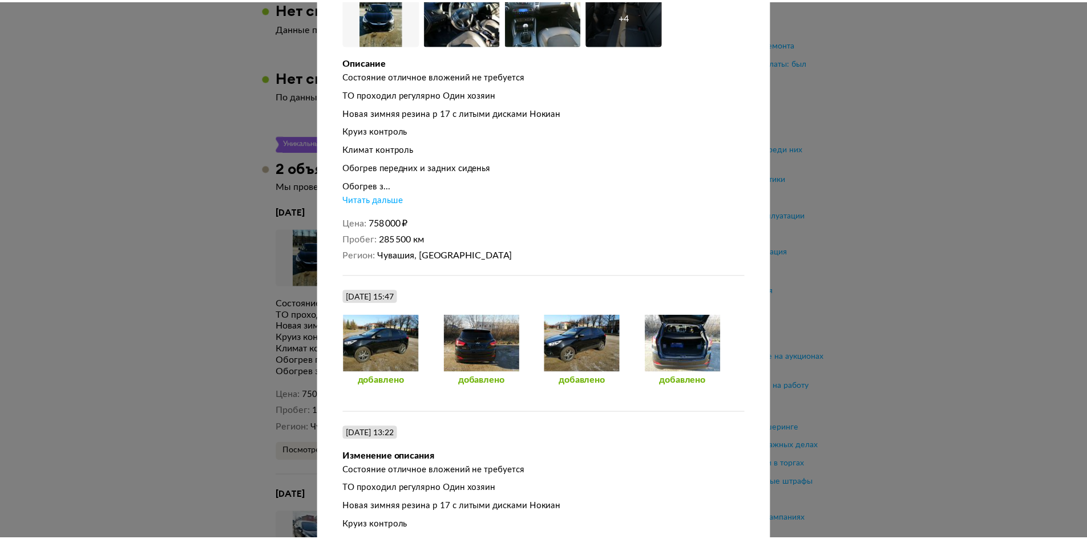
scroll to position [0, 0]
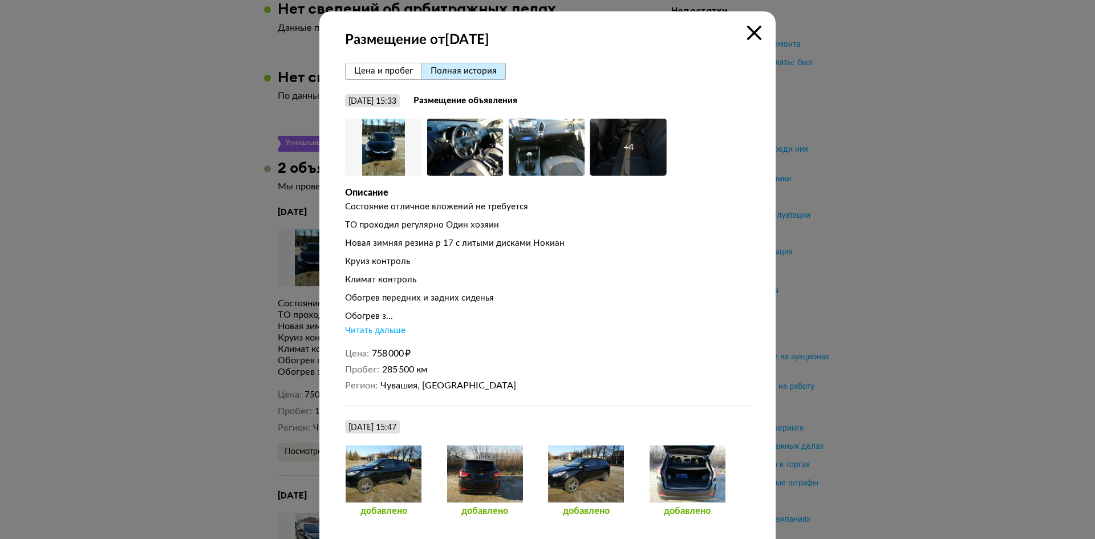
click at [629, 149] on div "+ 4" at bounding box center [629, 146] width 10 height 11
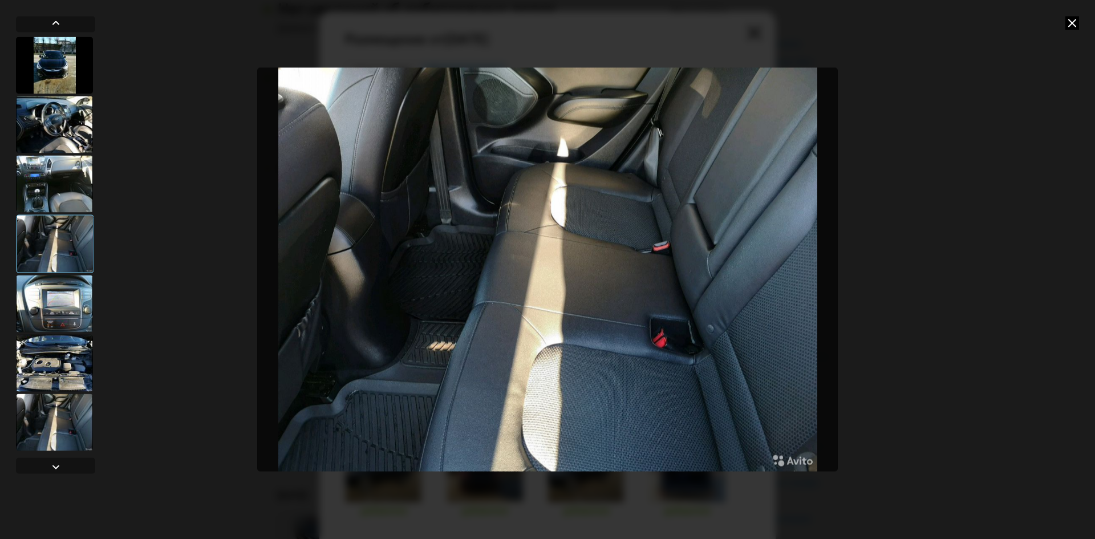
click at [57, 175] on div at bounding box center [54, 183] width 77 height 57
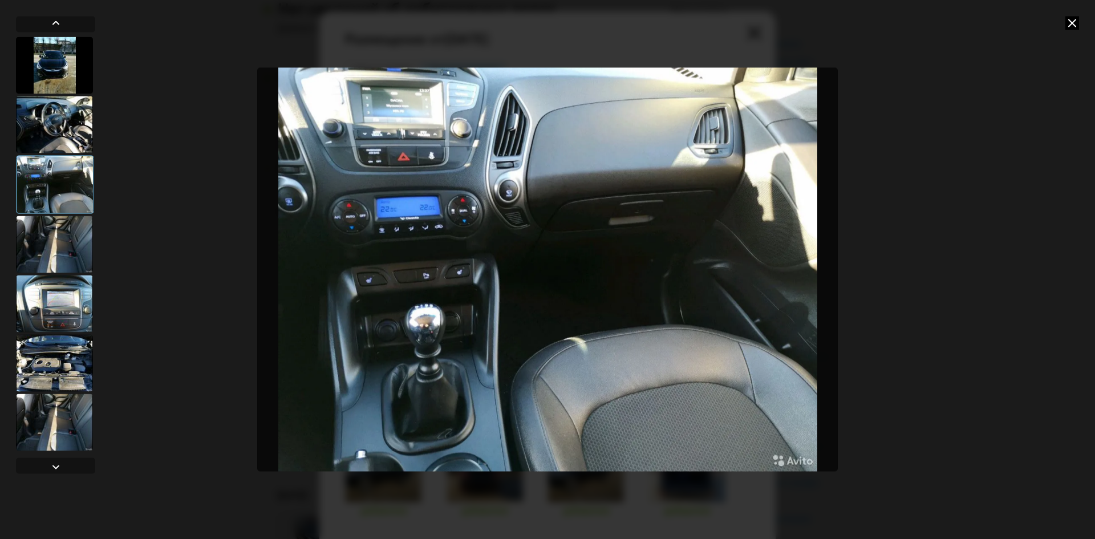
click at [59, 301] on div at bounding box center [54, 303] width 77 height 57
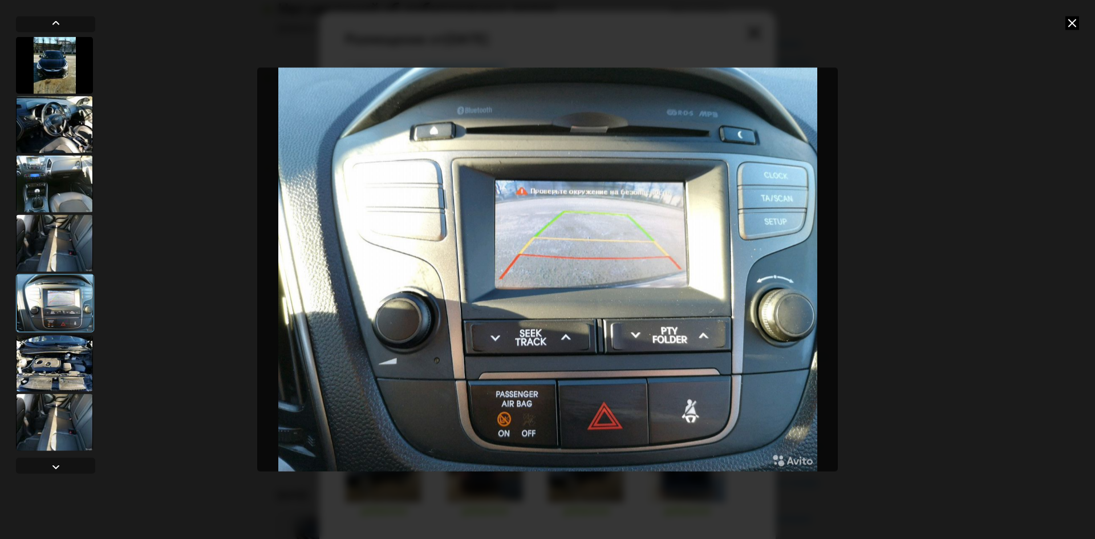
click at [66, 253] on div at bounding box center [54, 243] width 77 height 57
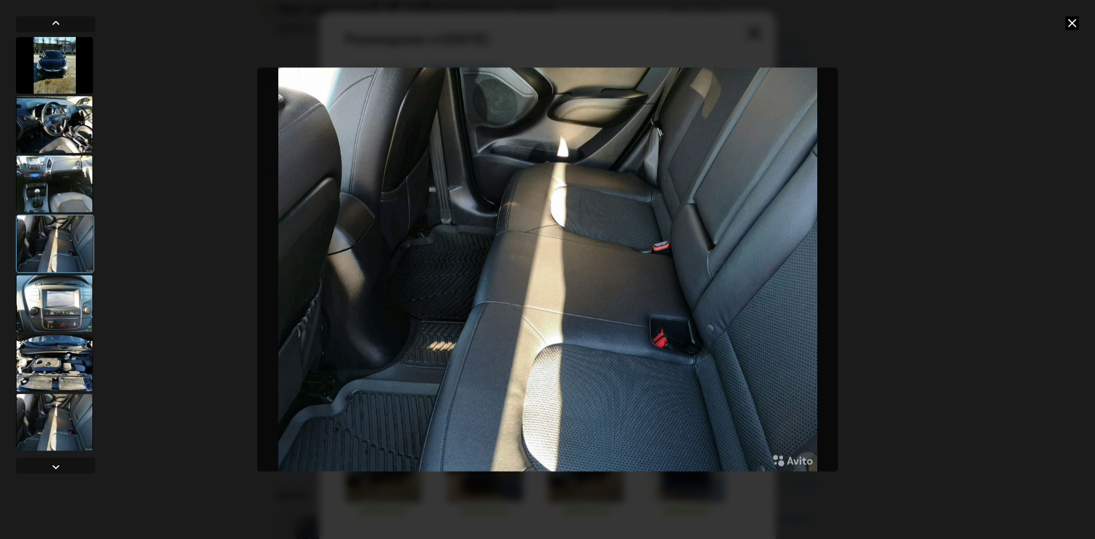
click at [51, 363] on div at bounding box center [54, 362] width 77 height 57
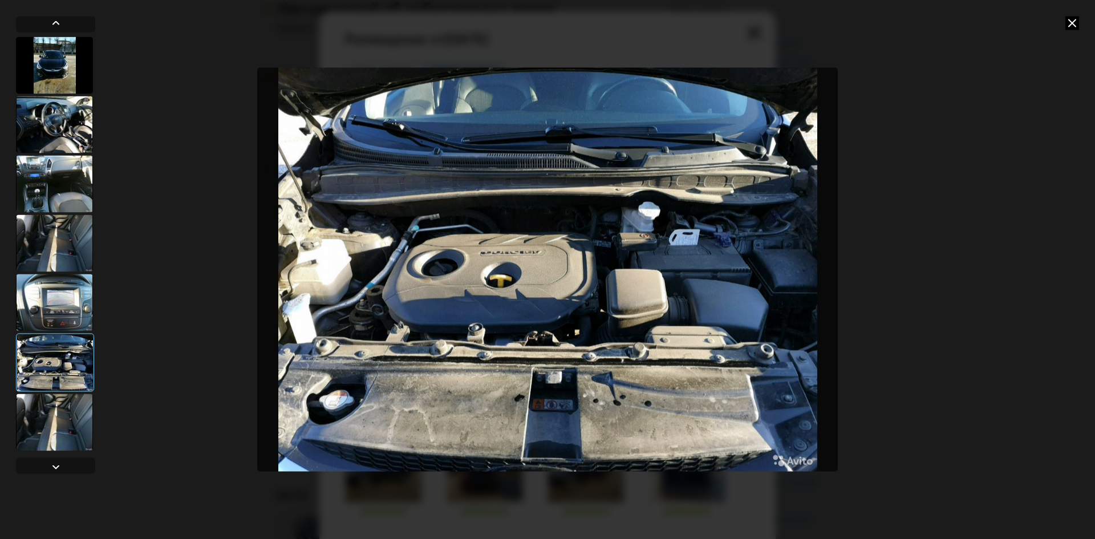
click at [46, 411] on div at bounding box center [54, 422] width 77 height 57
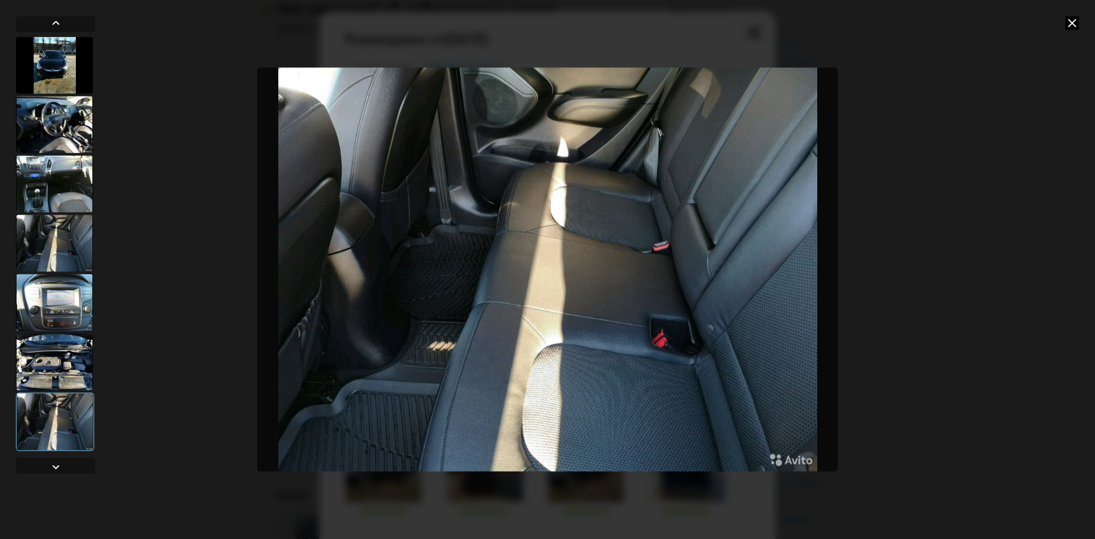
click at [1075, 28] on icon at bounding box center [1073, 23] width 14 height 14
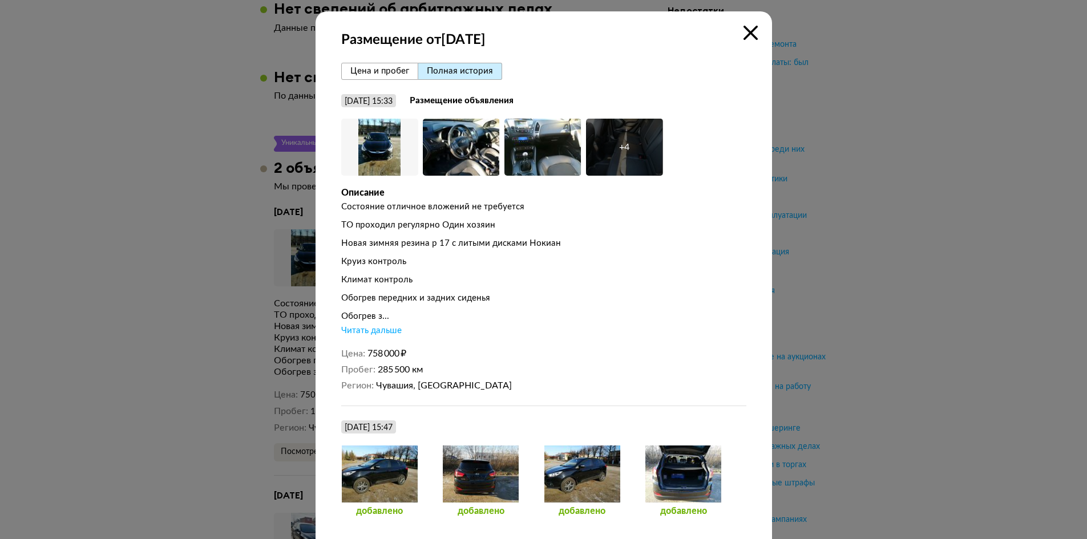
click at [376, 334] on div "Читать дальше" at bounding box center [371, 330] width 60 height 11
click at [748, 32] on icon at bounding box center [750, 33] width 14 height 14
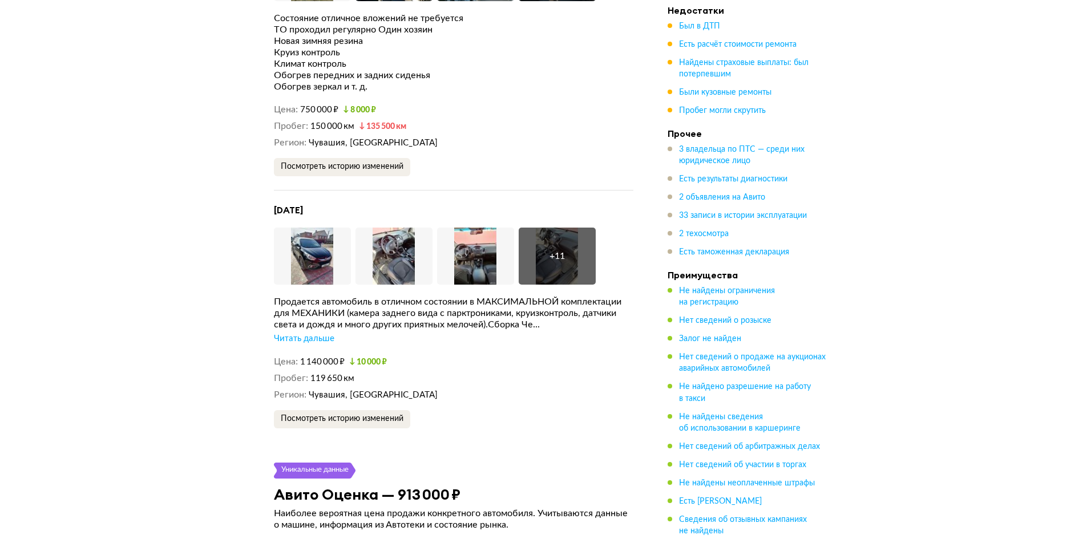
scroll to position [3207, 0]
